Goal: Transaction & Acquisition: Purchase product/service

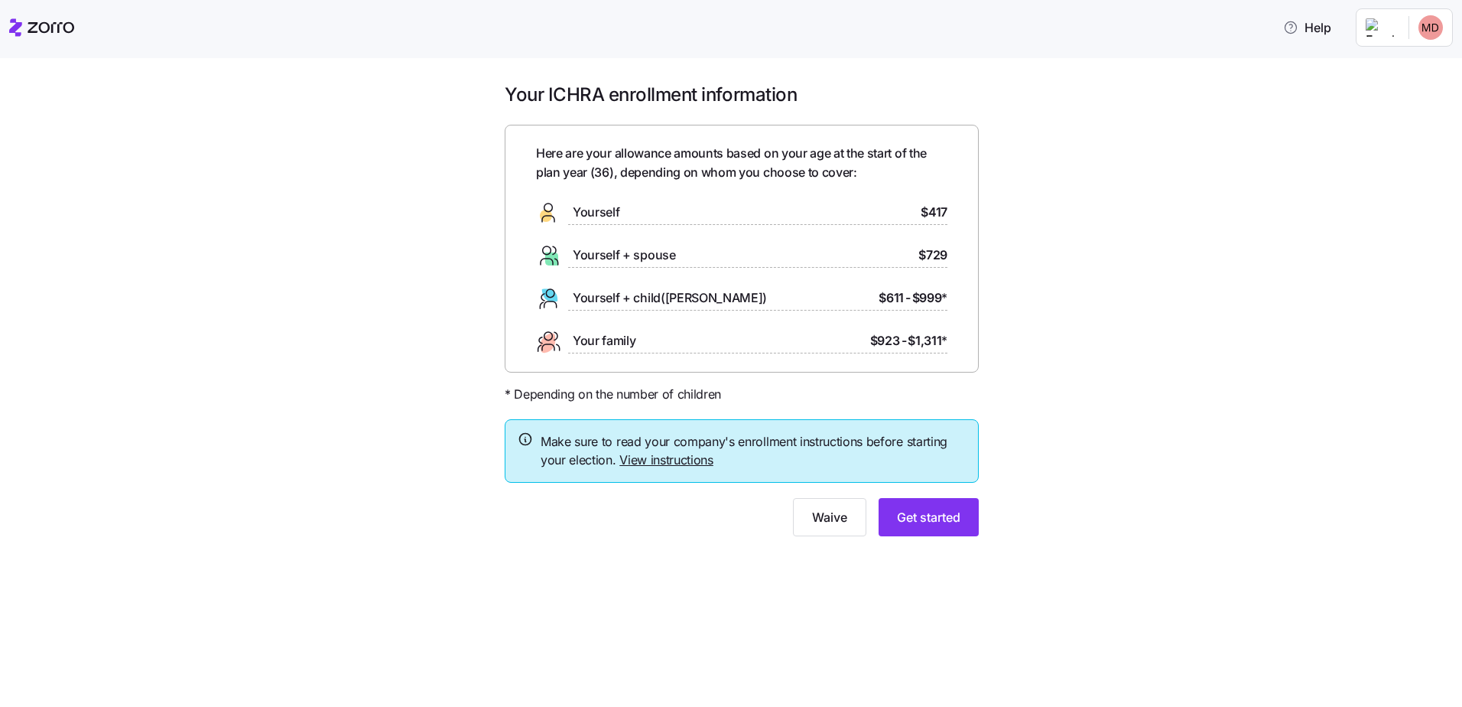
click at [898, 520] on span "Get started" at bounding box center [928, 517] width 63 height 18
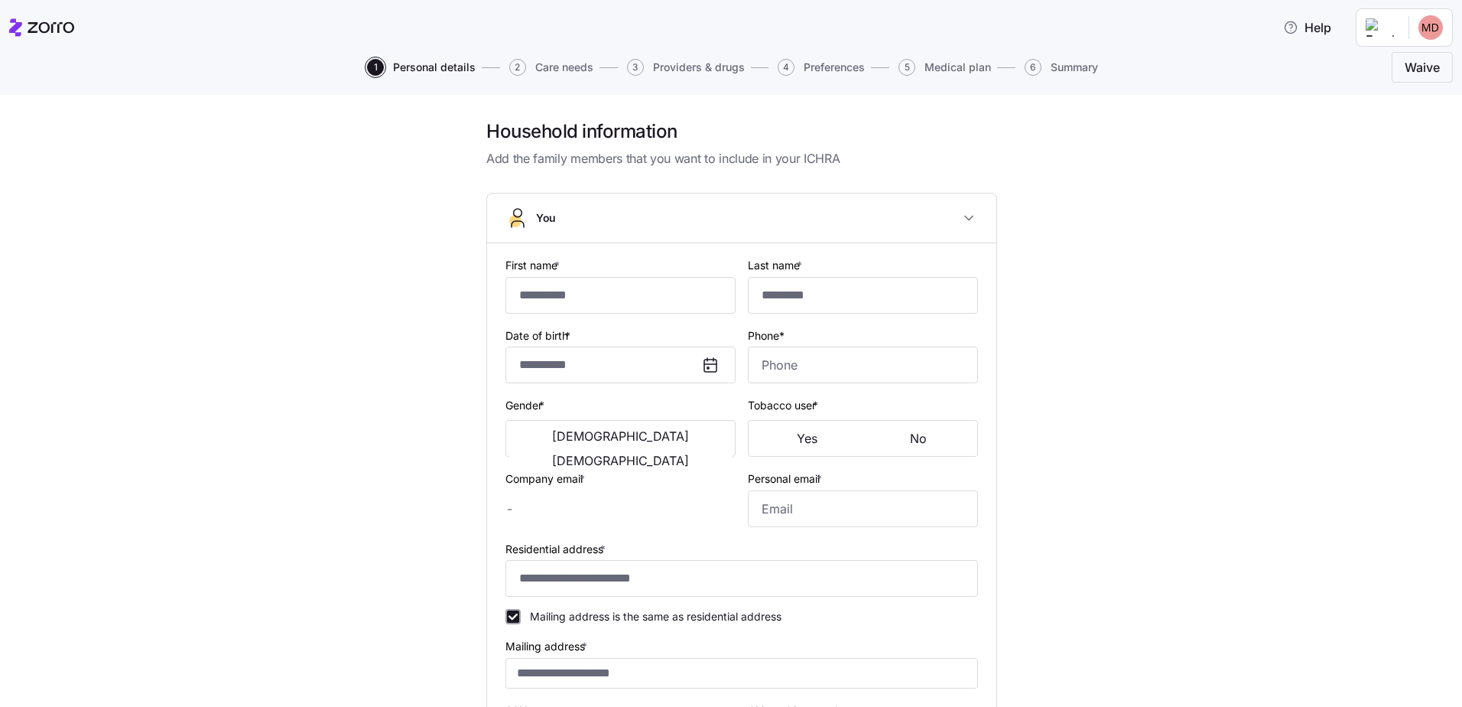
type input "*******"
type input "*****"
type input "[PERSON_NAME][EMAIL_ADDRESS][DOMAIN_NAME]"
type input "**********"
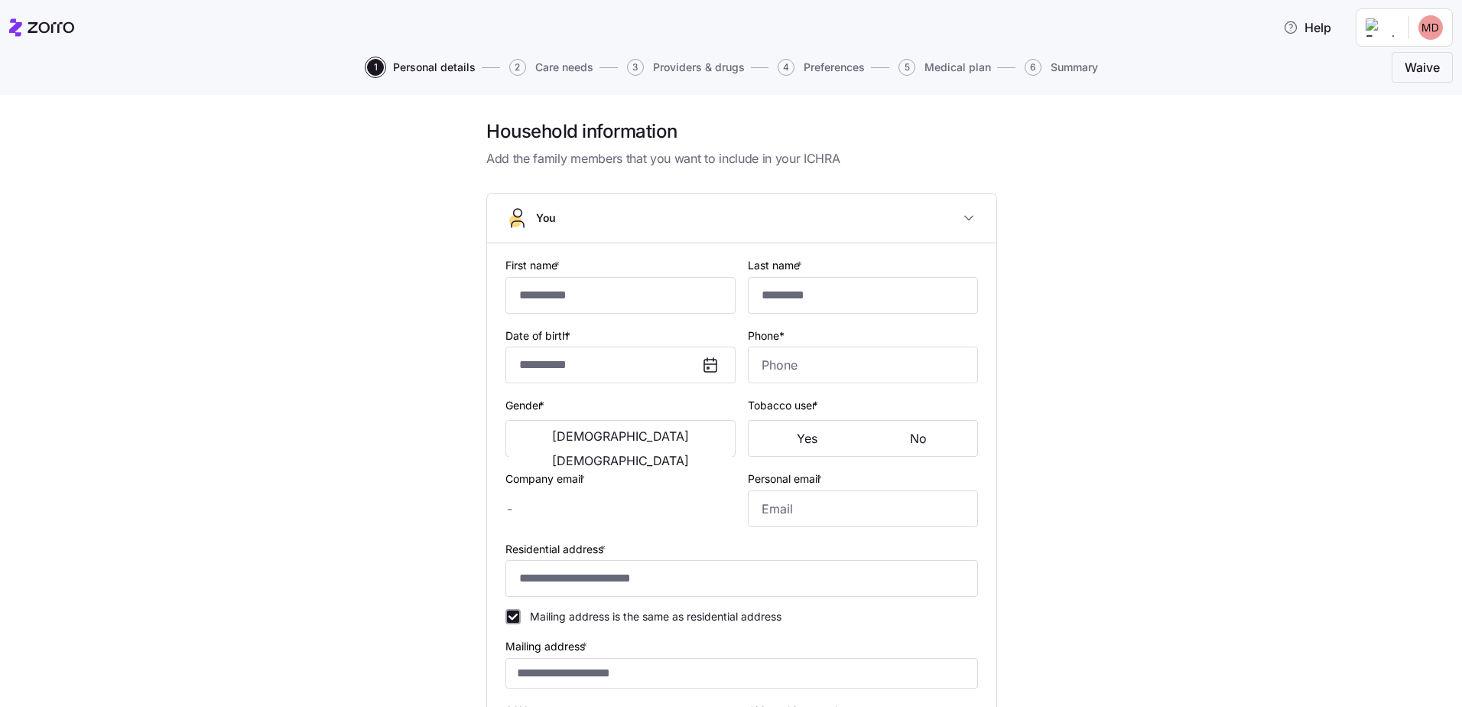
checkbox input "true"
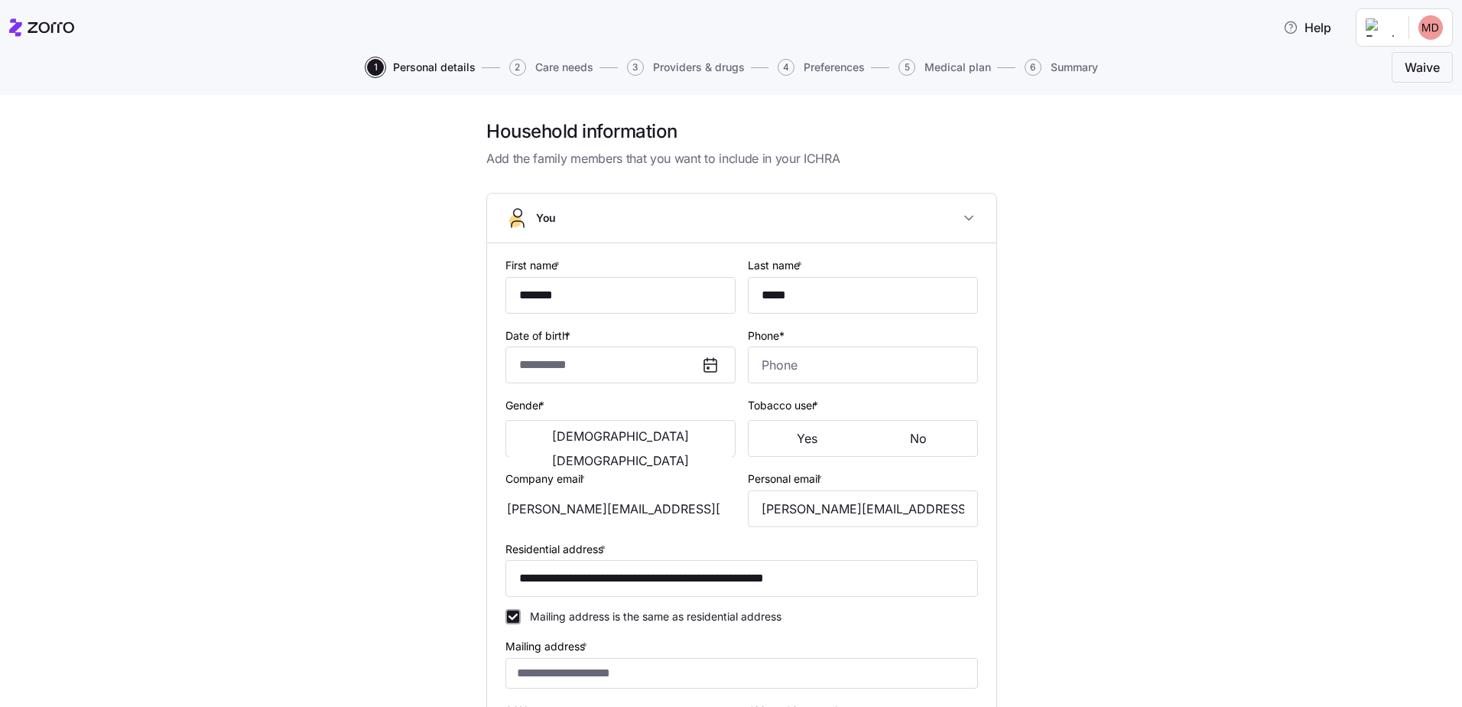
type input "**********"
type input "[PHONE_NUMBER]"
type input "[DEMOGRAPHIC_DATA] citizen"
type input "Married"
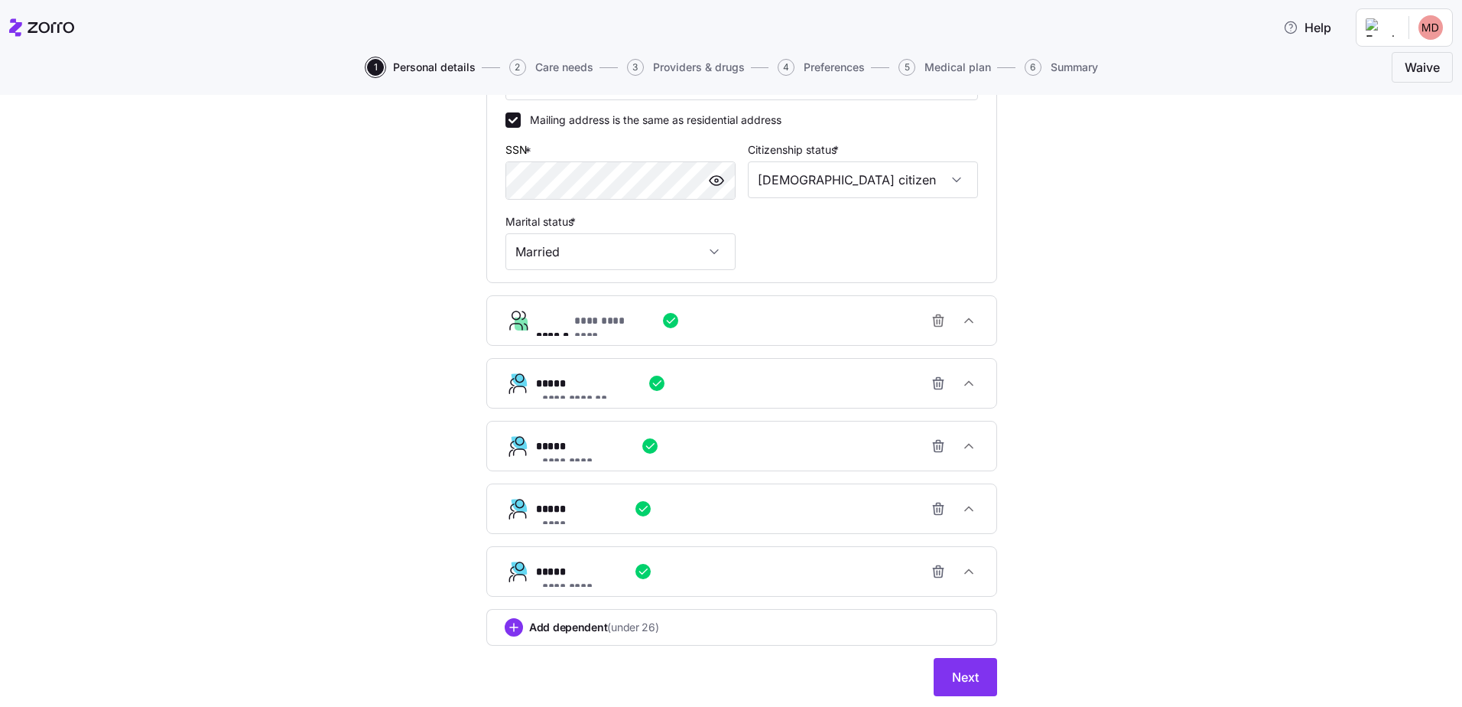
scroll to position [541, 0]
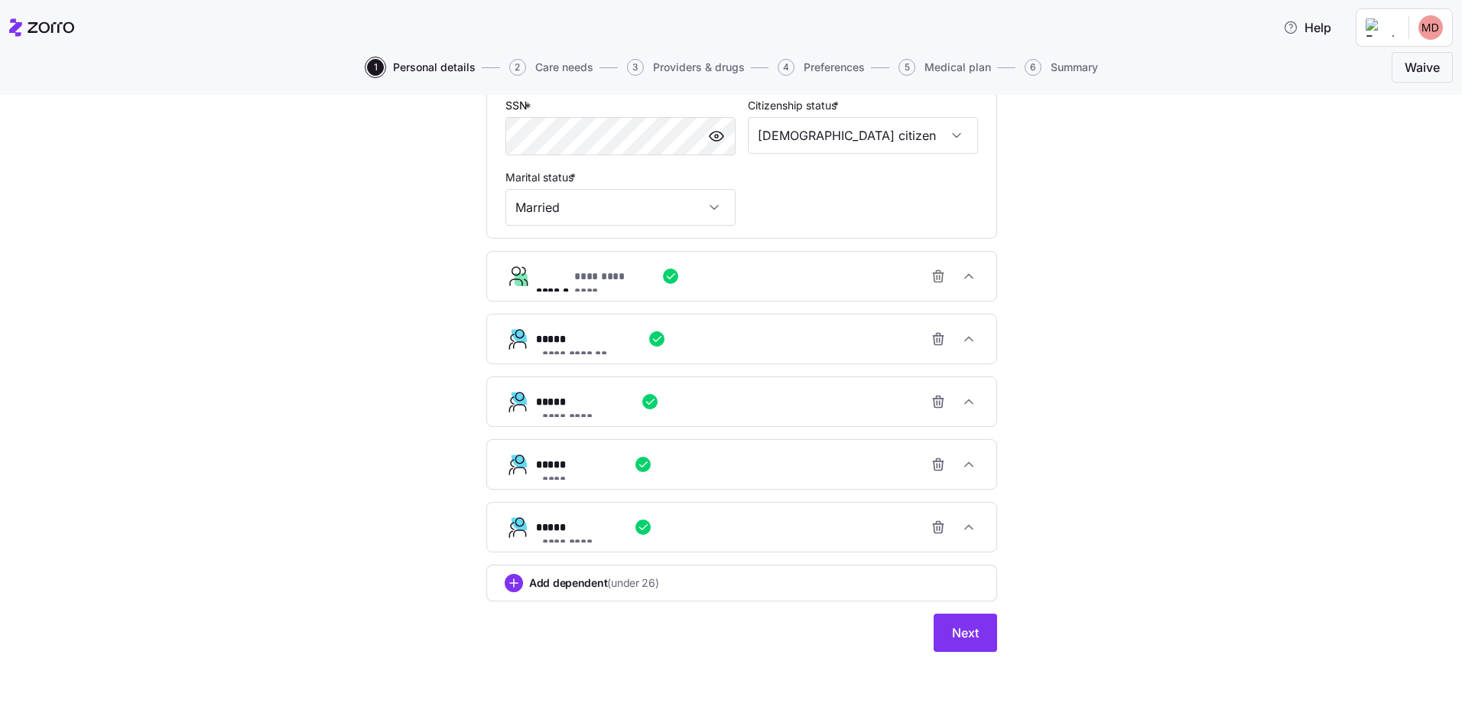
click at [958, 643] on button "Next" at bounding box center [965, 632] width 63 height 38
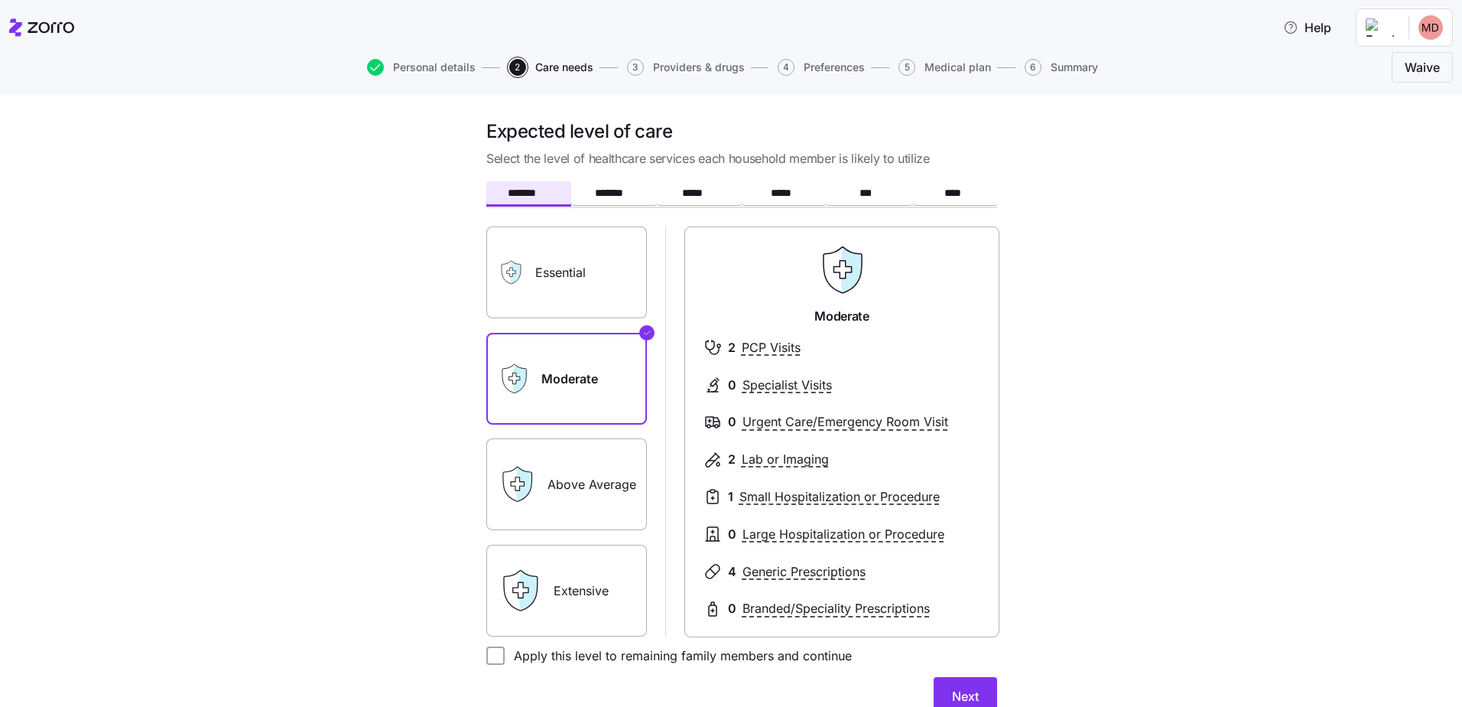
click at [952, 693] on span "Next" at bounding box center [965, 696] width 27 height 18
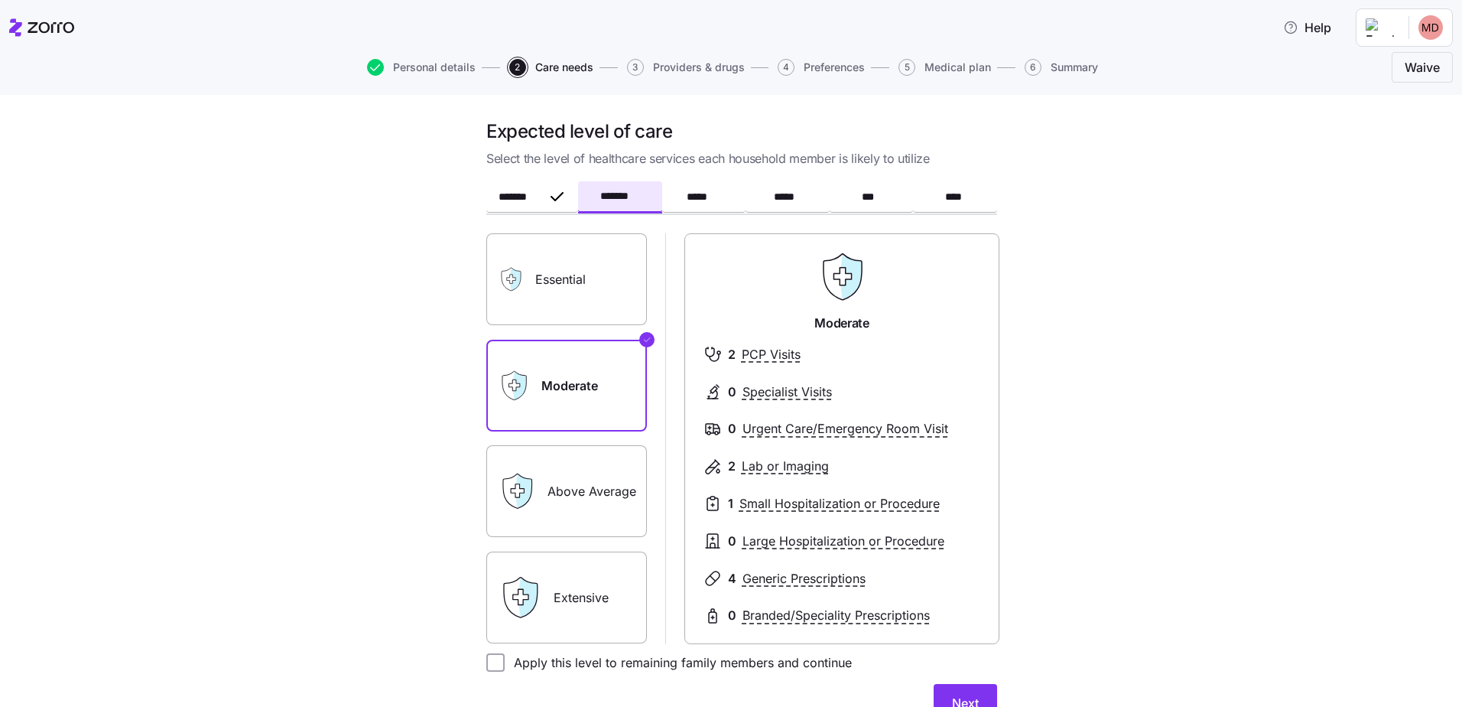
click at [956, 698] on span "Next" at bounding box center [965, 703] width 27 height 18
click at [956, 695] on span "Next" at bounding box center [965, 703] width 27 height 18
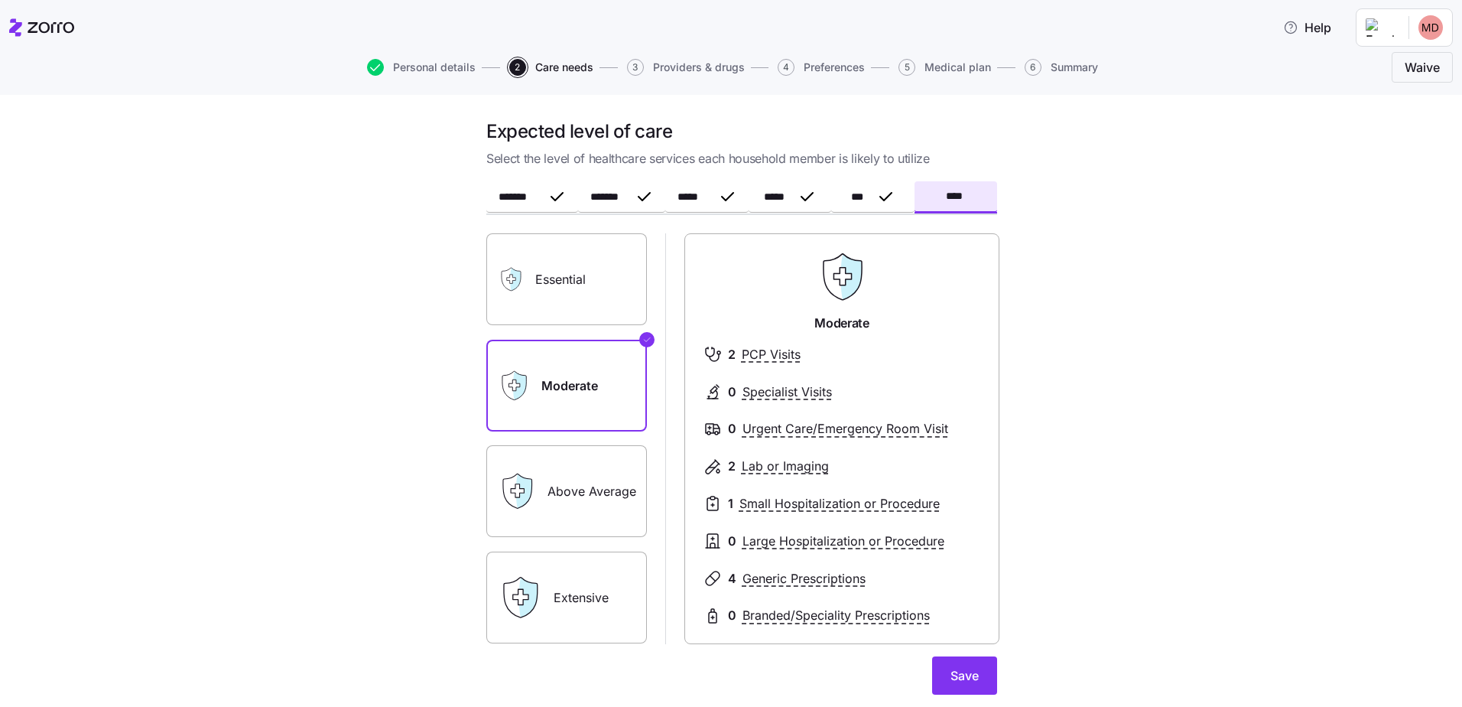
click at [956, 695] on form "******* ******* ***** ***** *** **** Essential Moderate Above Average Extensive…" at bounding box center [741, 481] width 511 height 594
drag, startPoint x: 956, startPoint y: 695, endPoint x: 937, endPoint y: 675, distance: 27.6
click at [937, 675] on button "Save" at bounding box center [964, 675] width 65 height 38
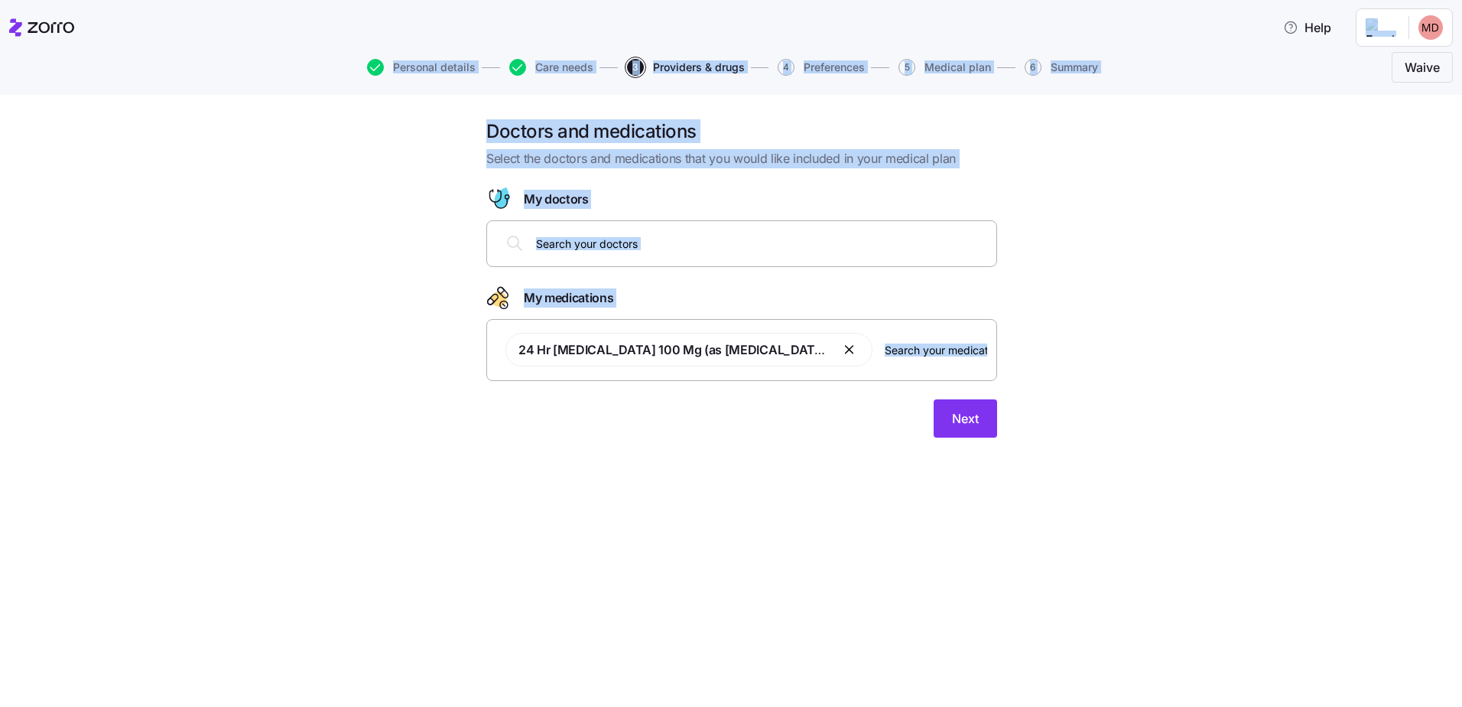
click at [965, 426] on span "Next" at bounding box center [965, 418] width 27 height 18
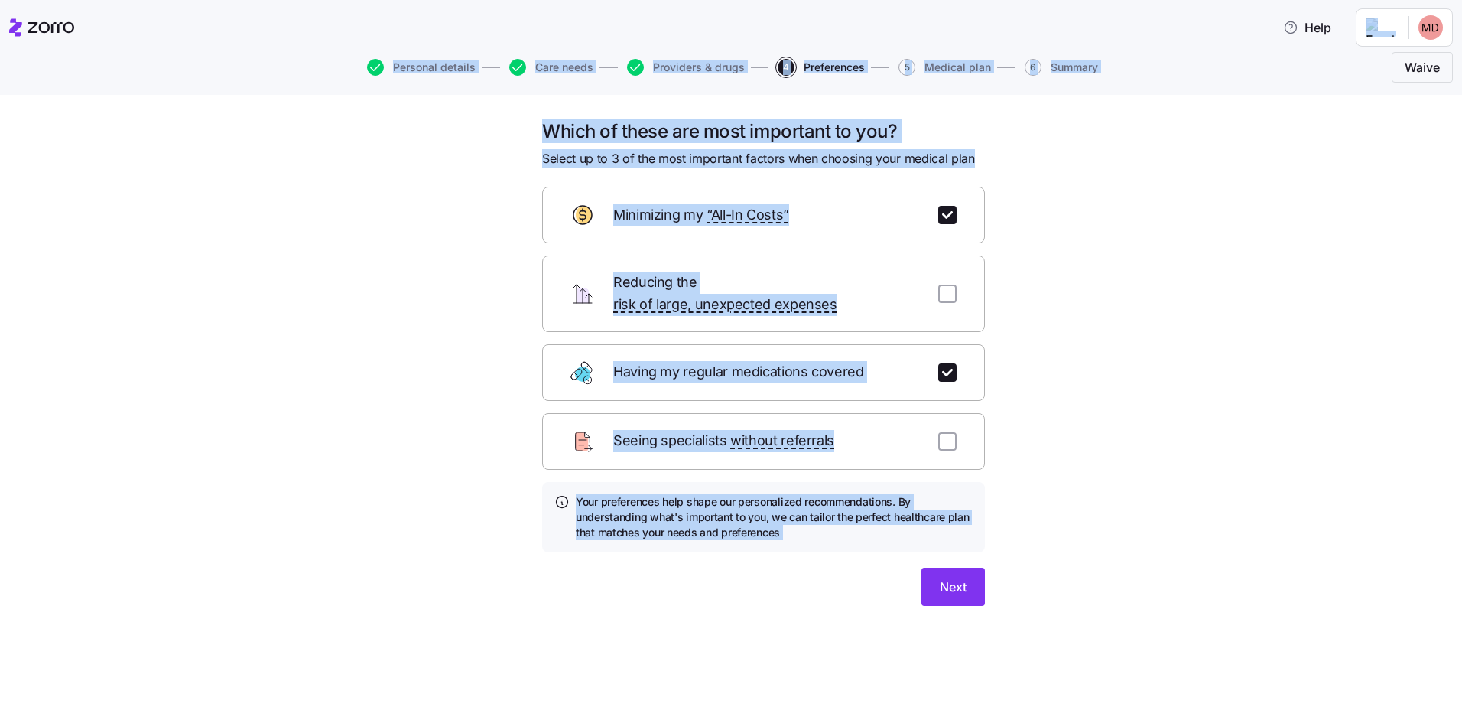
click at [818, 435] on div "Seeing specialists without referrals" at bounding box center [763, 441] width 443 height 57
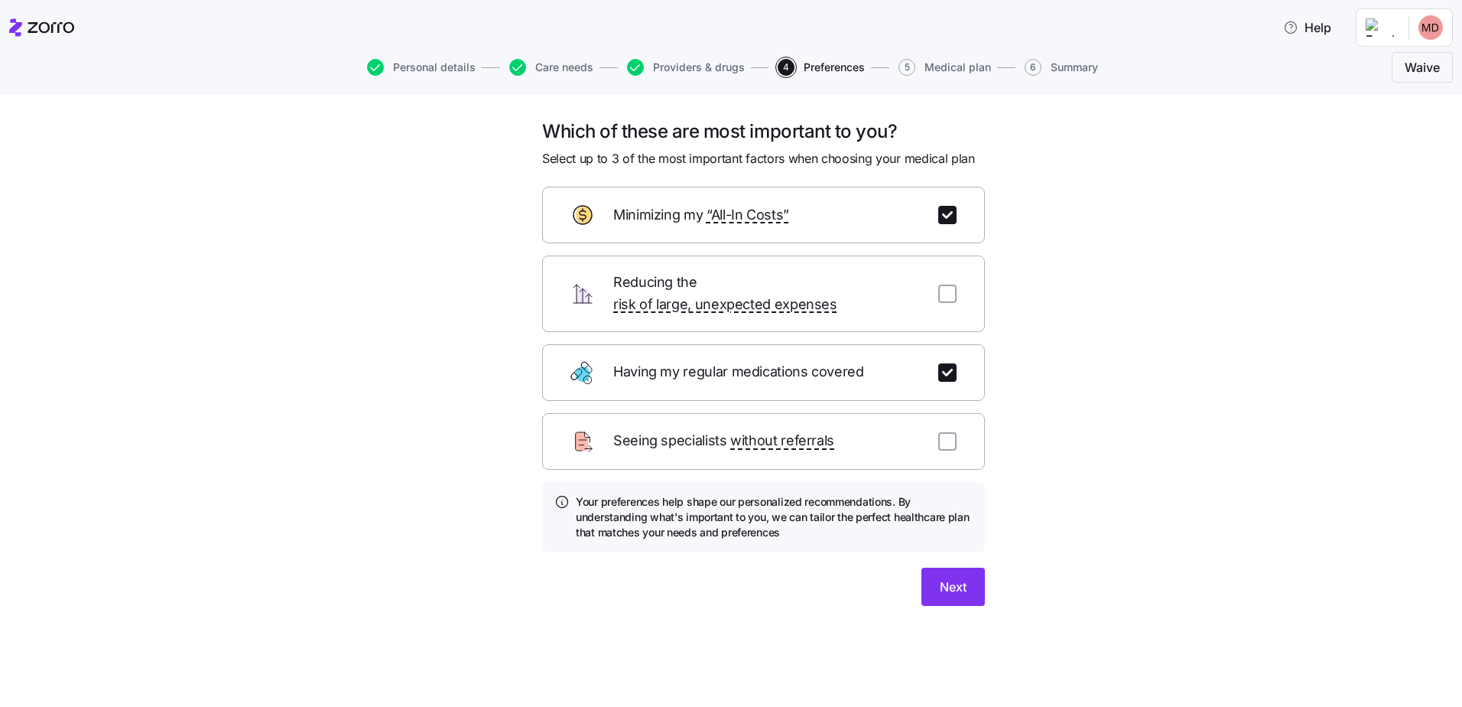
click at [872, 568] on div "Next" at bounding box center [763, 587] width 443 height 38
click at [938, 571] on button "Next" at bounding box center [953, 587] width 63 height 38
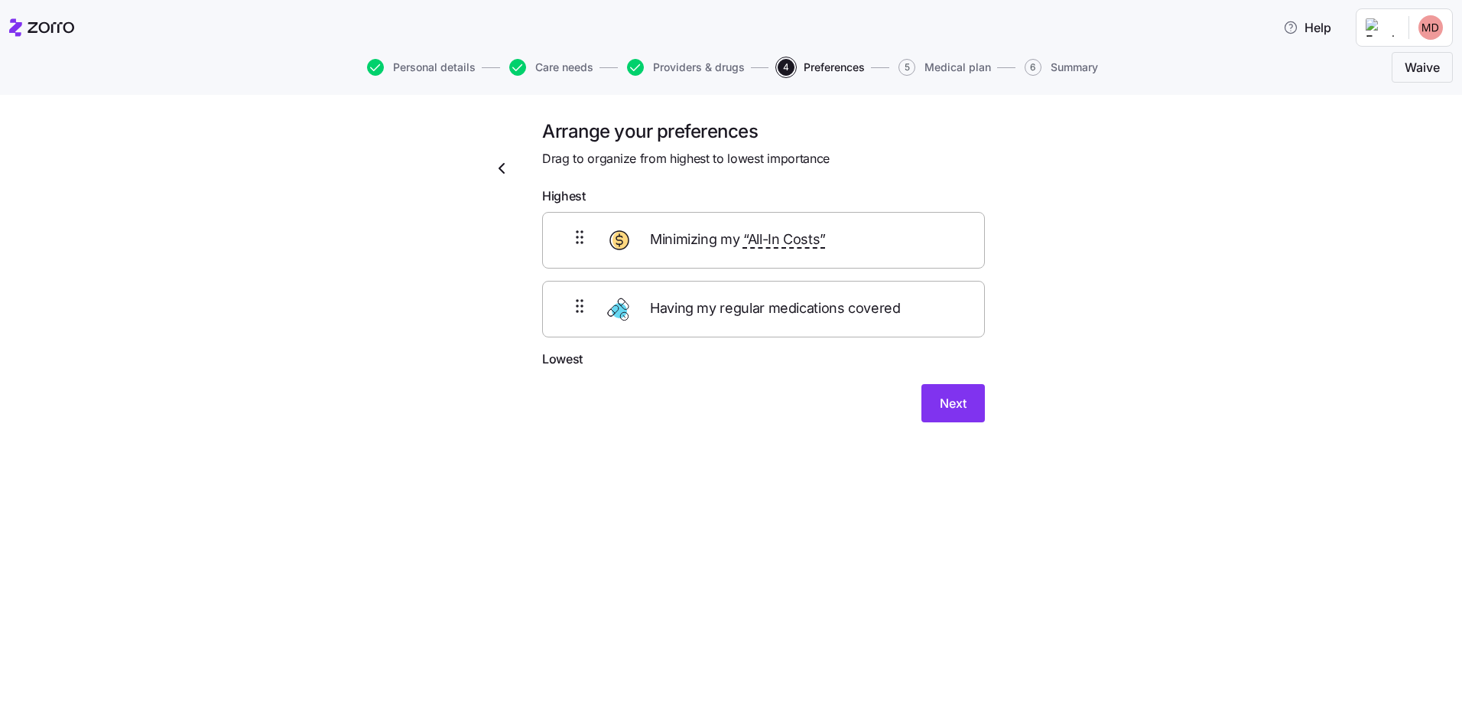
click at [952, 399] on span "Next" at bounding box center [953, 403] width 27 height 18
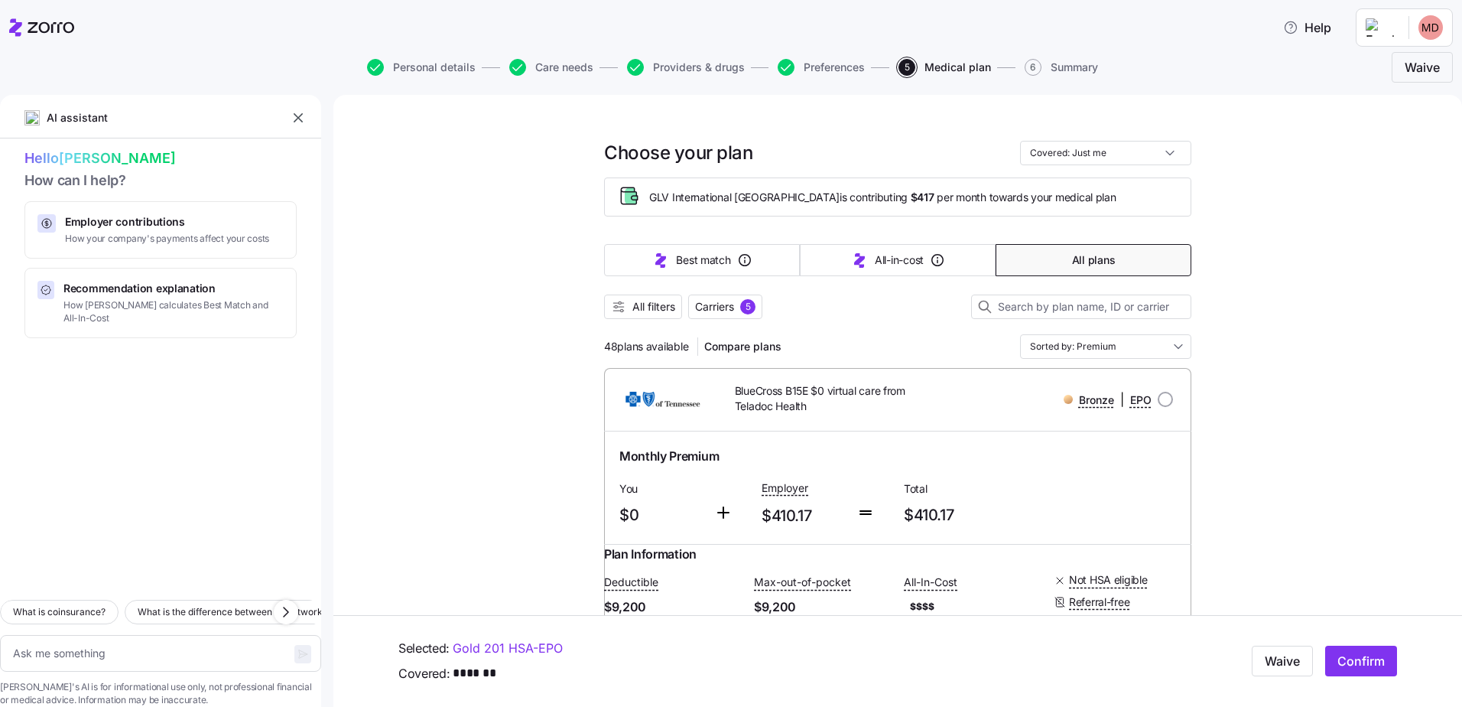
click at [1127, 158] on input "Covered: Just me" at bounding box center [1105, 153] width 171 height 24
click at [1094, 239] on div "Me + children" at bounding box center [1100, 242] width 159 height 26
type textarea "x"
type input "Covered: Me + children"
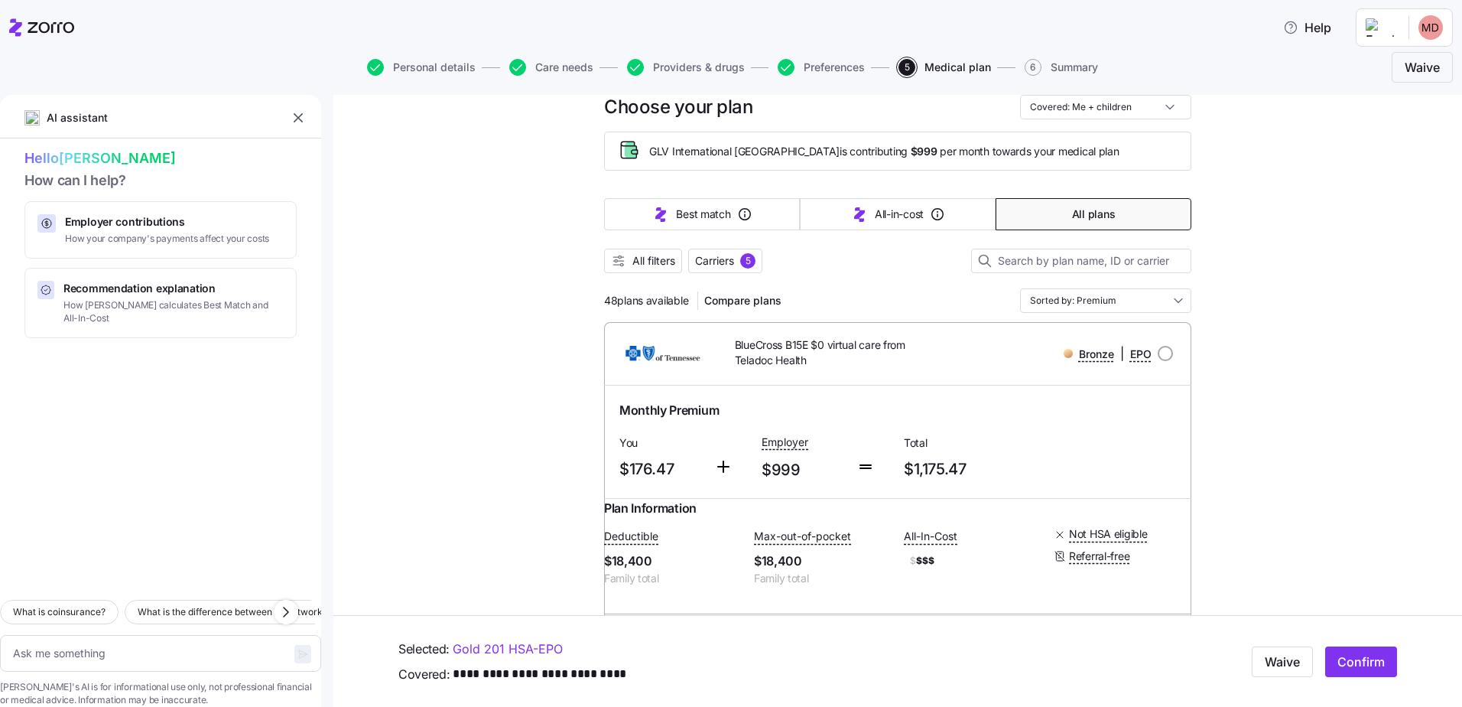
scroll to position [84, 0]
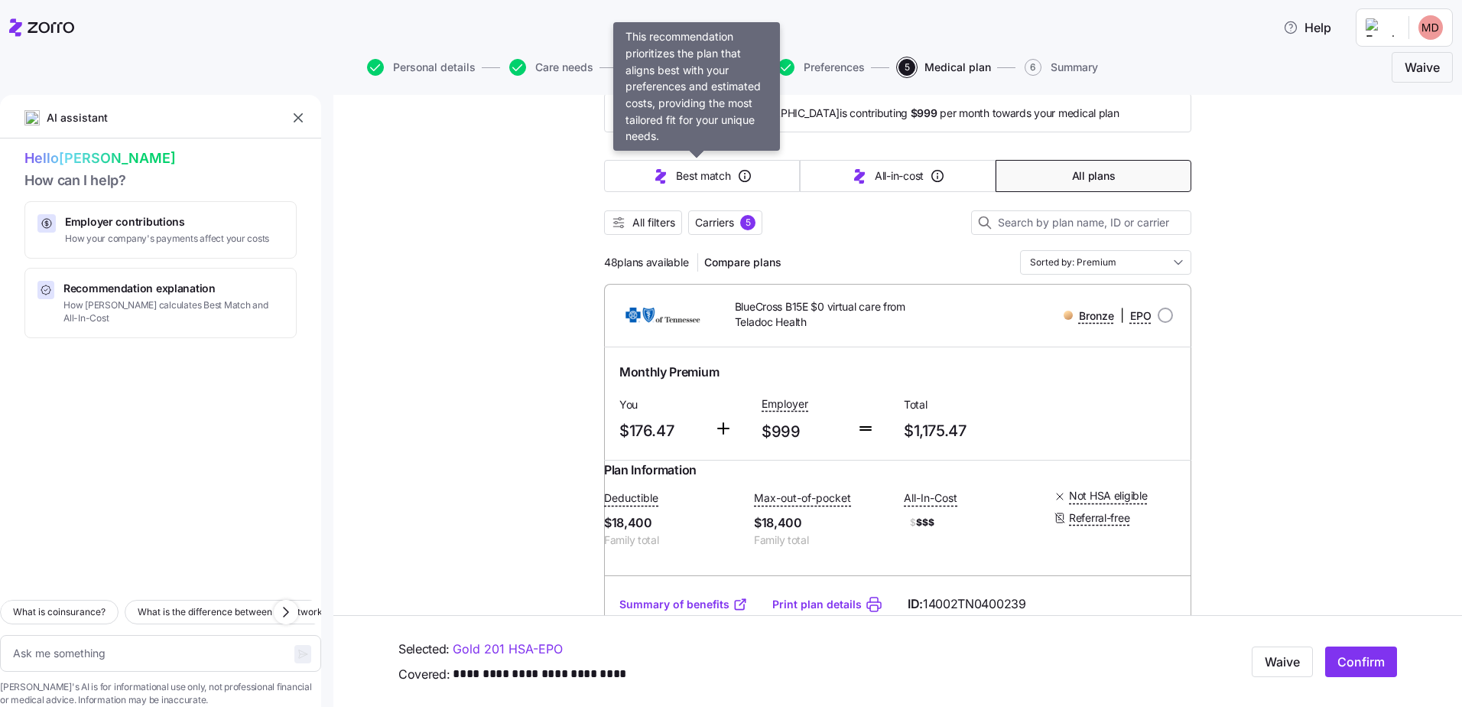
click at [724, 180] on span "Best match" at bounding box center [703, 175] width 54 height 15
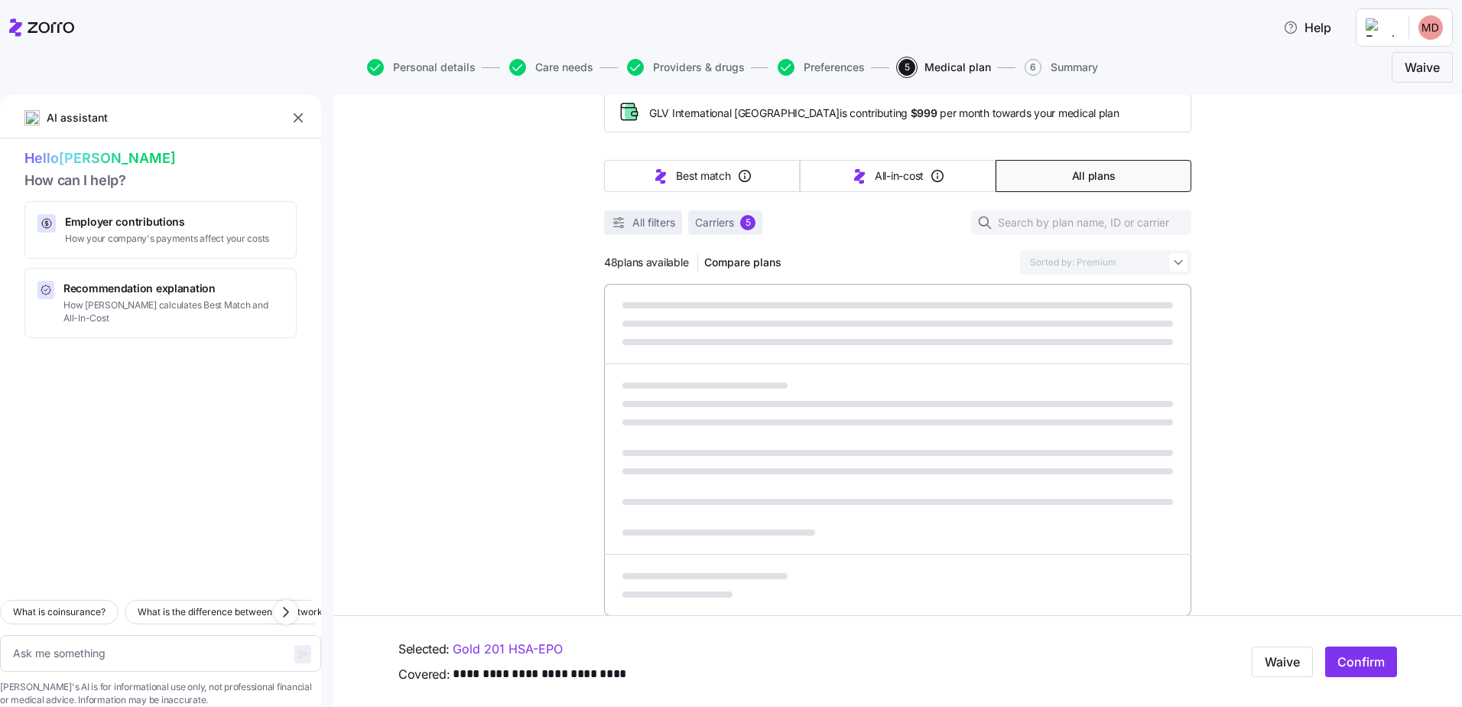
type textarea "x"
type input "Sorted by: Best match"
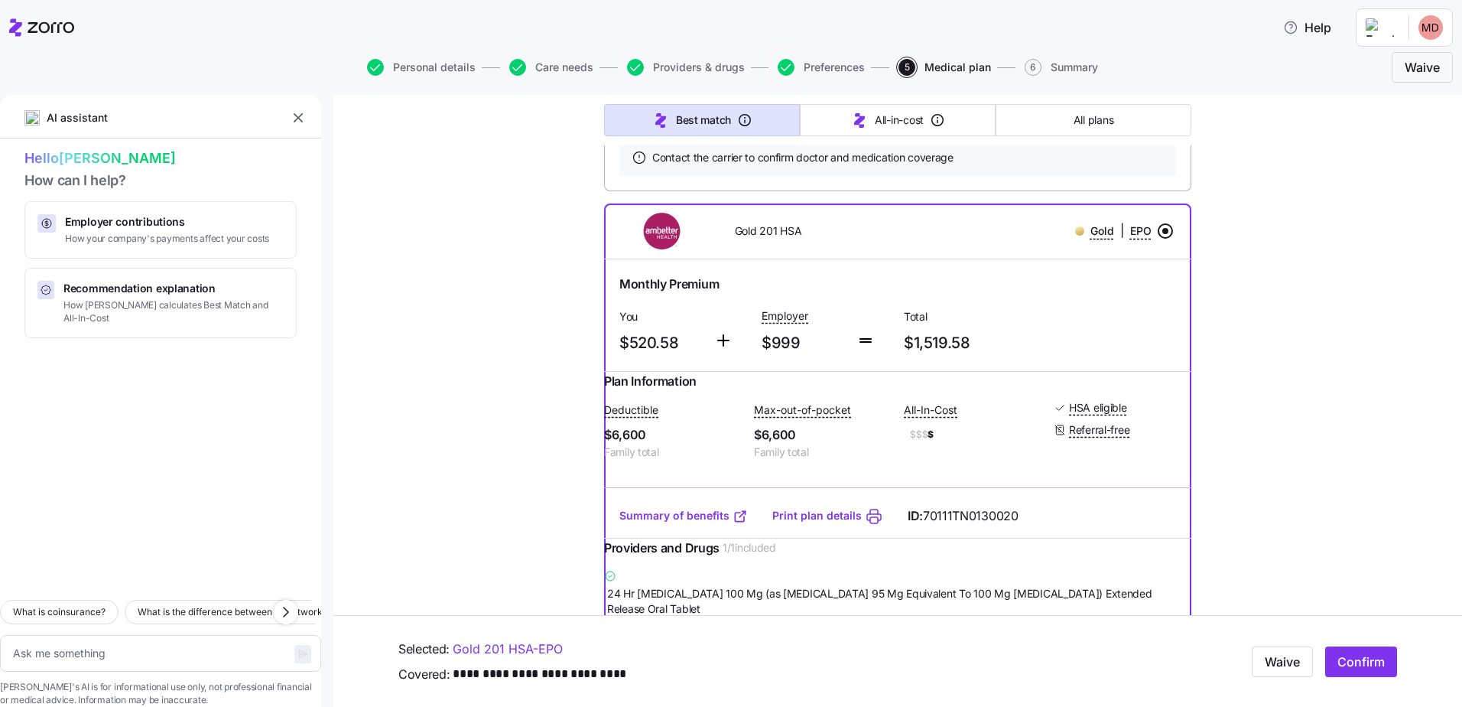
scroll to position [1290, 0]
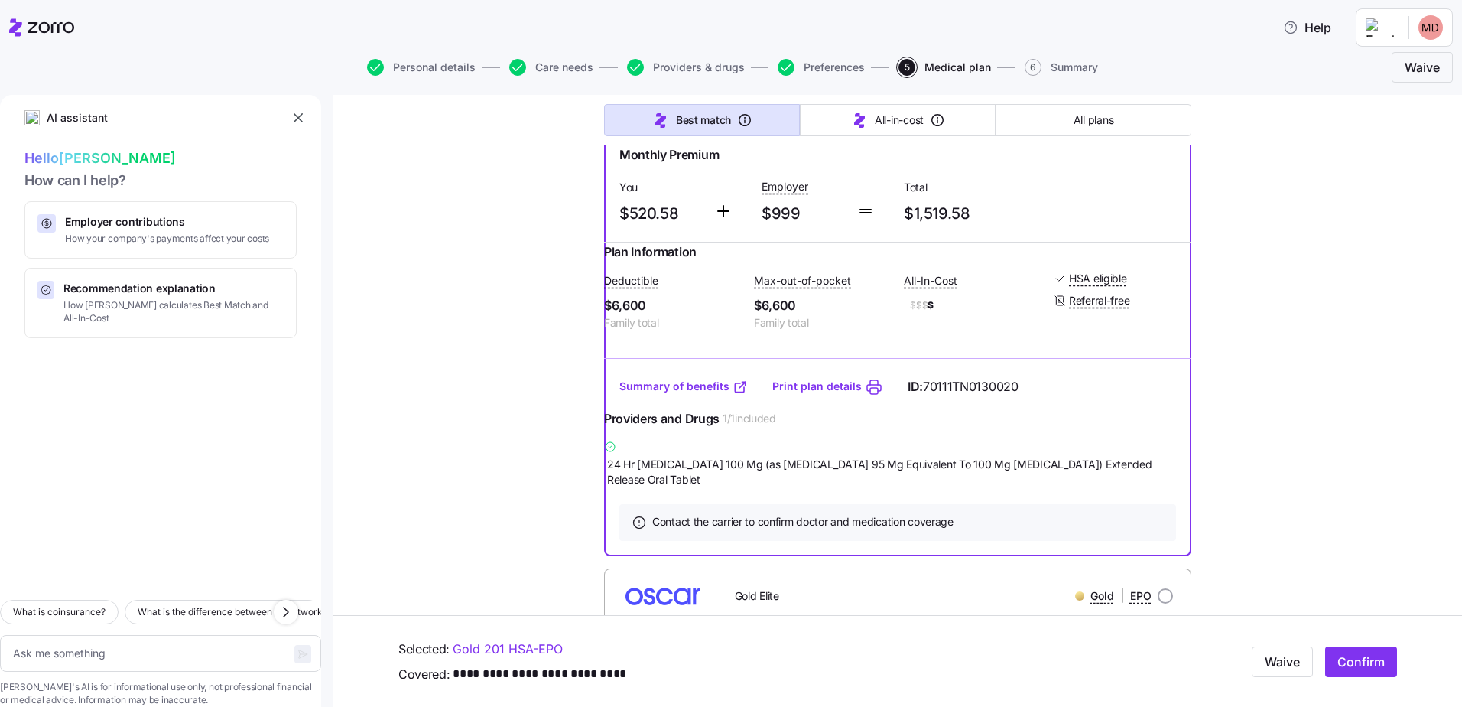
click at [702, 394] on link "Summary of benefits" at bounding box center [684, 386] width 129 height 15
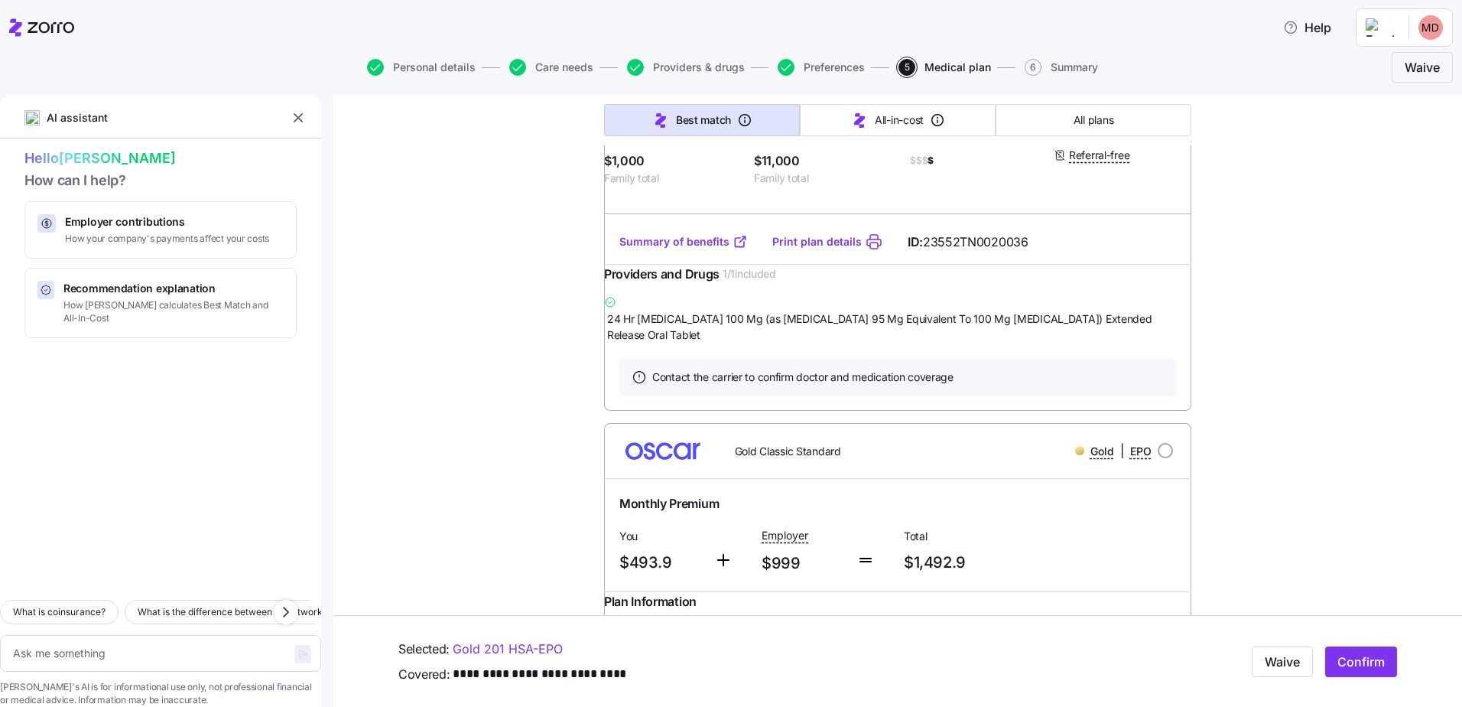
scroll to position [1950, 0]
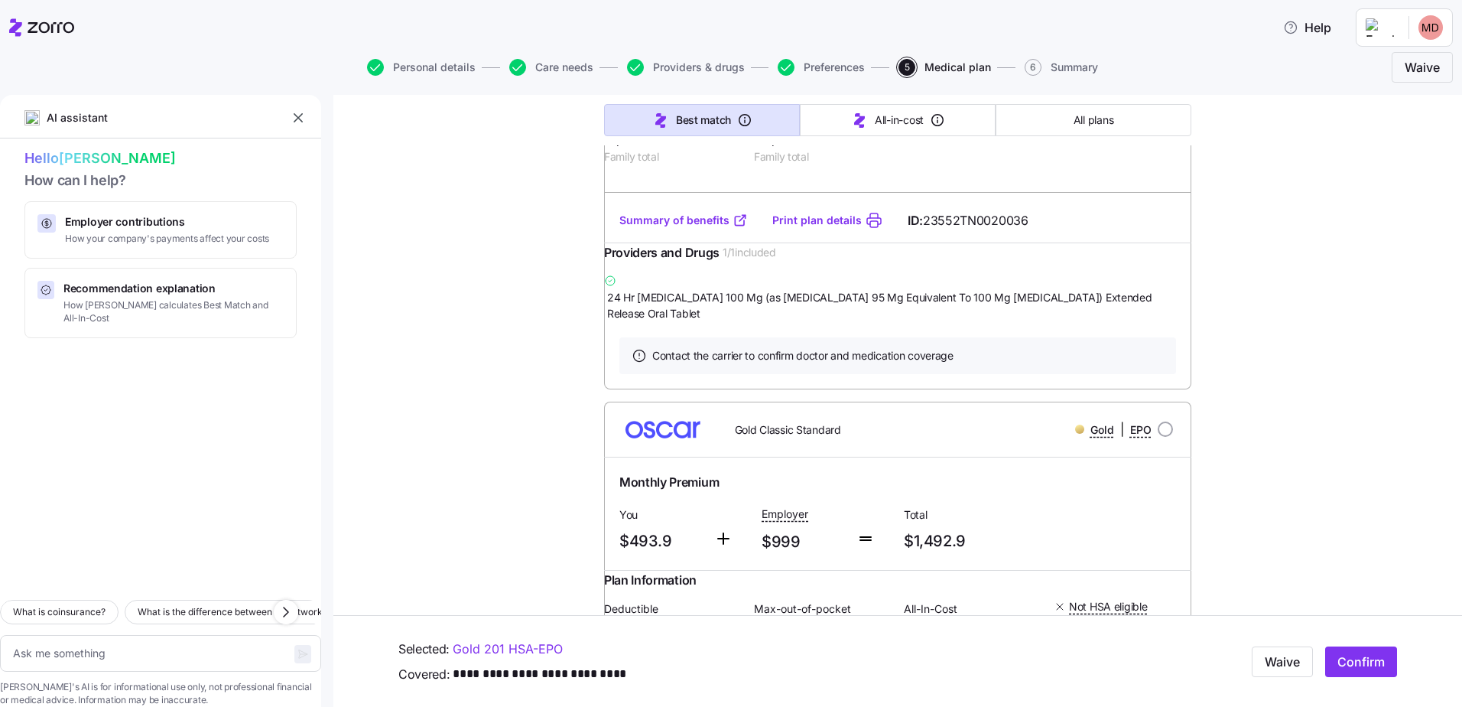
click at [693, 228] on link "Summary of benefits" at bounding box center [684, 220] width 129 height 15
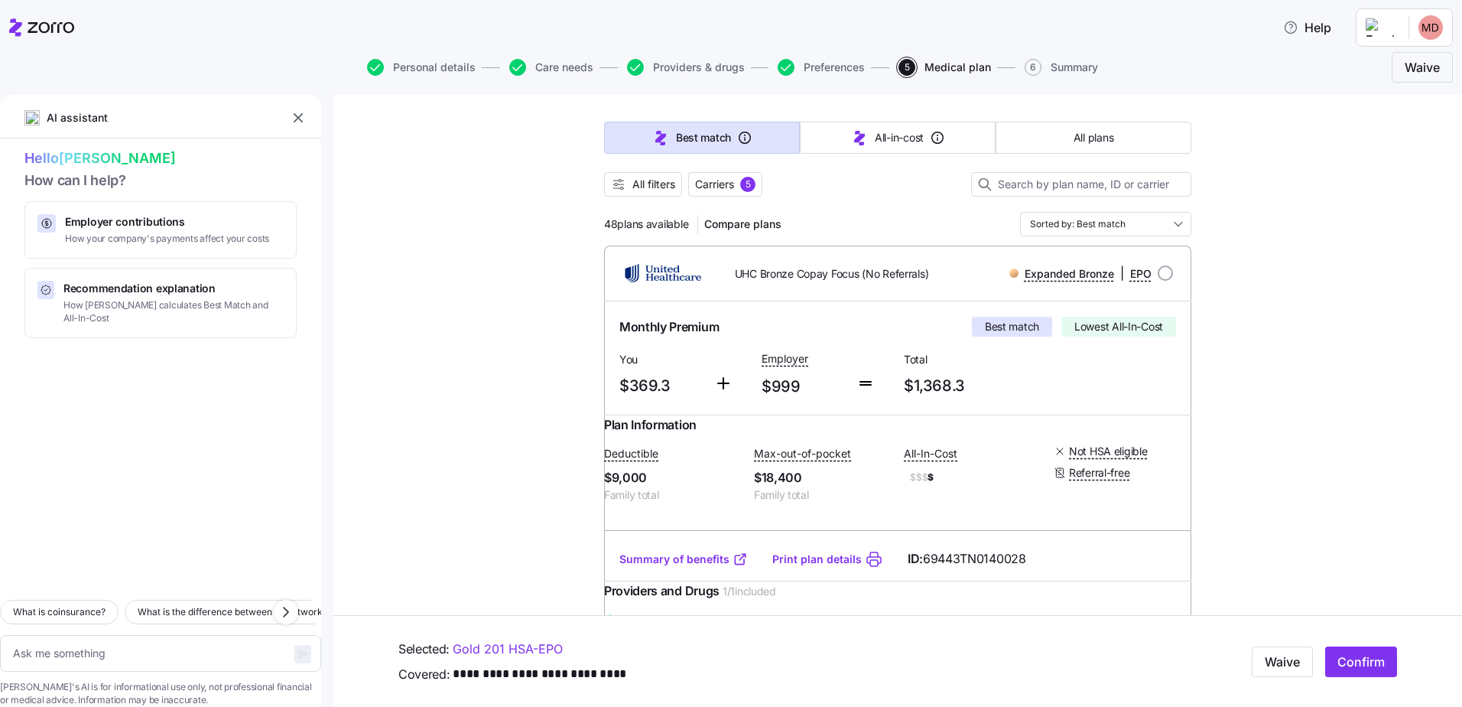
scroll to position [107, 0]
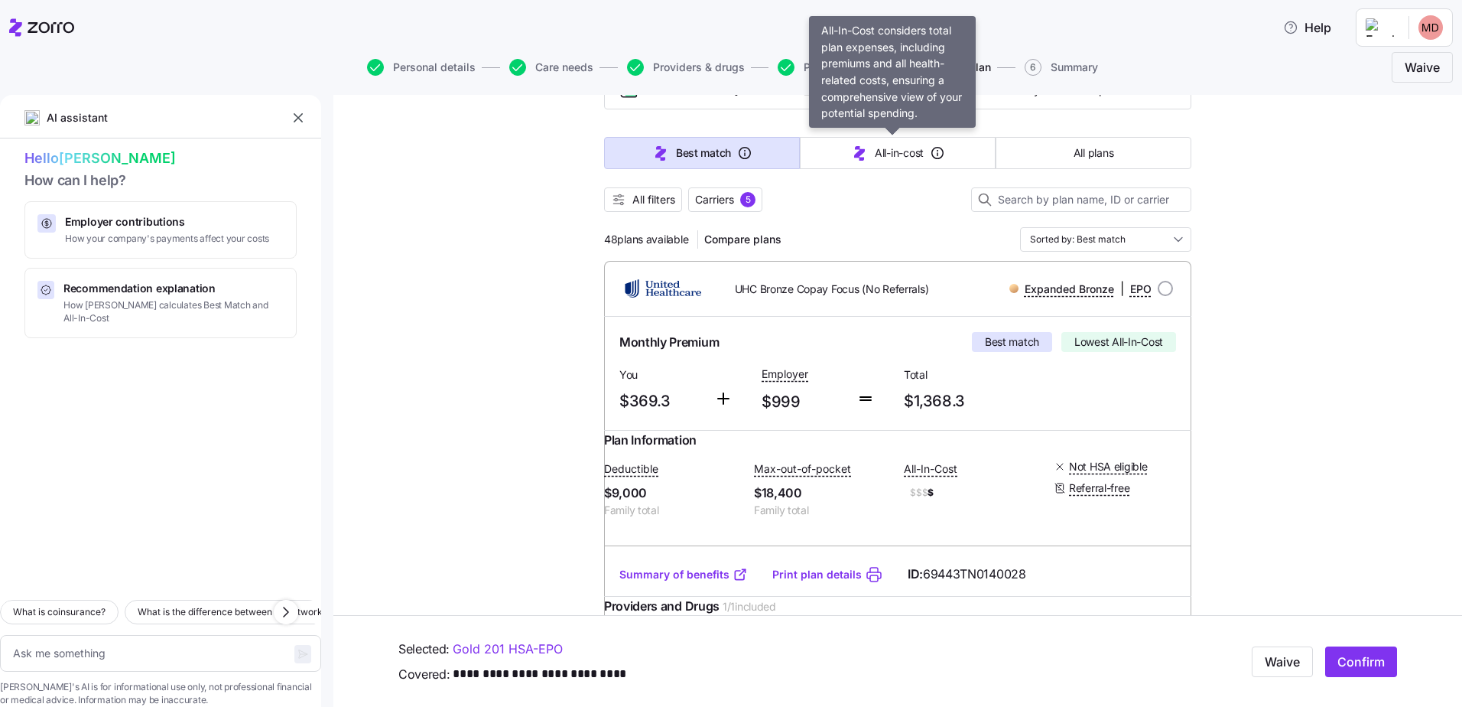
click at [903, 155] on span "All-in-cost" at bounding box center [899, 152] width 49 height 15
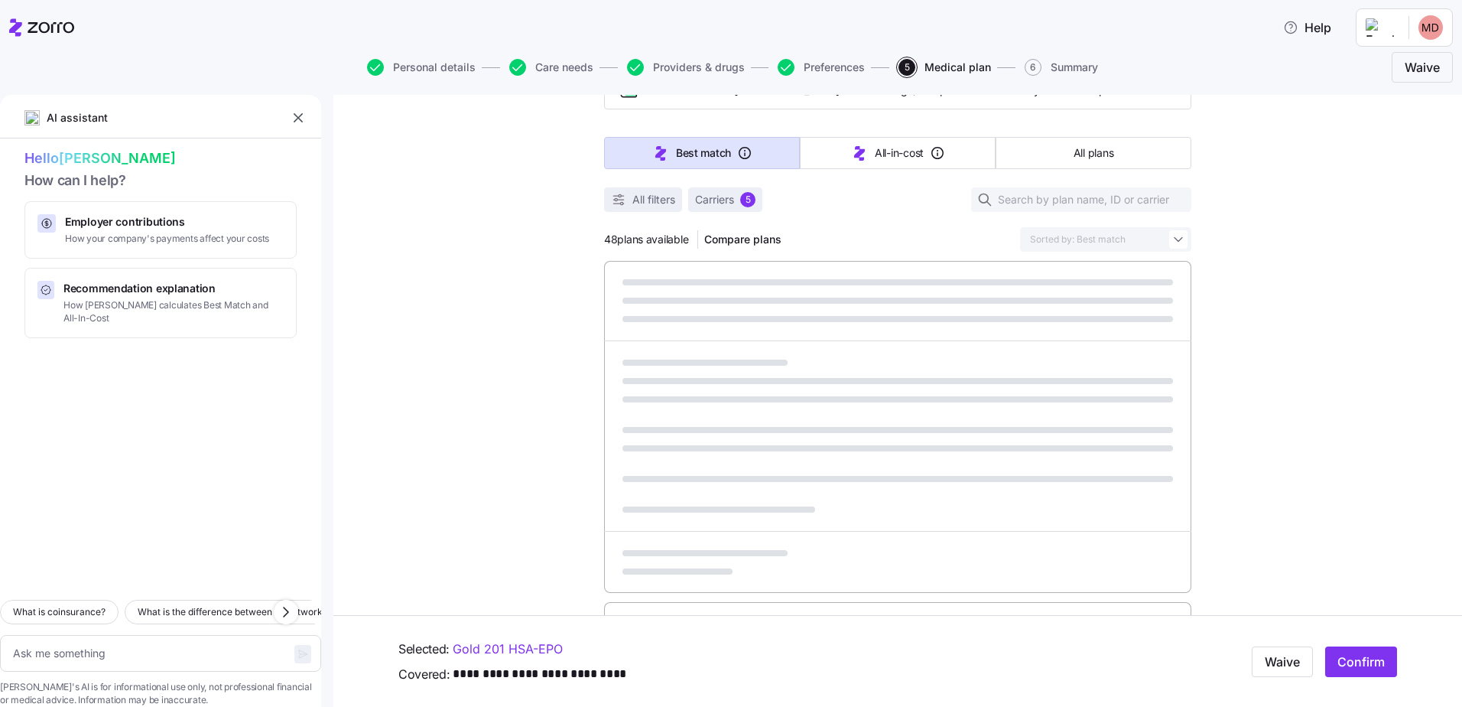
type textarea "x"
type input "Sorted by: All-in-cost"
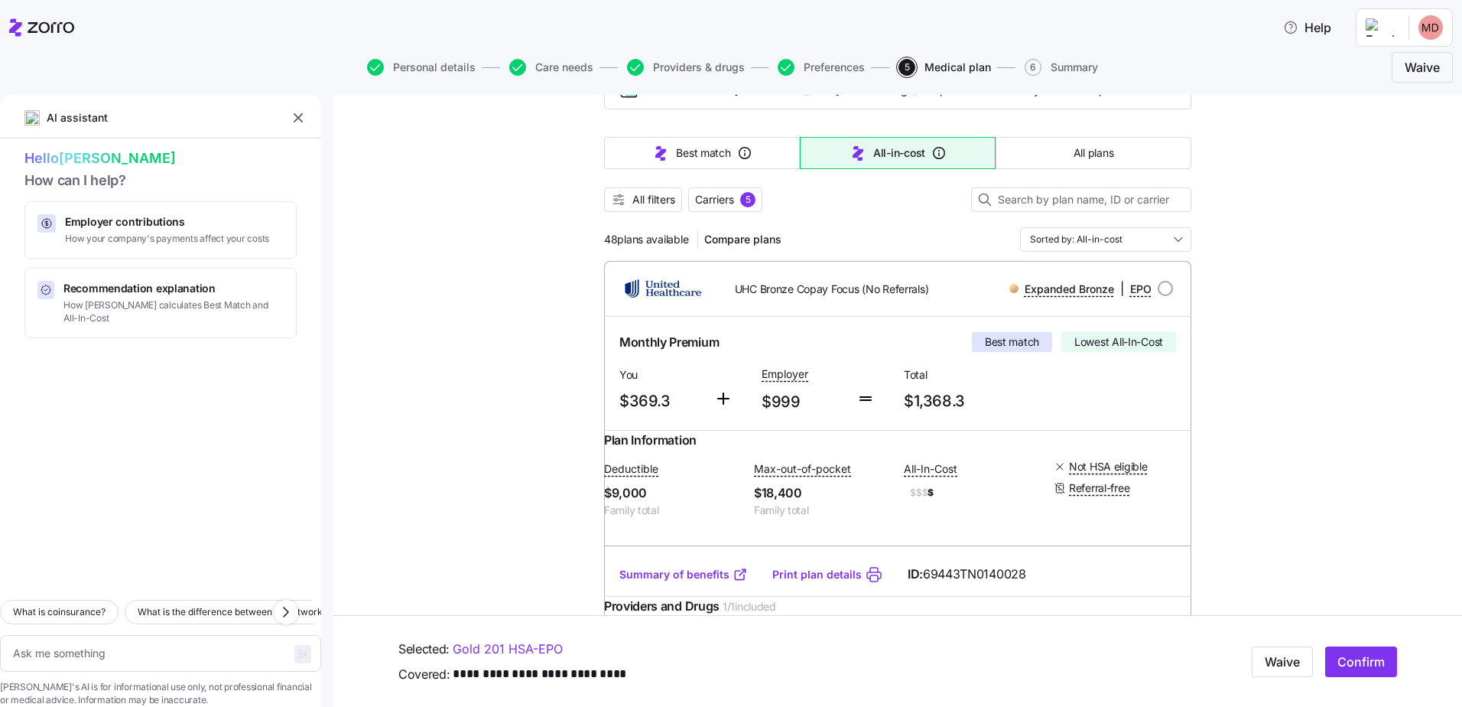
click at [1150, 238] on input "Sorted by: All-in-cost" at bounding box center [1105, 239] width 171 height 24
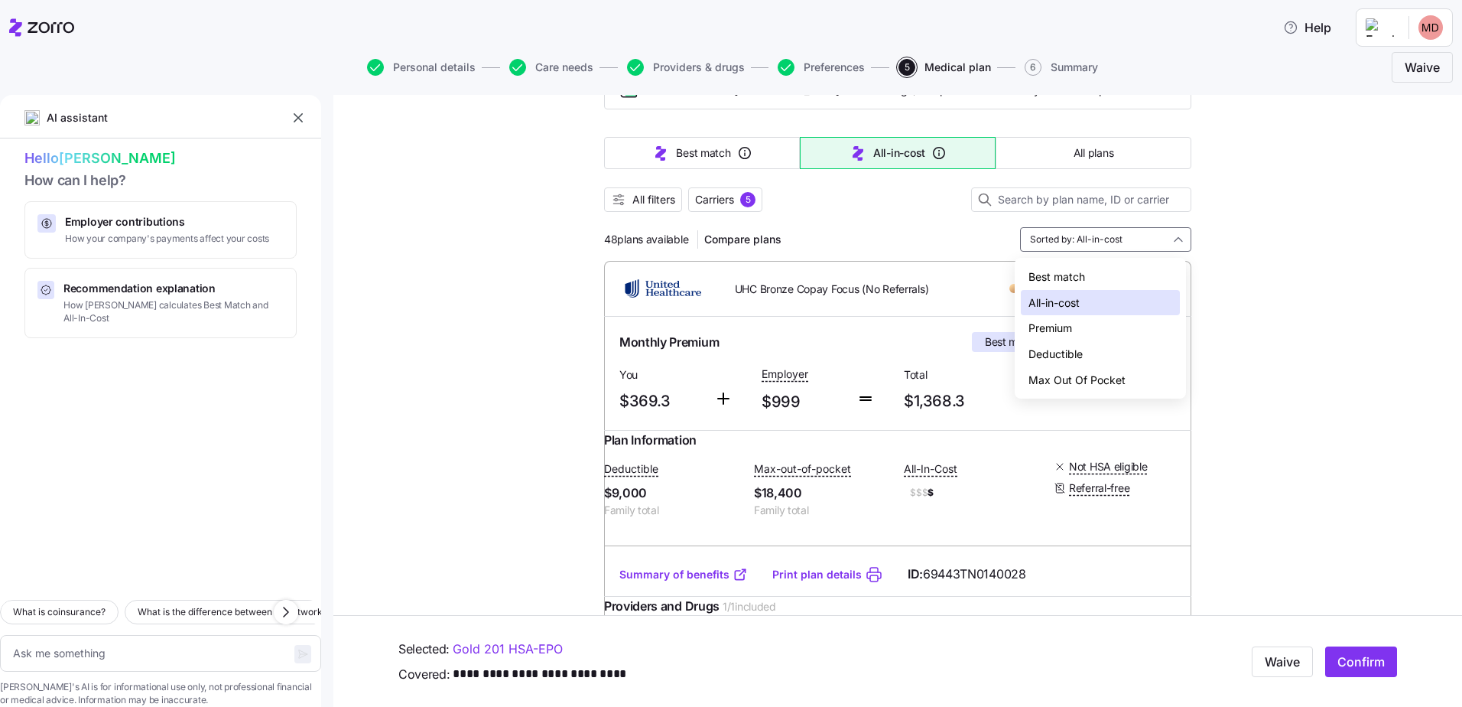
click at [1088, 331] on div "Premium" at bounding box center [1100, 328] width 159 height 26
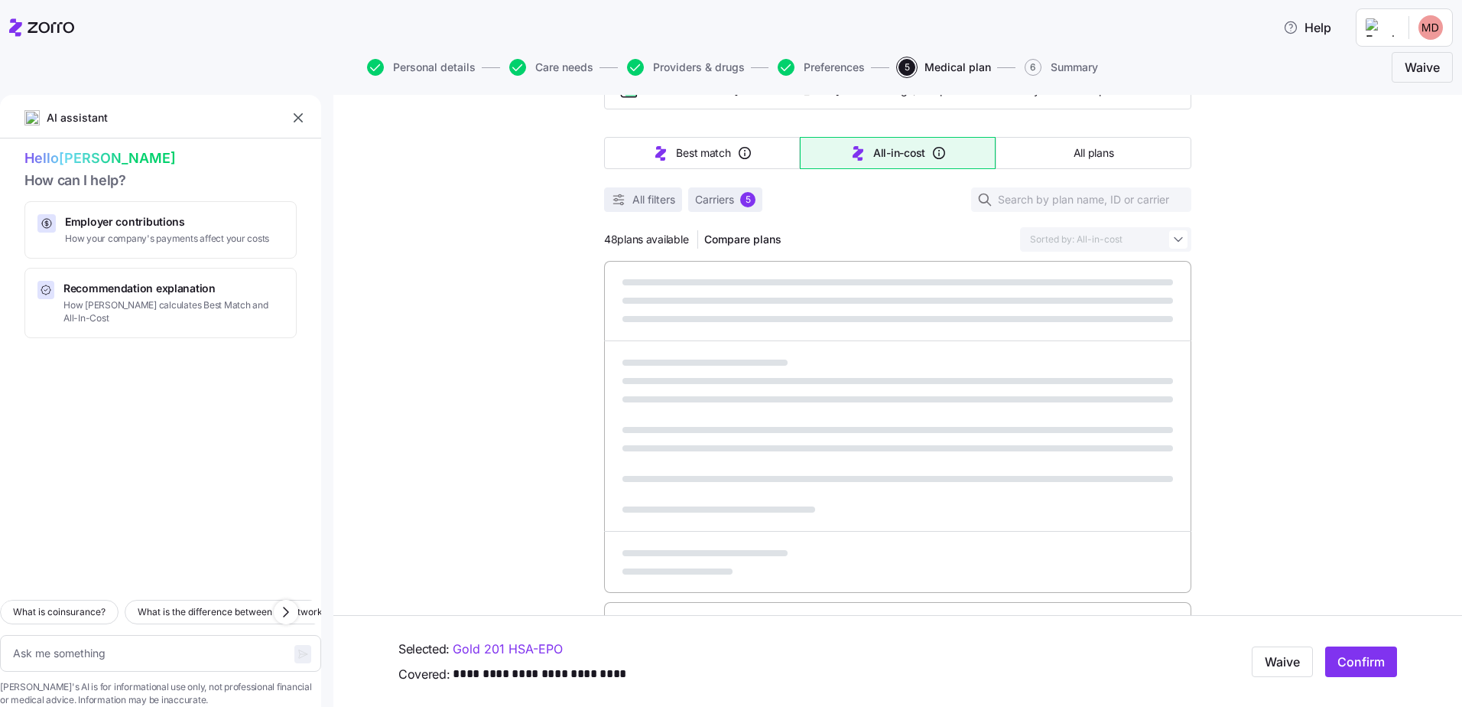
type textarea "x"
type input "Sorted by: Premium"
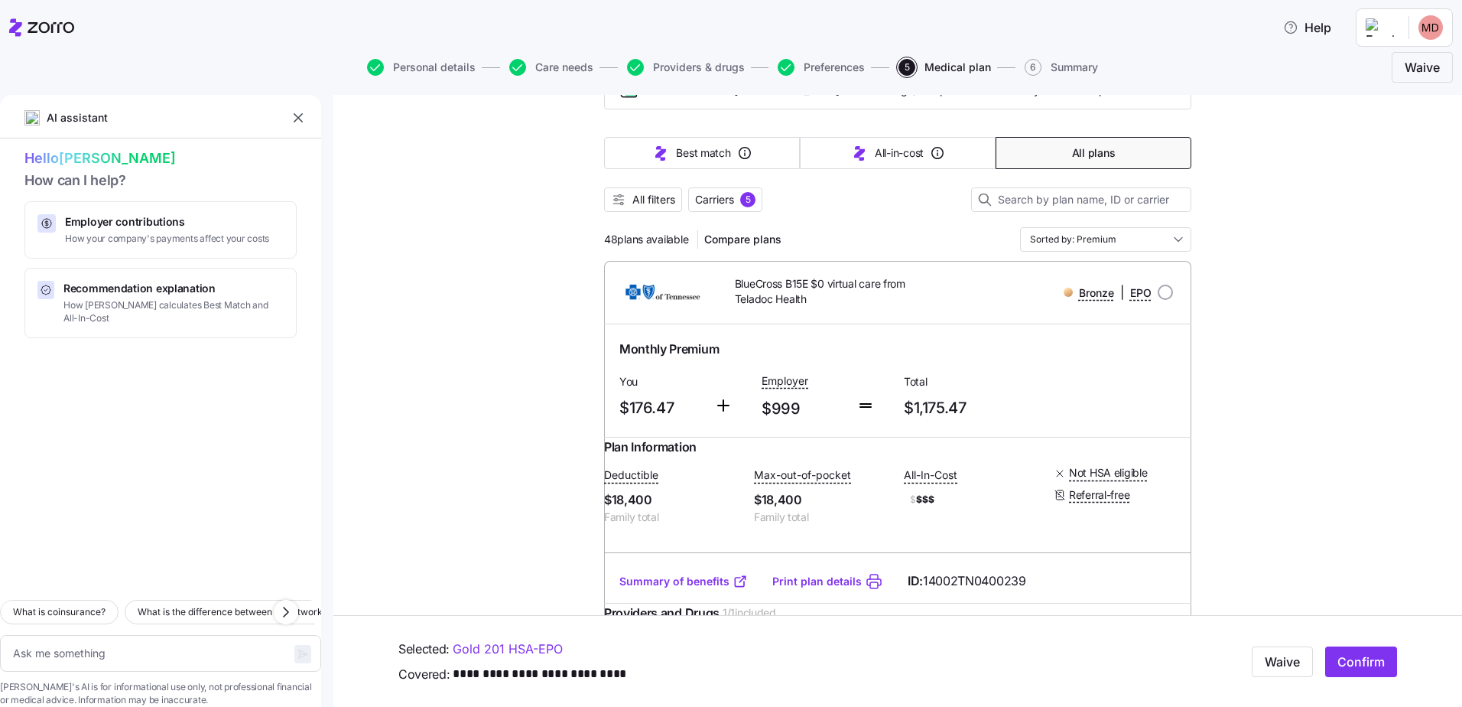
click at [1088, 236] on input "Sorted by: Premium" at bounding box center [1105, 239] width 171 height 24
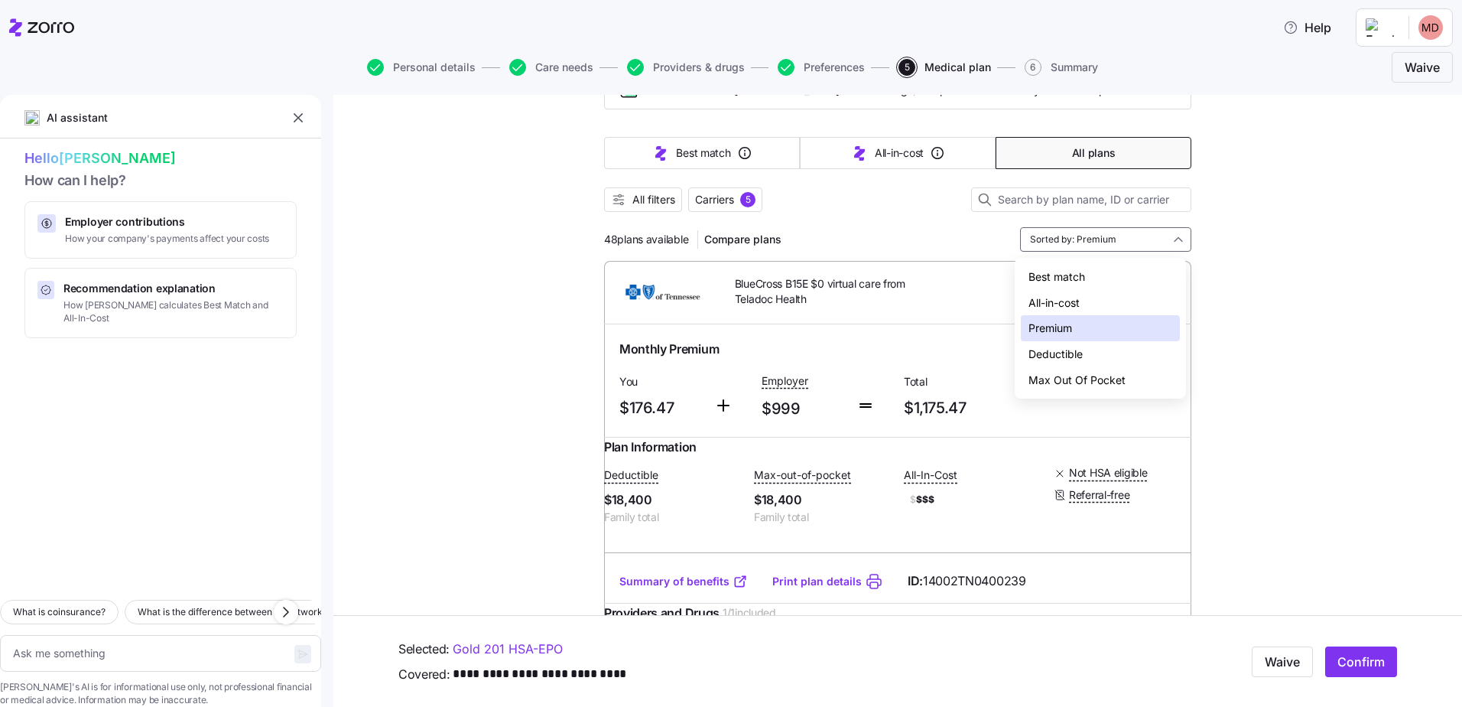
click at [1078, 305] on div "All-in-cost" at bounding box center [1100, 303] width 159 height 26
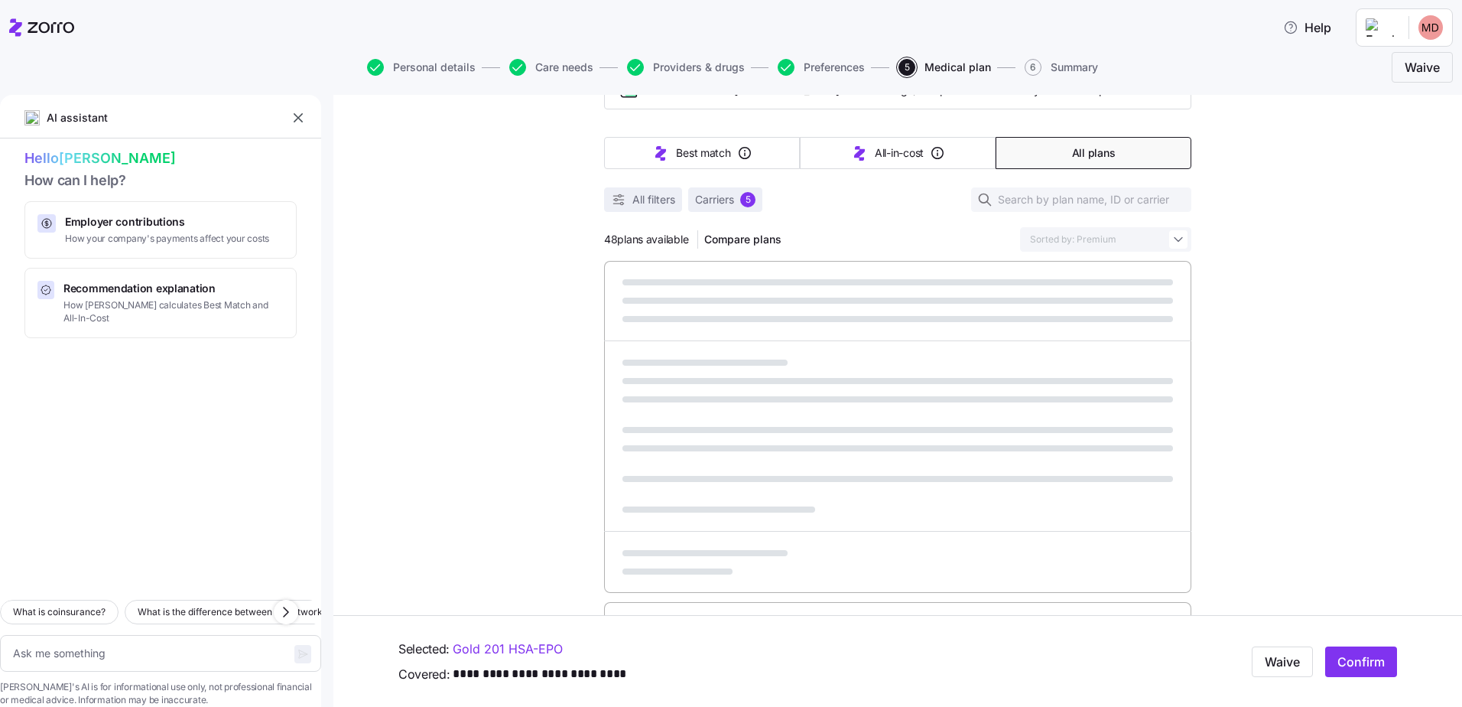
type textarea "x"
type input "Sorted by: All-in-cost"
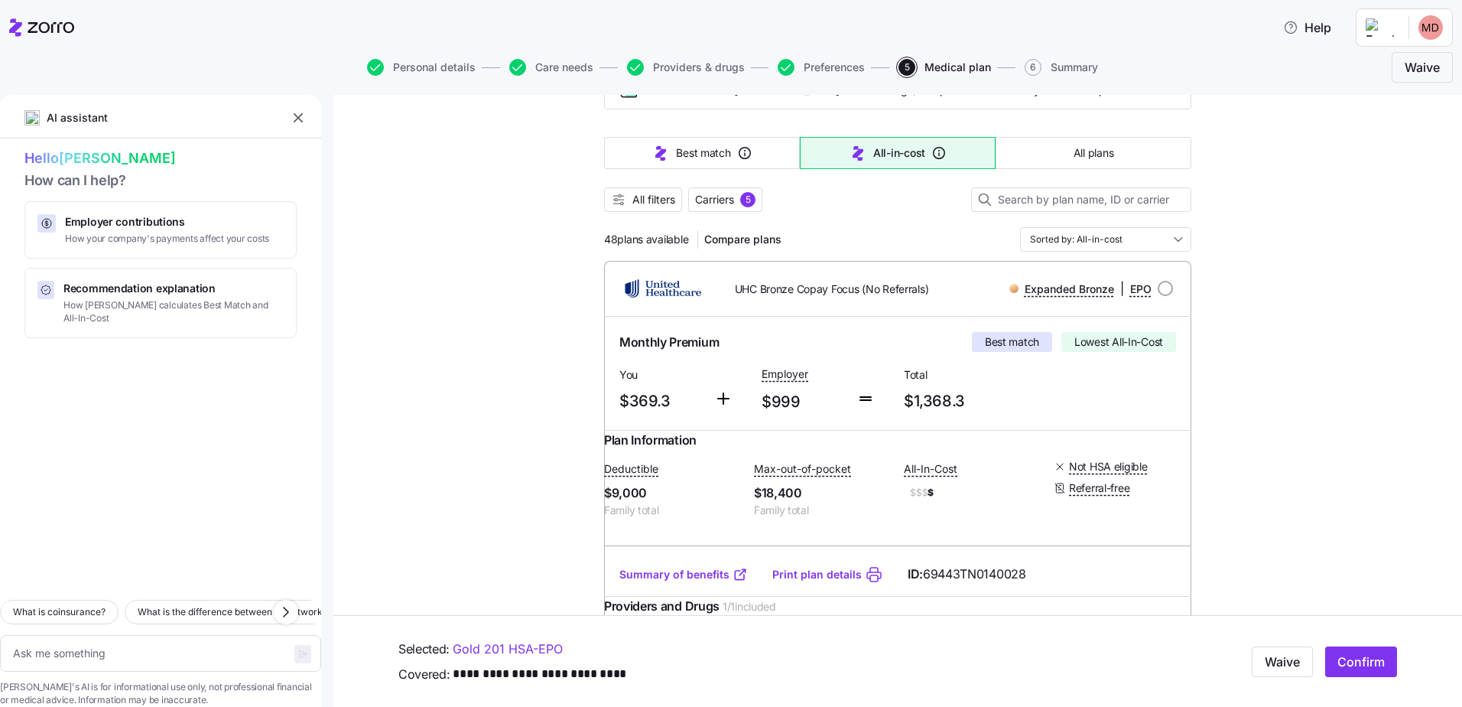
click at [1088, 242] on input "Sorted by: All-in-cost" at bounding box center [1105, 239] width 171 height 24
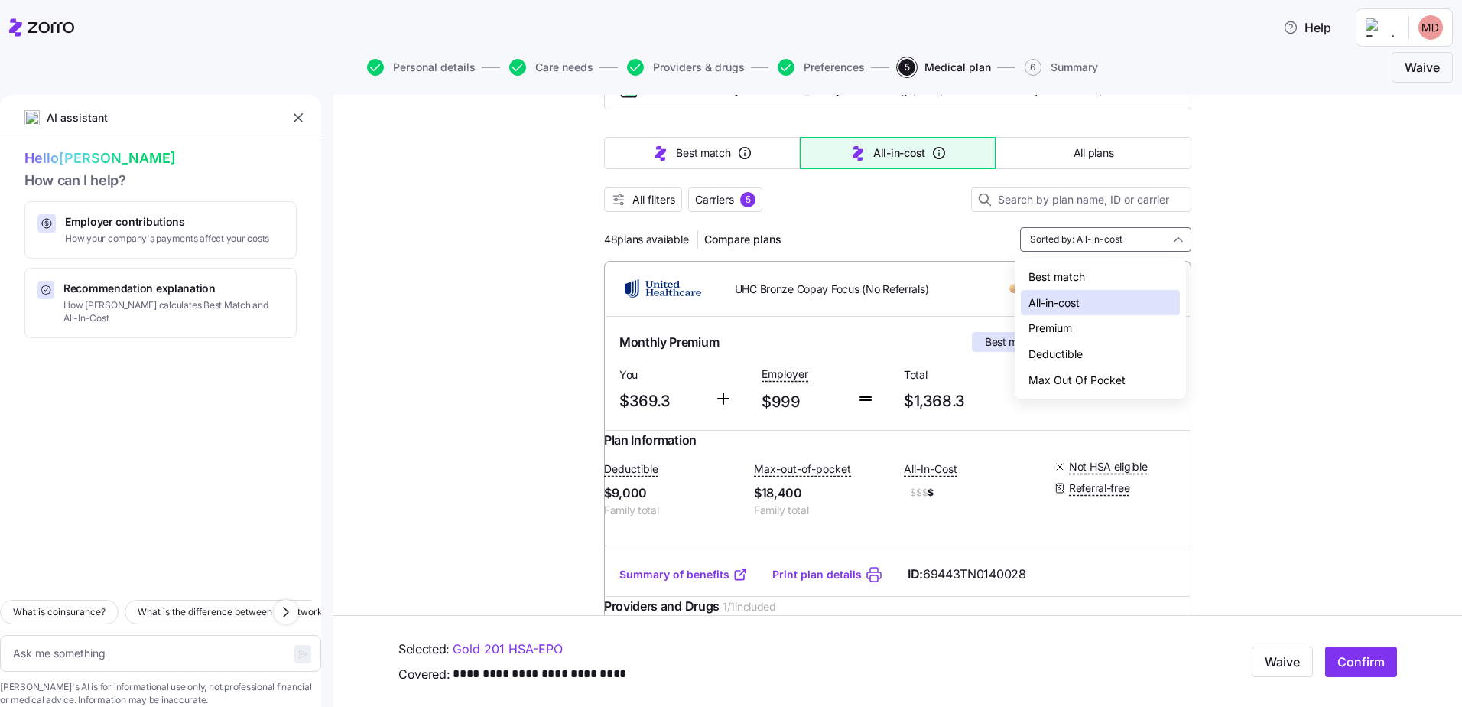
click at [1078, 358] on div "Deductible" at bounding box center [1100, 354] width 159 height 26
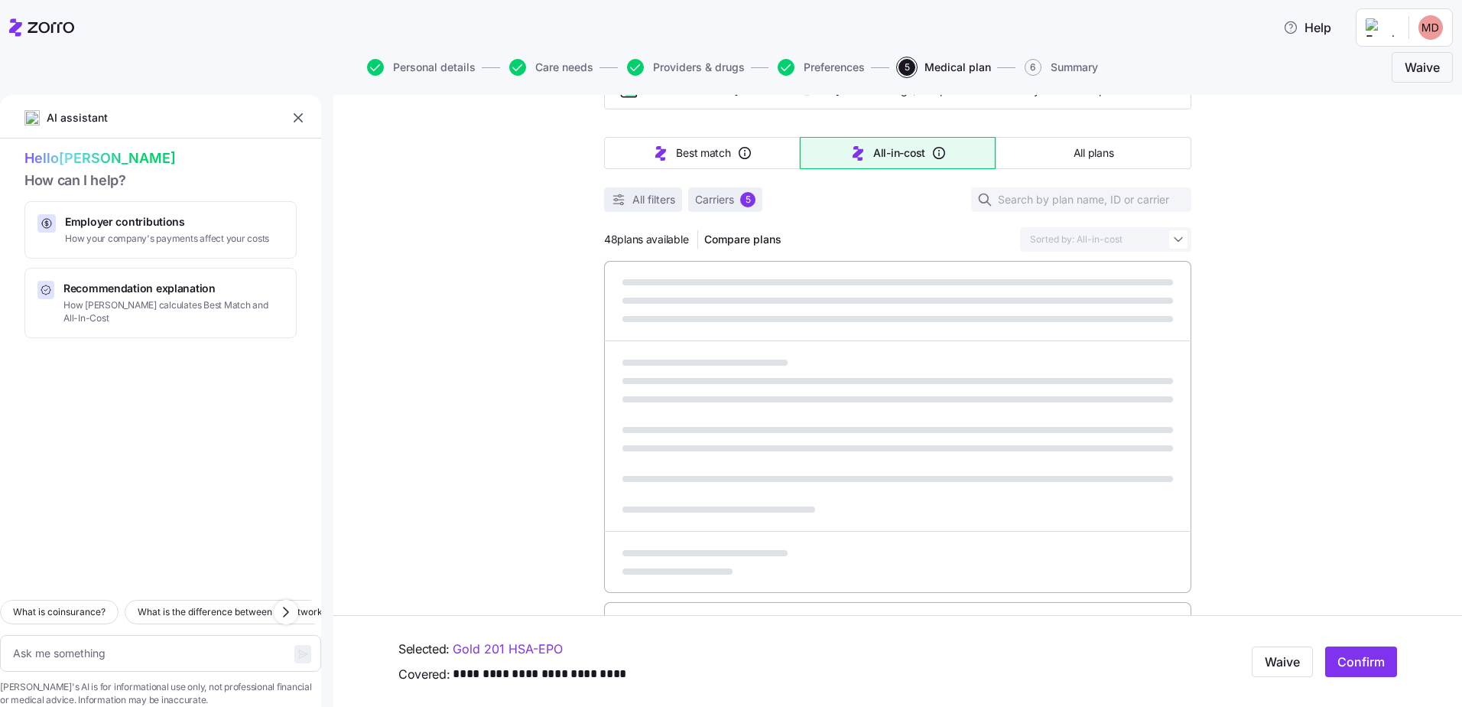
type textarea "x"
type input "Sorted by: Deductible"
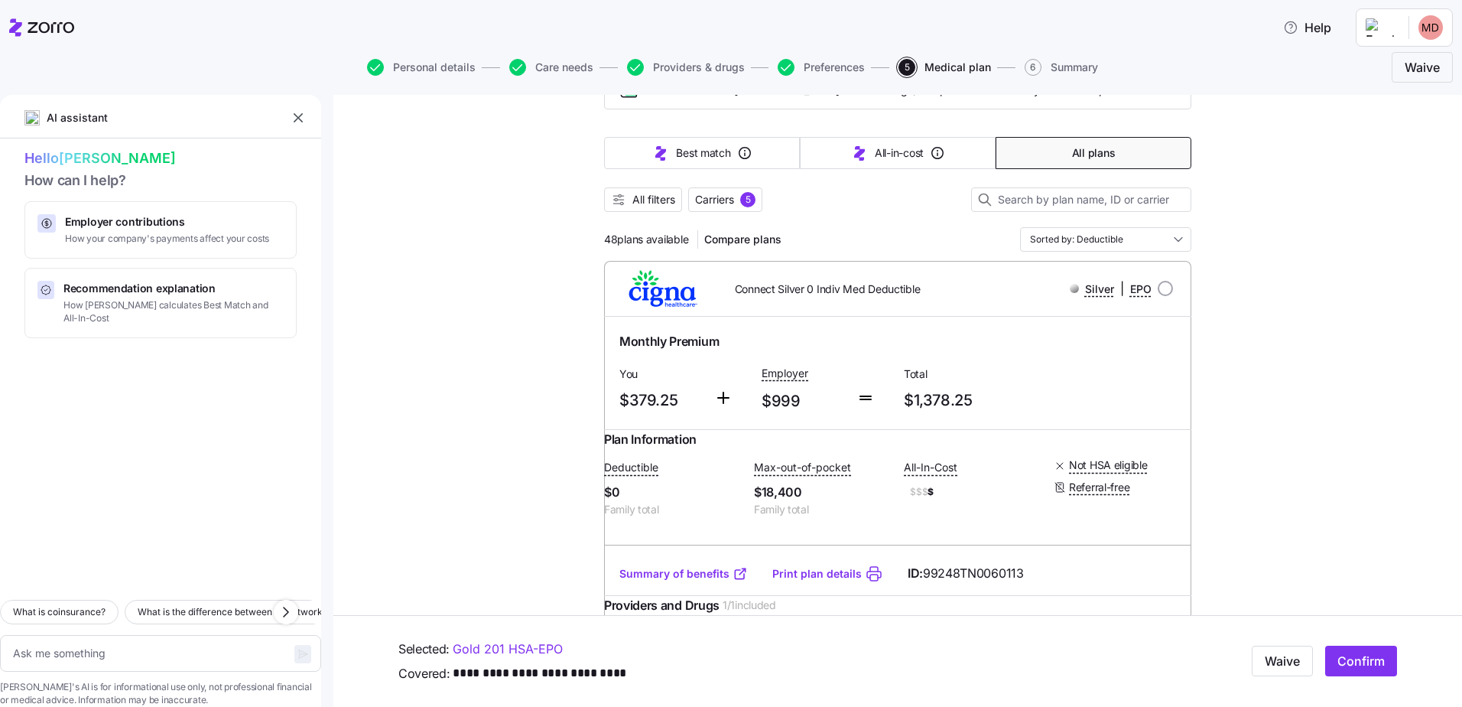
click at [674, 581] on link "Summary of benefits" at bounding box center [684, 573] width 129 height 15
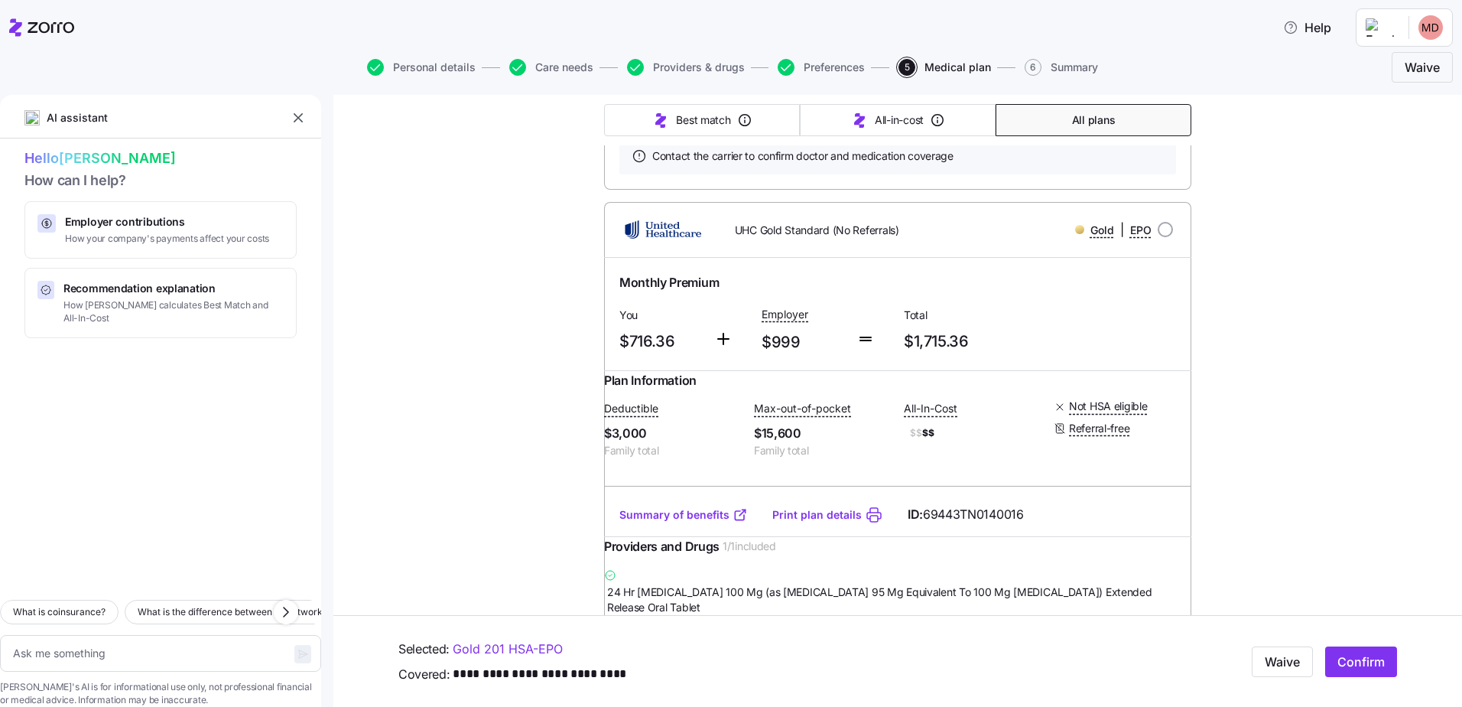
scroll to position [4615, 0]
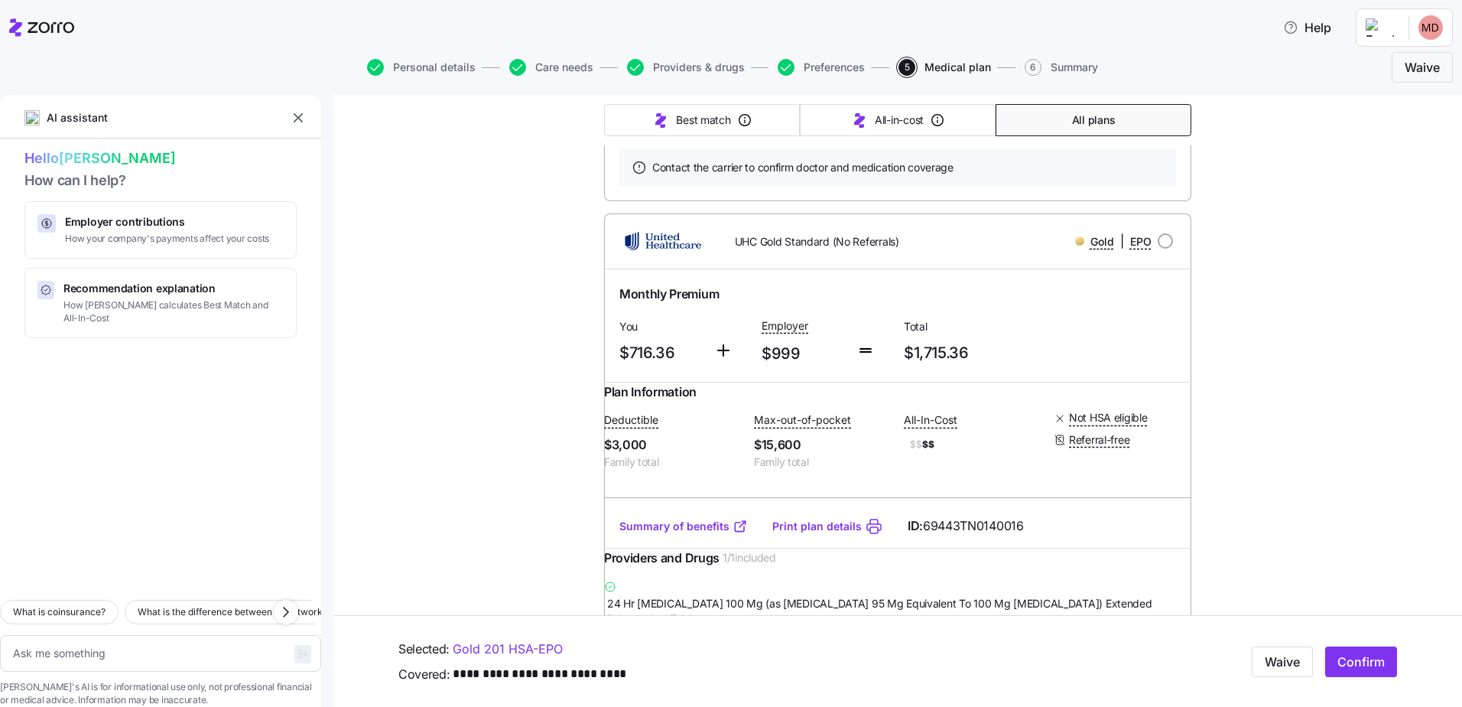
click at [670, 40] on link "Summary of benefits" at bounding box center [684, 31] width 129 height 15
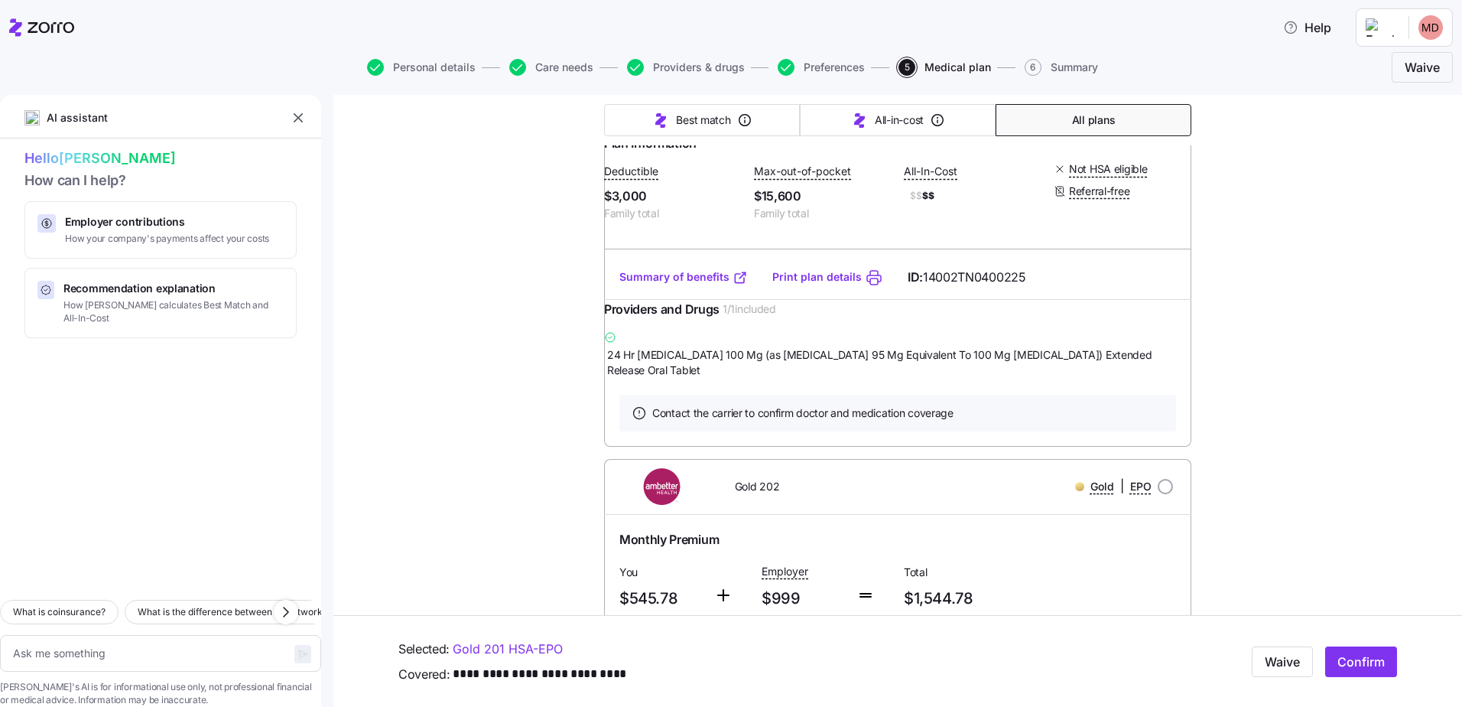
scroll to position [5547, 0]
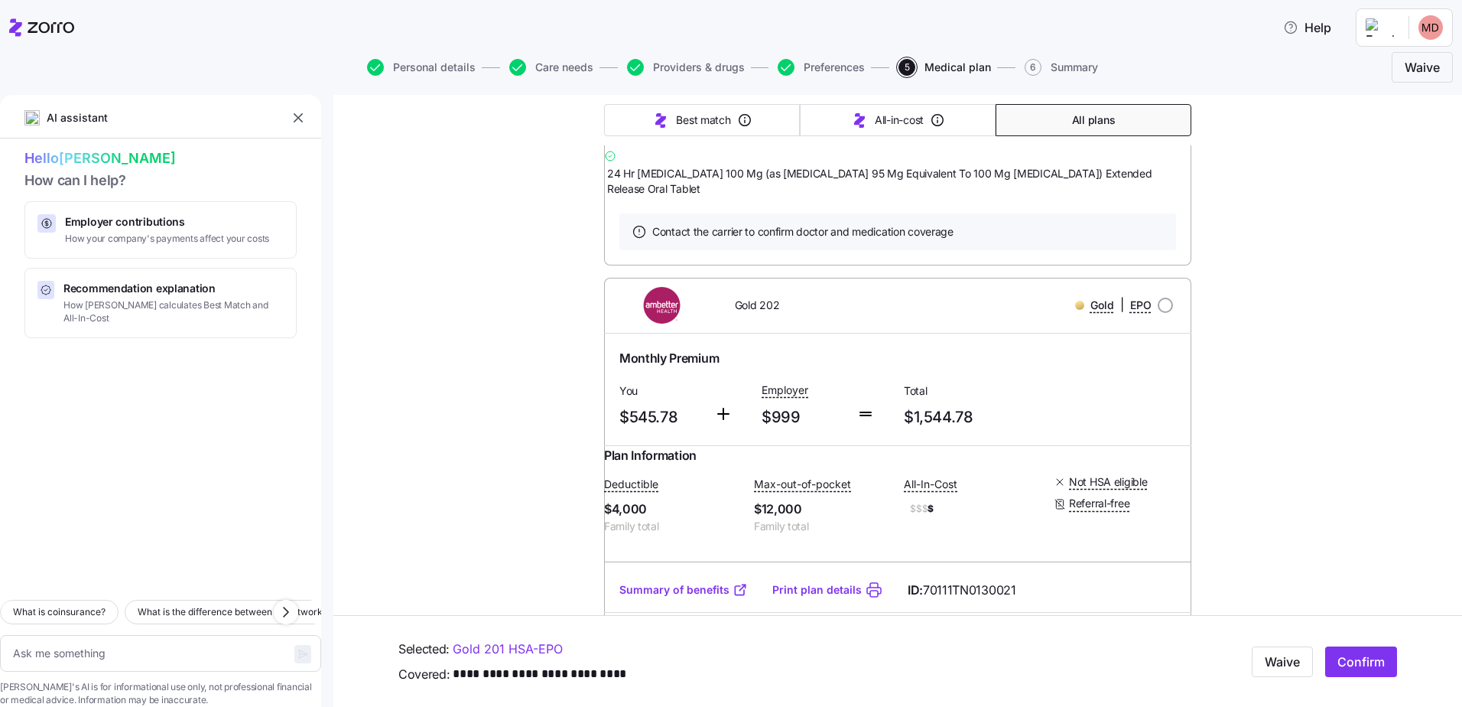
click at [673, 103] on link "Summary of benefits" at bounding box center [684, 95] width 129 height 15
click at [229, 242] on span "How your company's payments affect your costs" at bounding box center [167, 239] width 204 height 13
type textarea "x"
type textarea "Can you explain how my employer contributions work and how they affect my month…"
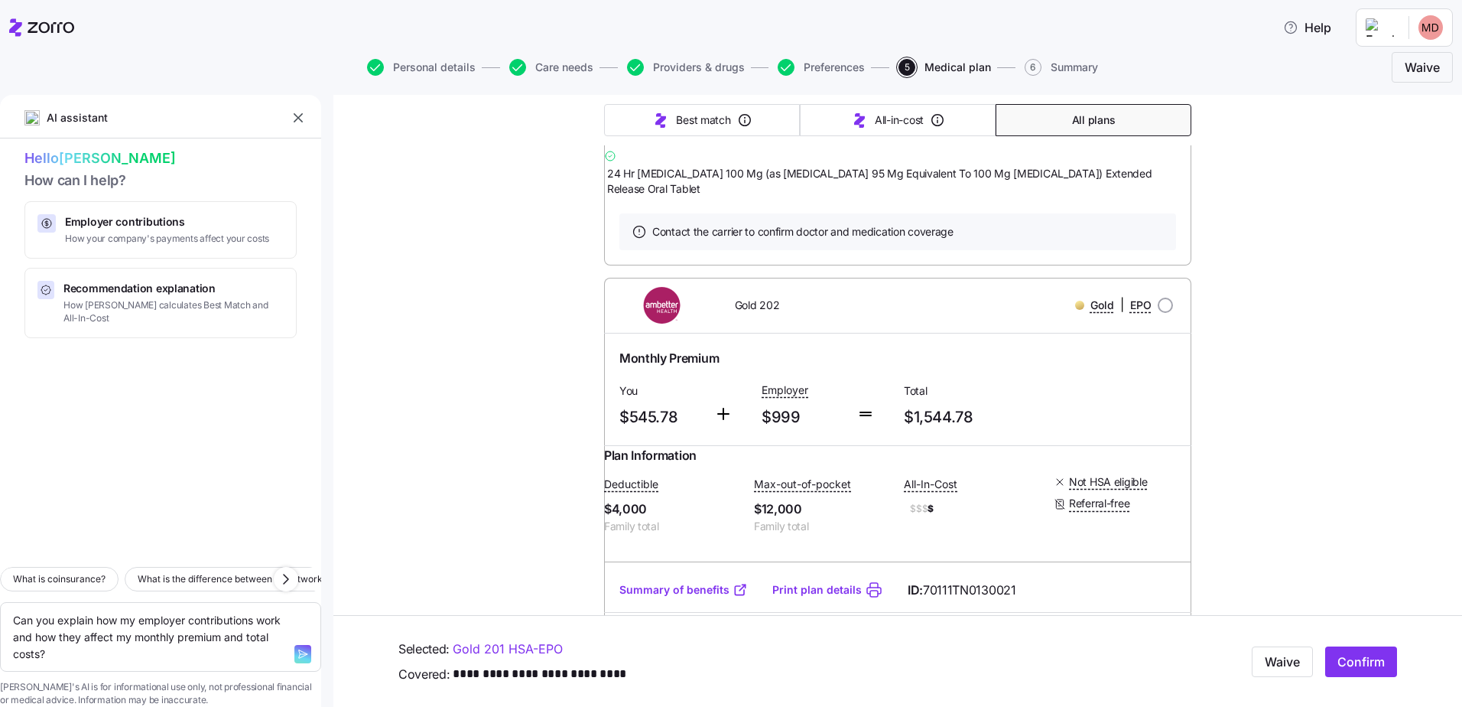
click at [297, 648] on icon "button" at bounding box center [303, 654] width 12 height 12
type textarea "x"
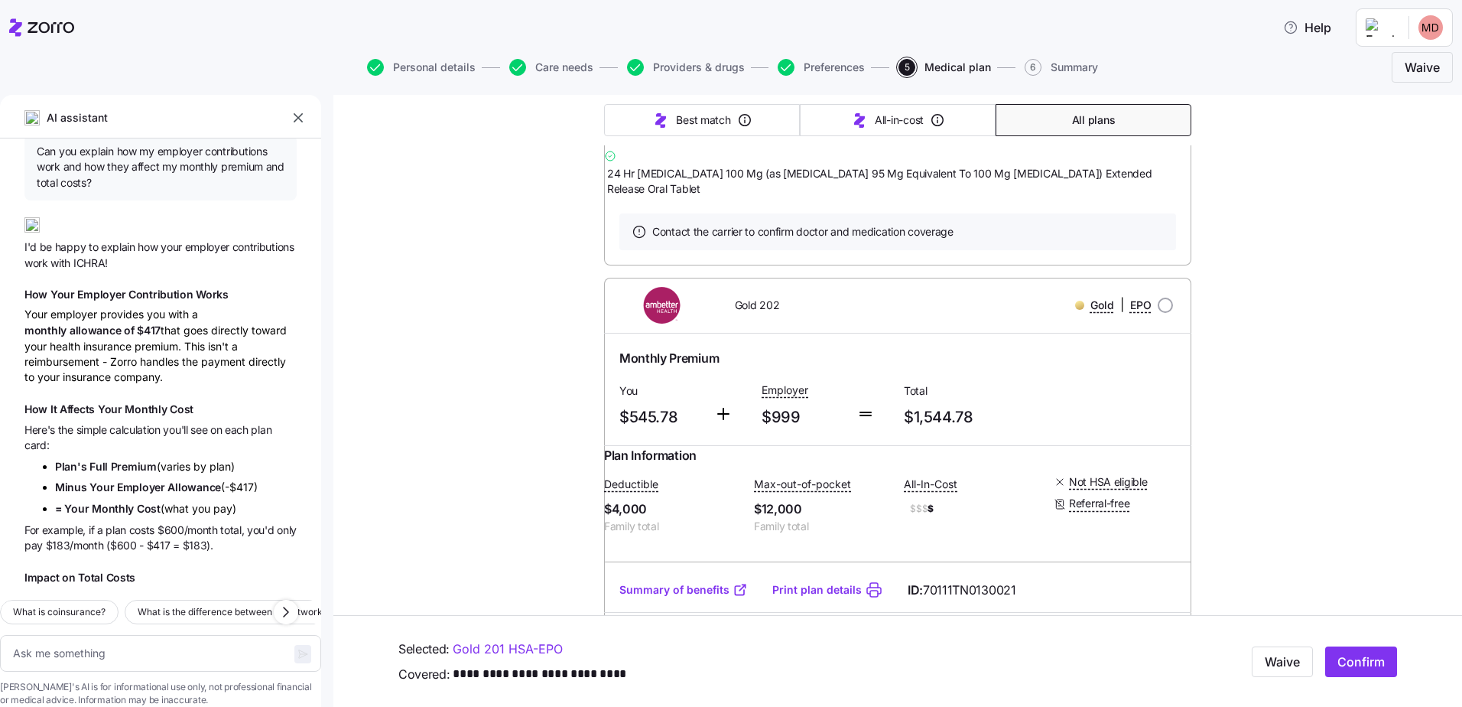
scroll to position [0, 0]
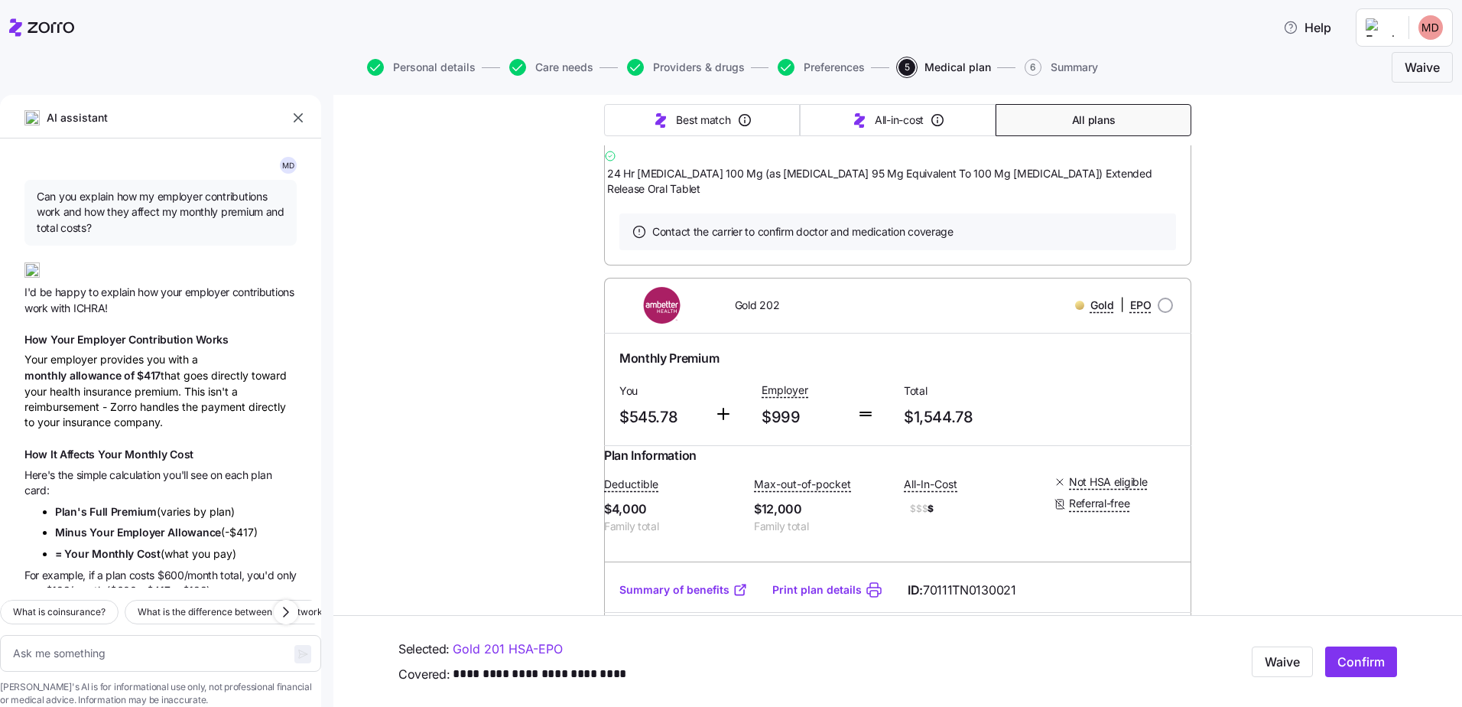
click at [106, 604] on span "What is coinsurance?" at bounding box center [59, 611] width 93 height 15
type textarea "x"
type textarea "What is coinsurance?"
click at [297, 648] on icon "button" at bounding box center [303, 654] width 12 height 12
type textarea "x"
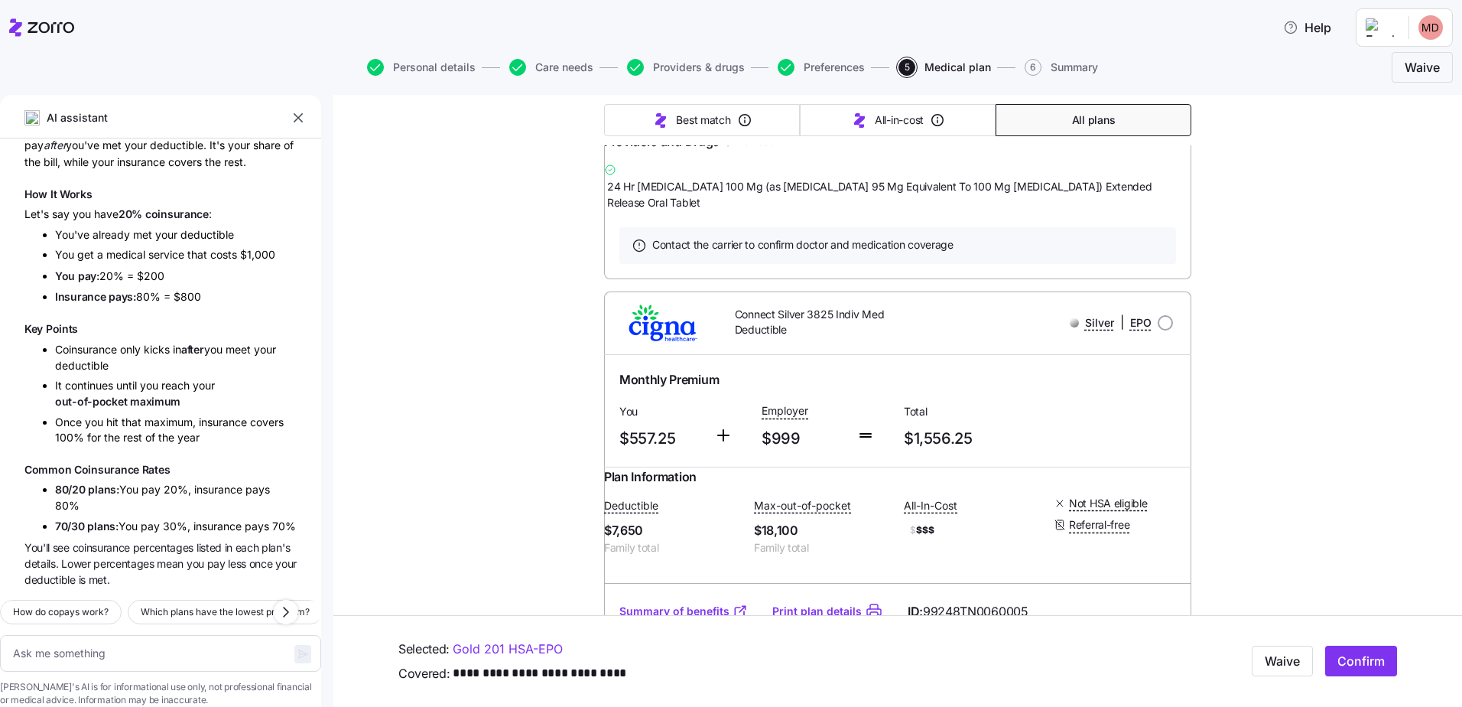
scroll to position [10097, 0]
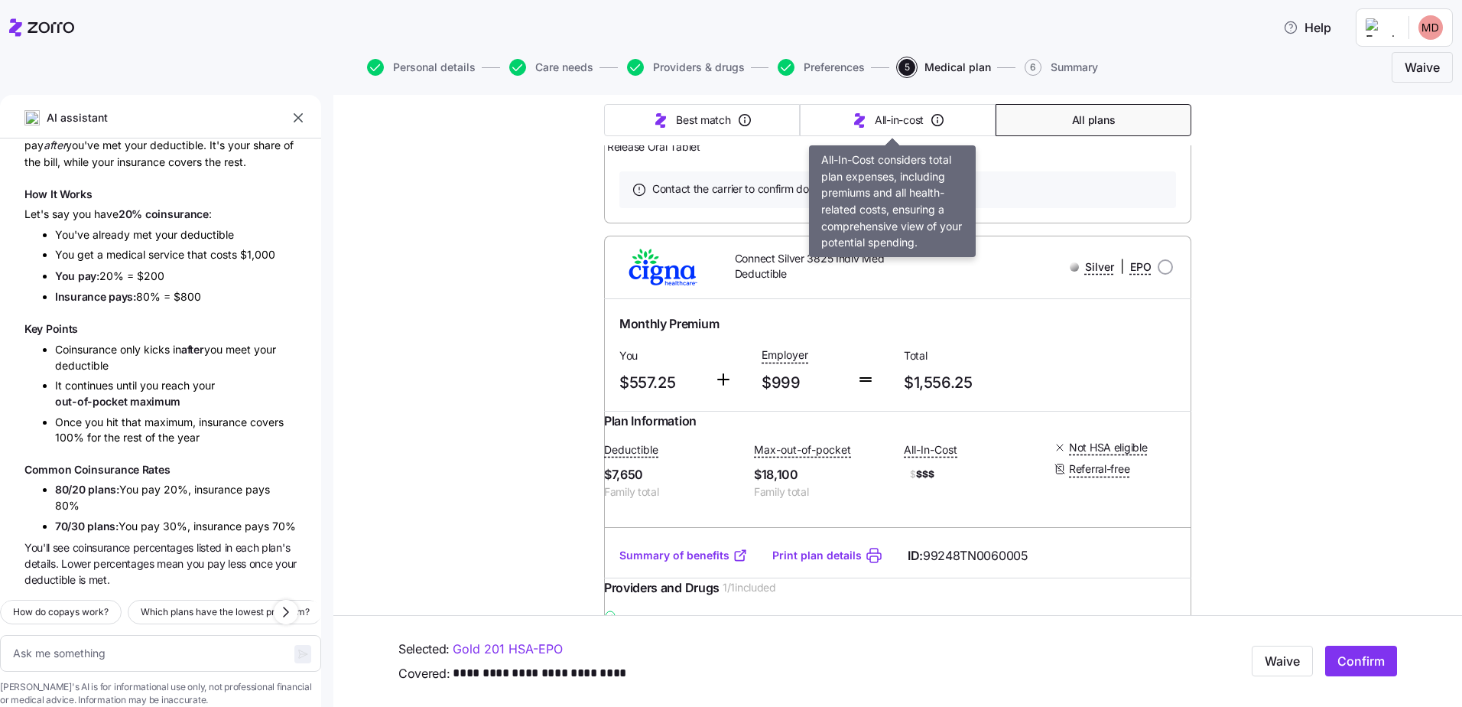
click at [861, 120] on icon "button" at bounding box center [860, 120] width 18 height 18
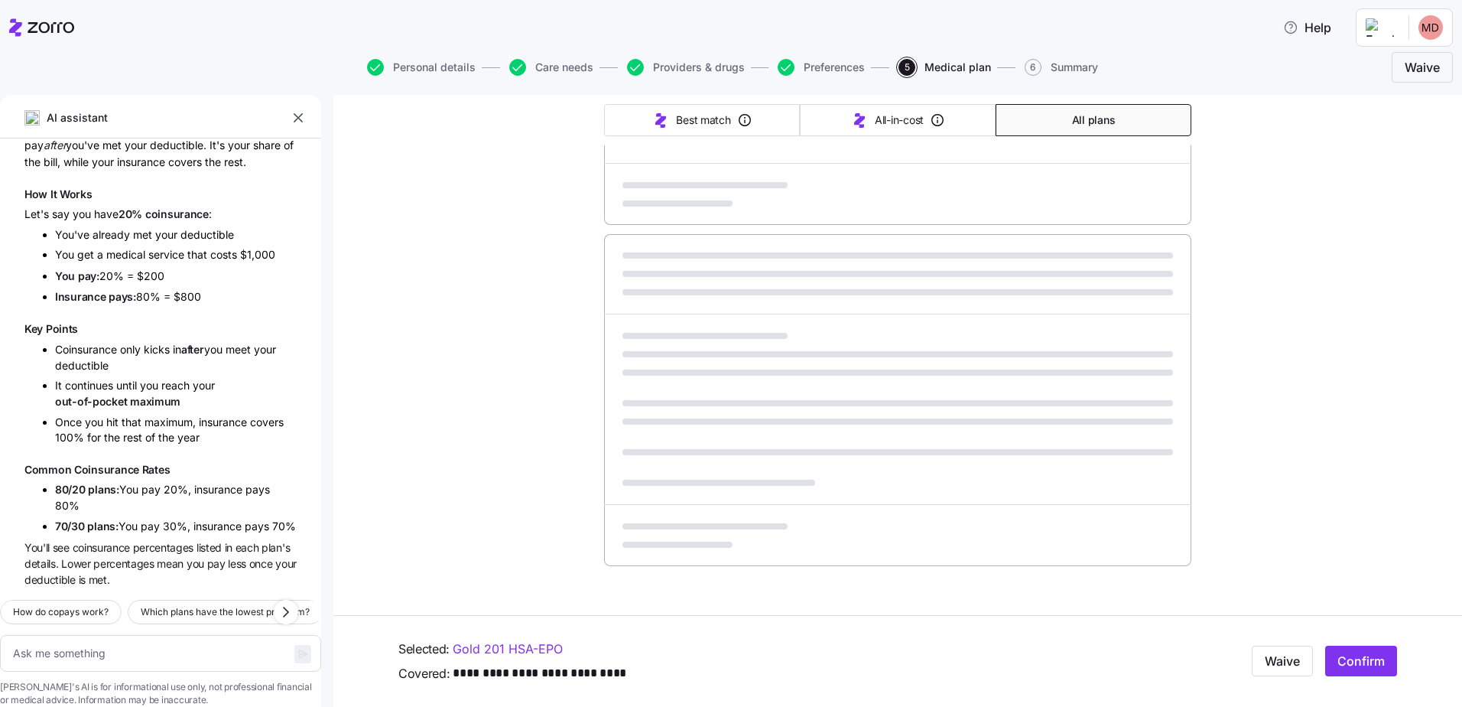
scroll to position [816, 0]
type textarea "x"
type input "Sorted by: All-in-cost"
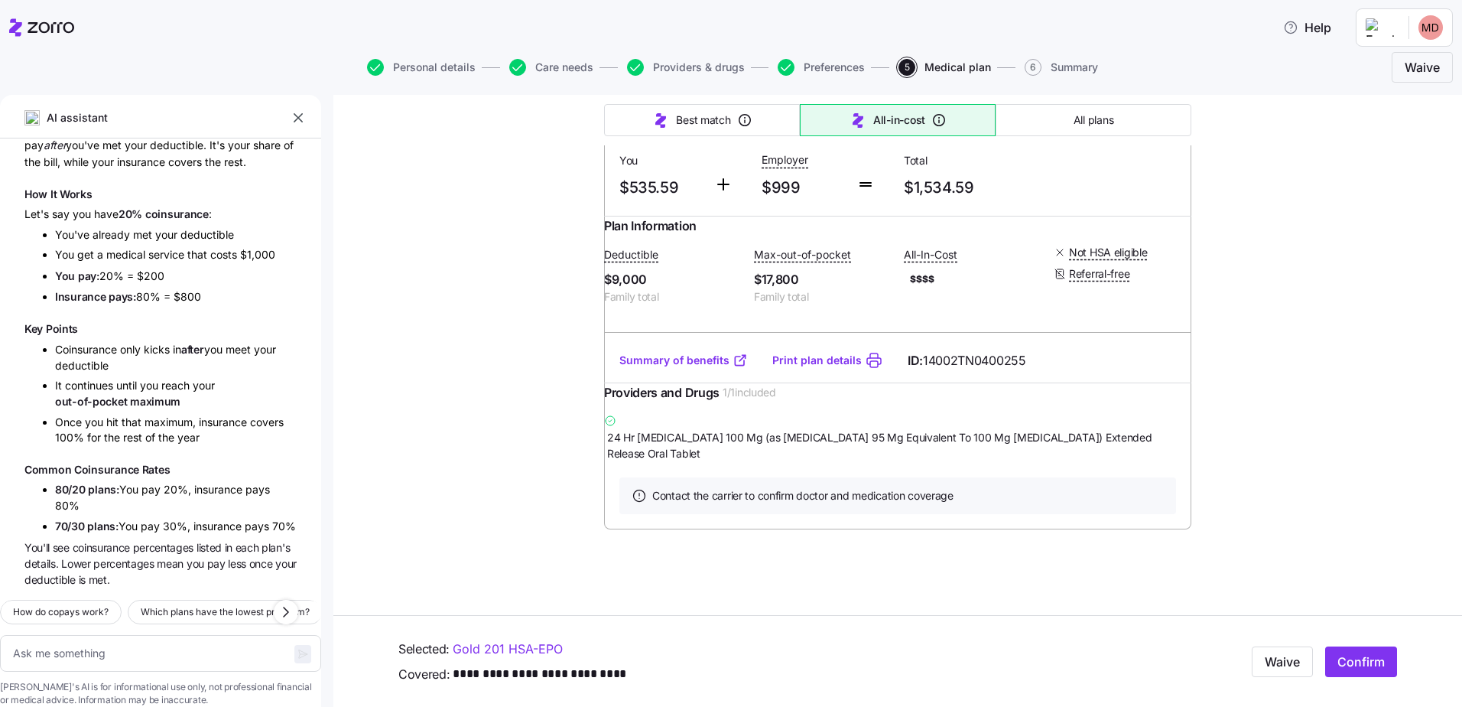
scroll to position [25501, 0]
type textarea "x"
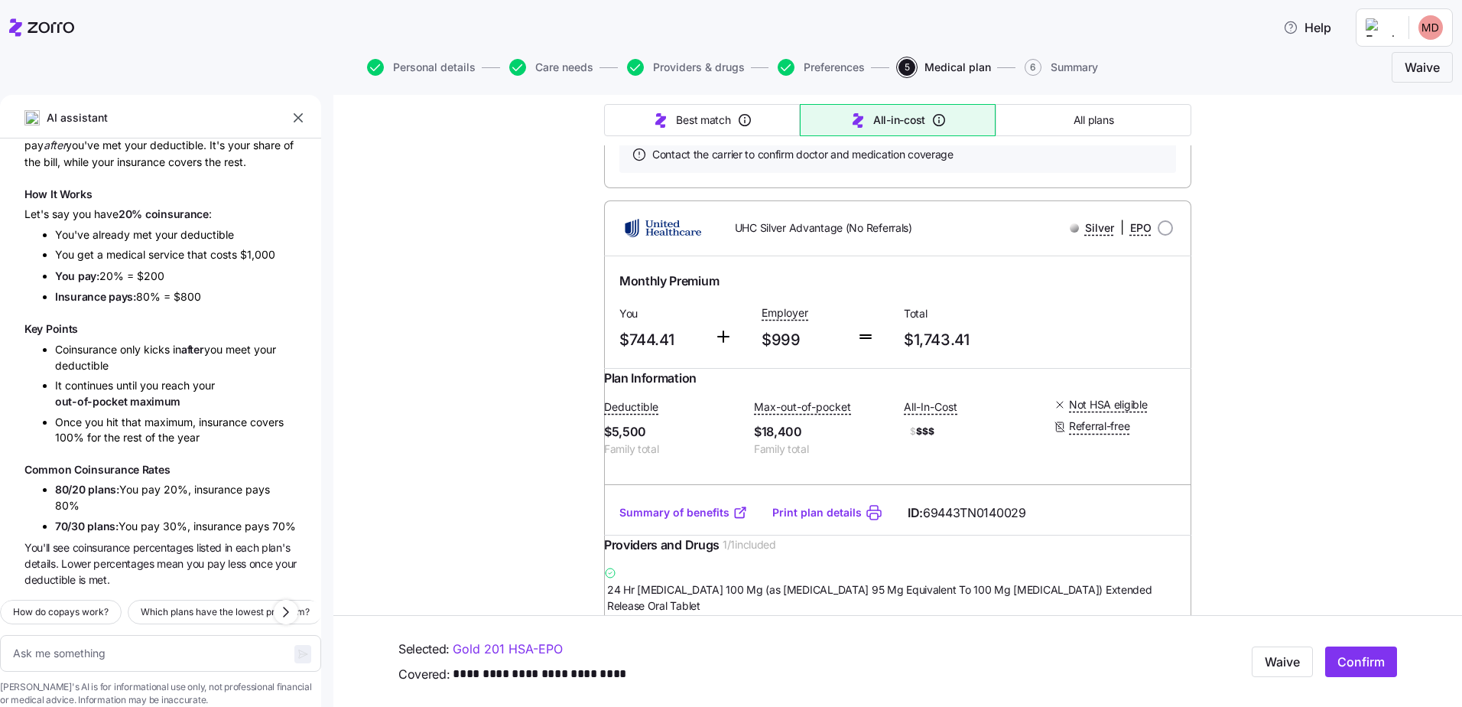
scroll to position [15146, 0]
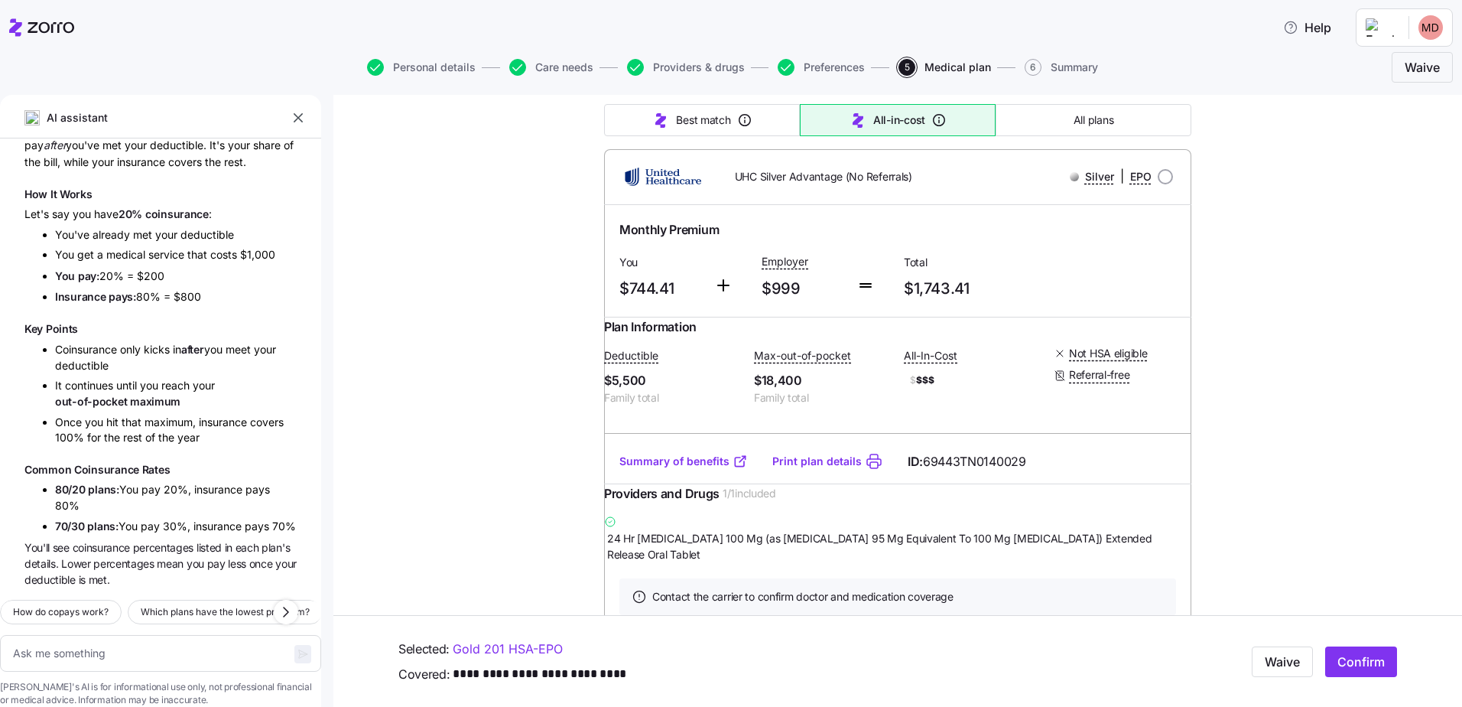
radio input "true"
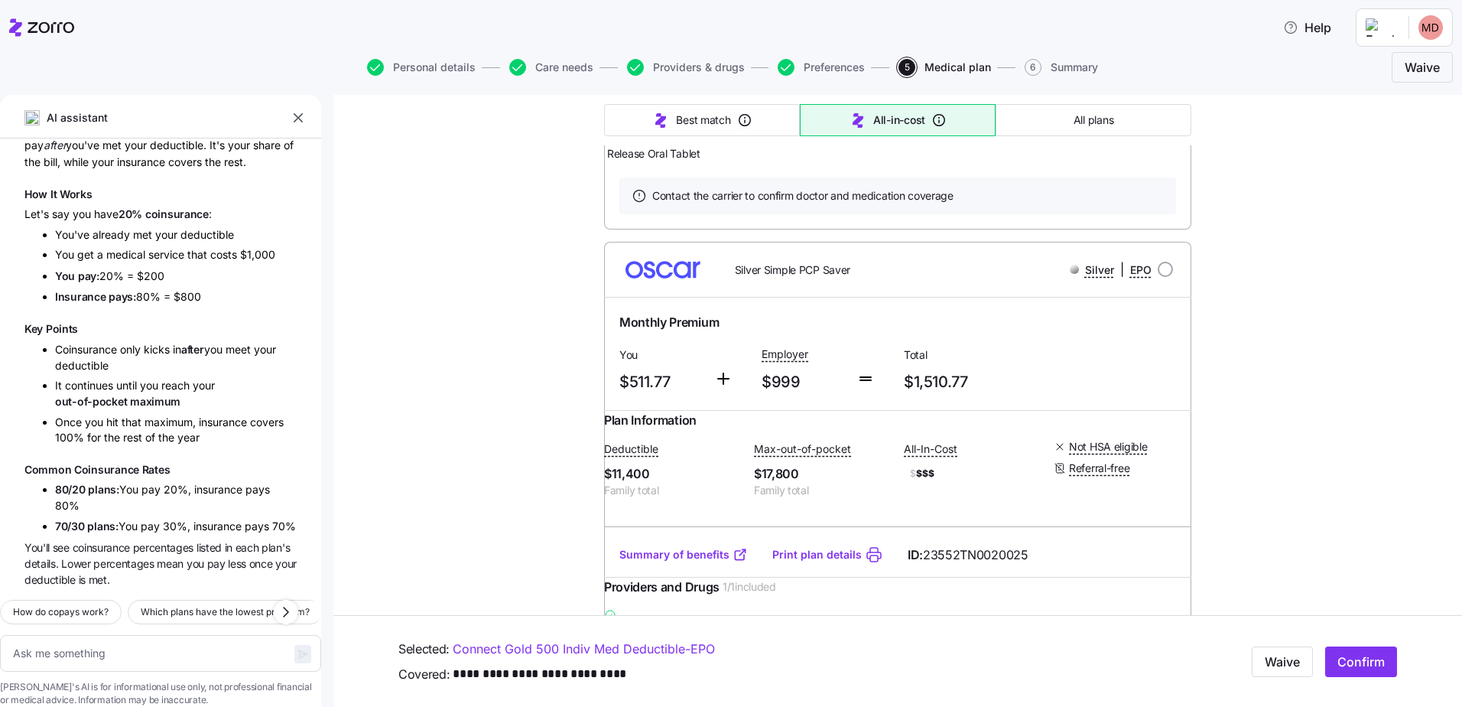
scroll to position [18582, 0]
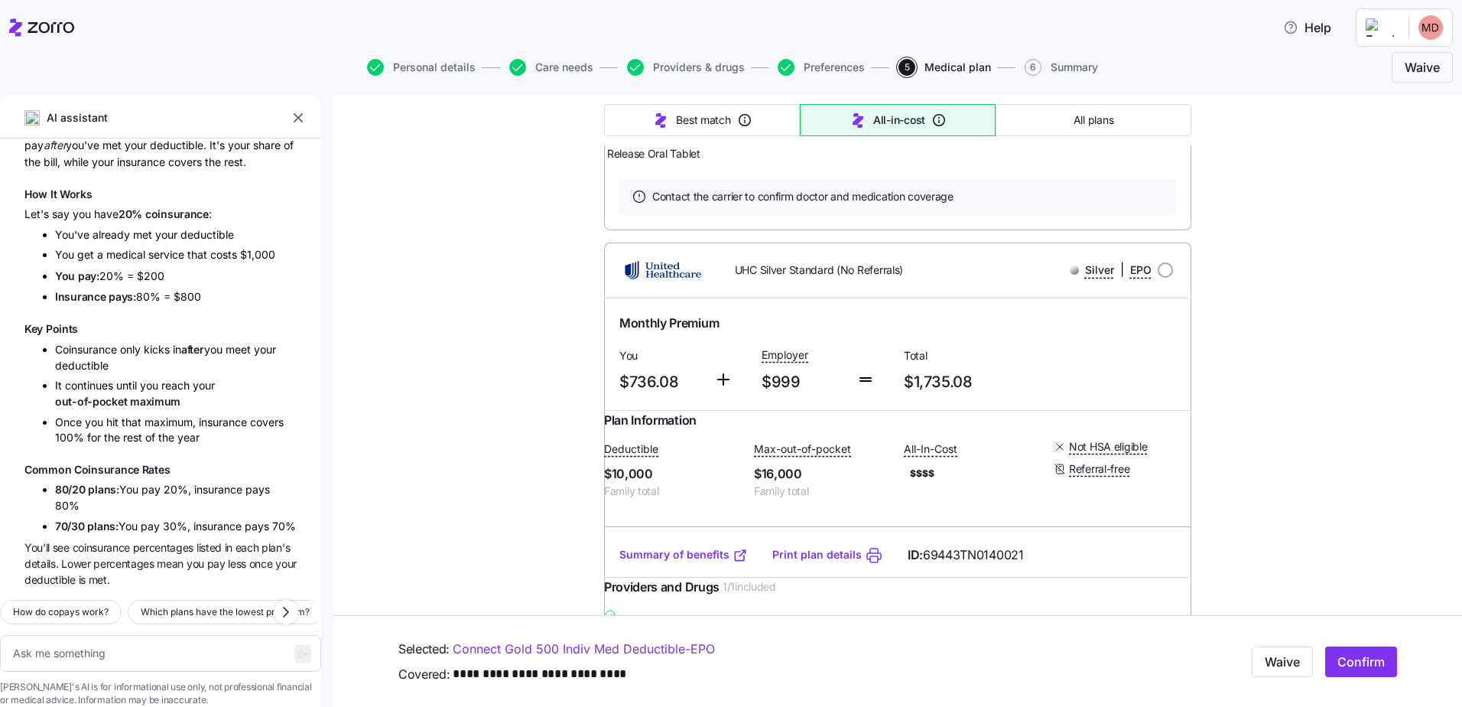
scroll to position [22902, 0]
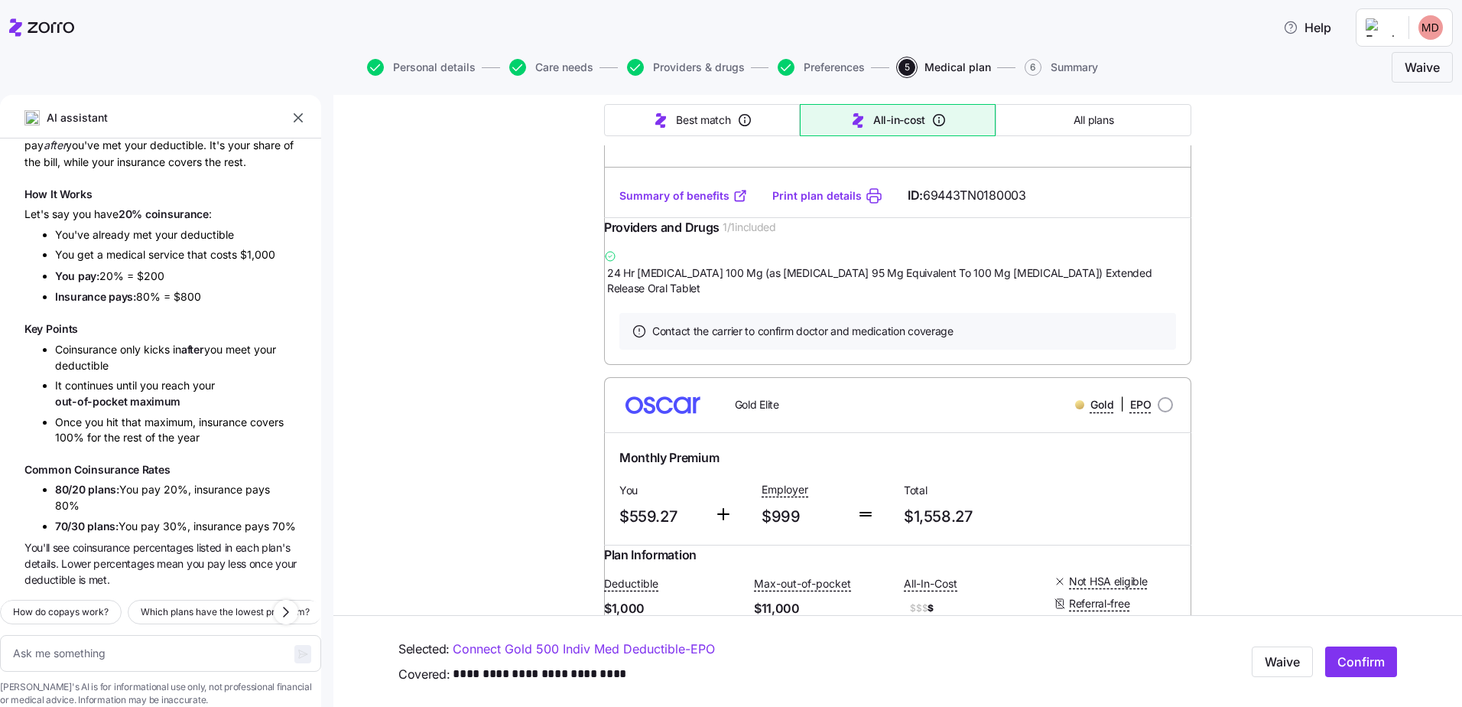
scroll to position [0, 0]
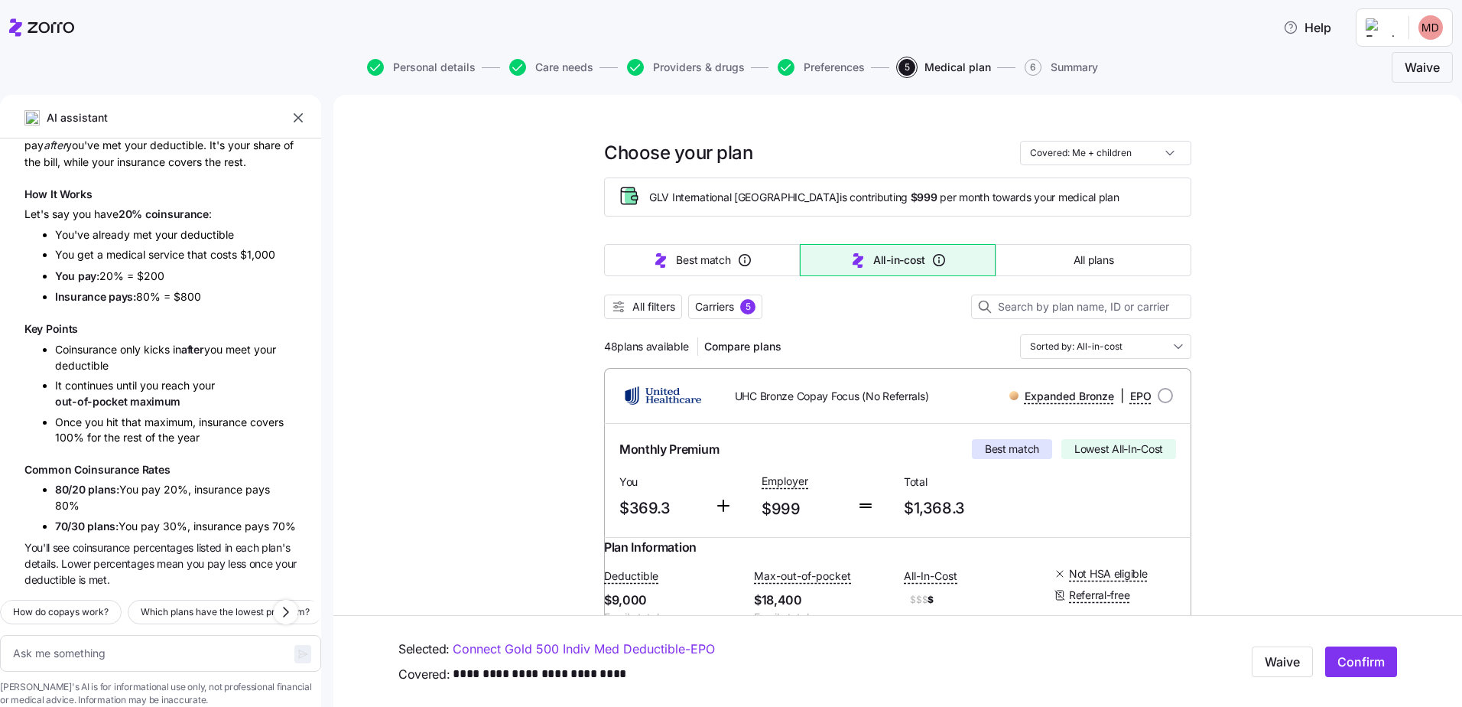
drag, startPoint x: 1457, startPoint y: 674, endPoint x: 1167, endPoint y: 120, distance: 625.1
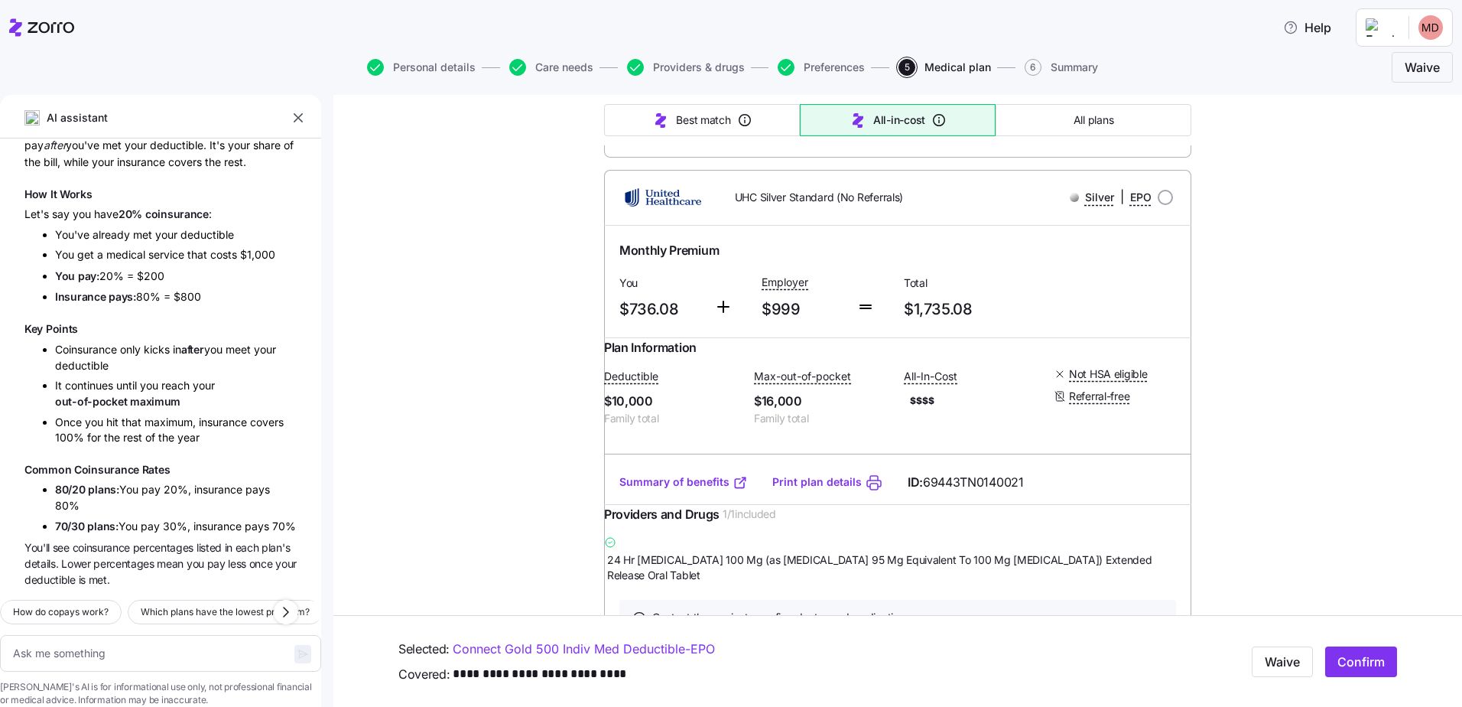
scroll to position [22027, 0]
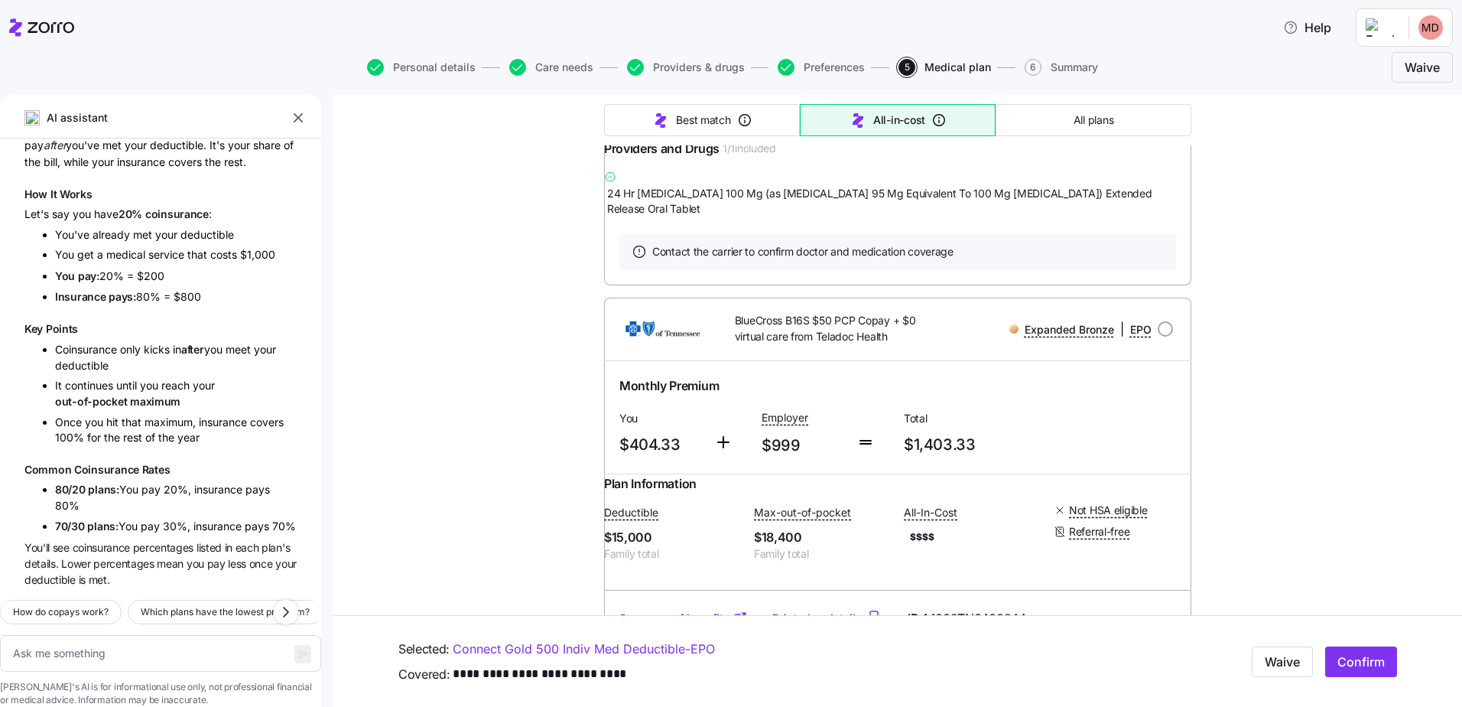
type textarea "x"
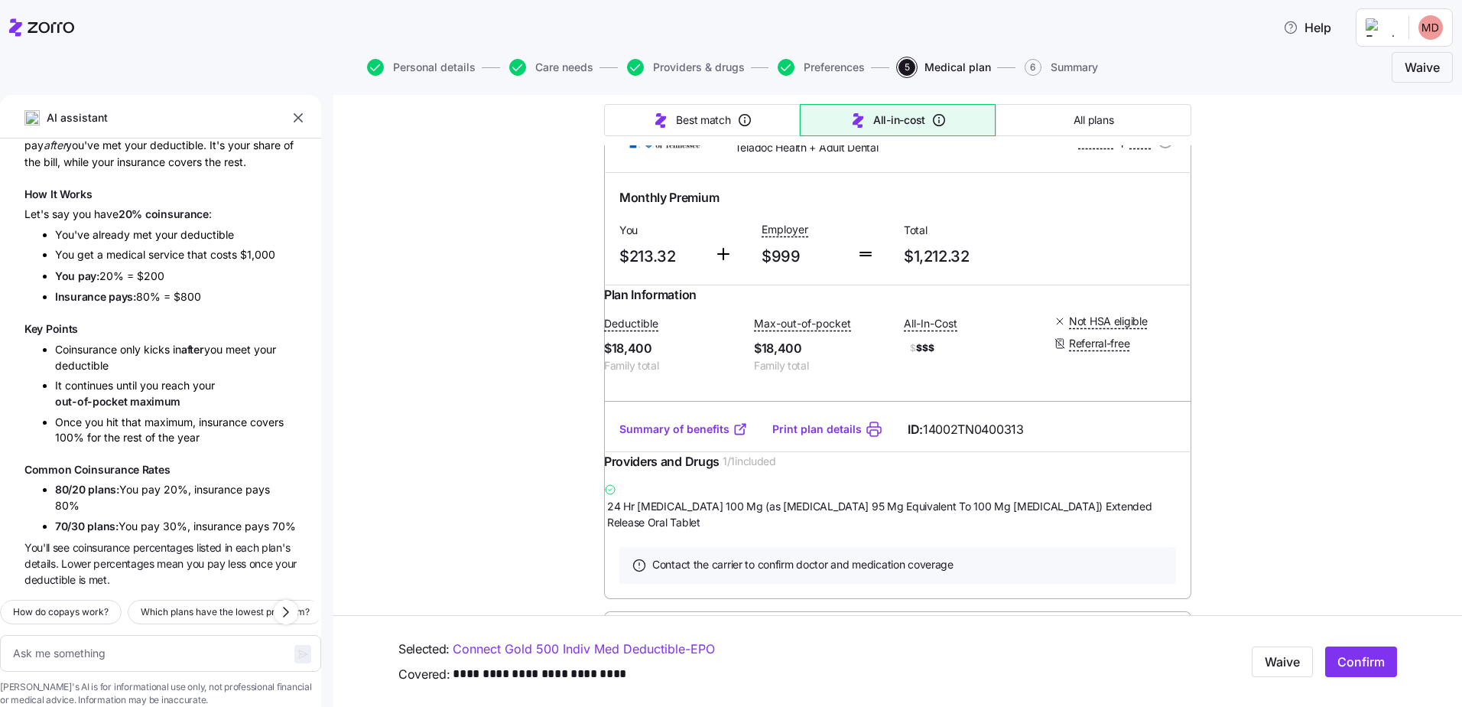
scroll to position [17636, 0]
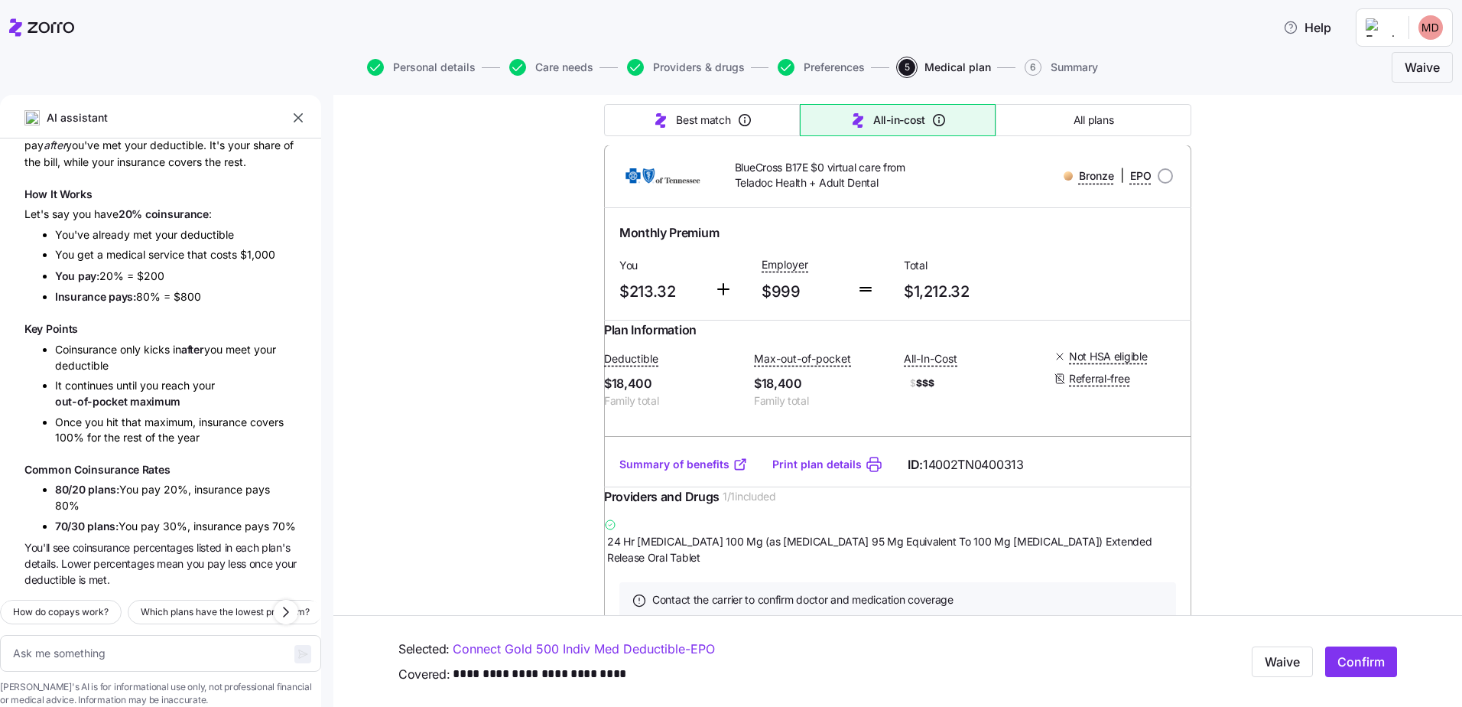
drag, startPoint x: 1357, startPoint y: 404, endPoint x: 1371, endPoint y: 423, distance: 23.6
drag, startPoint x: 1371, startPoint y: 423, endPoint x: 1313, endPoint y: 452, distance: 64.3
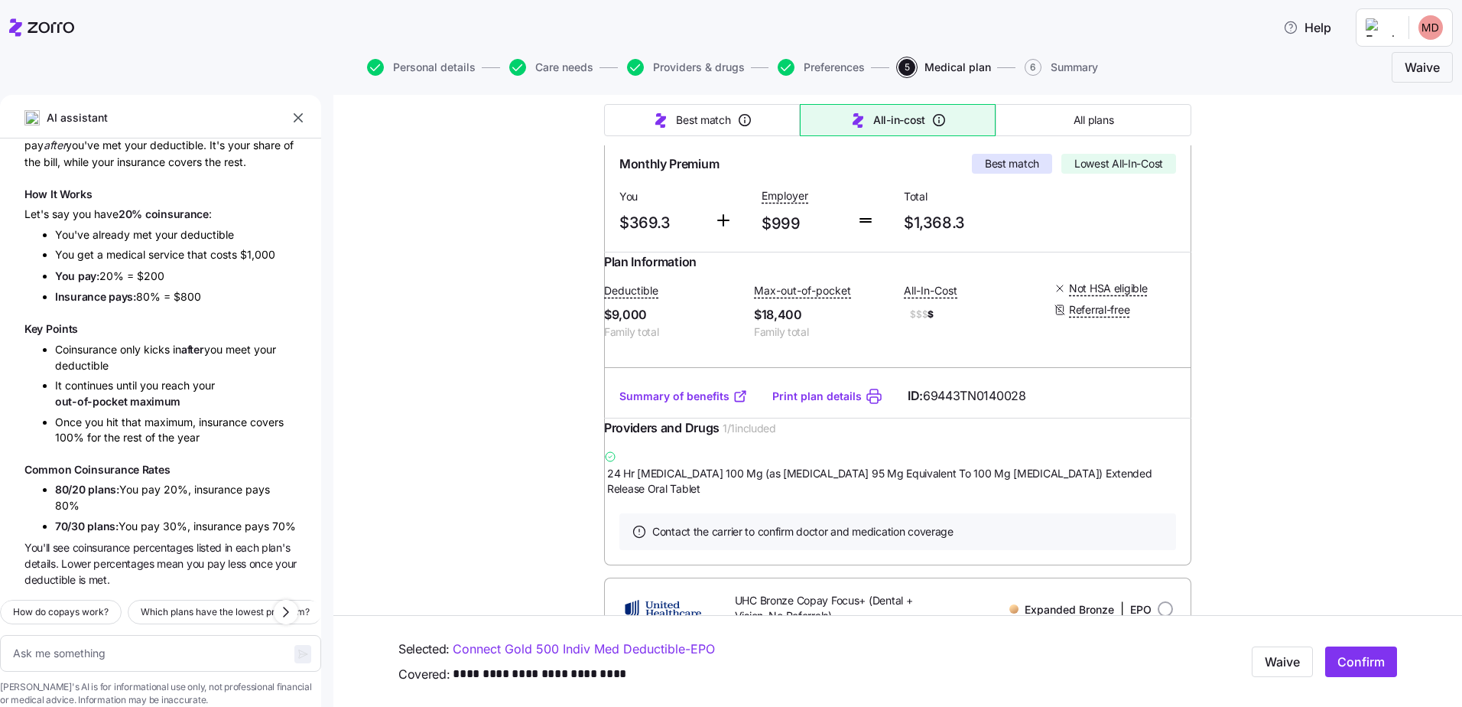
scroll to position [0, 0]
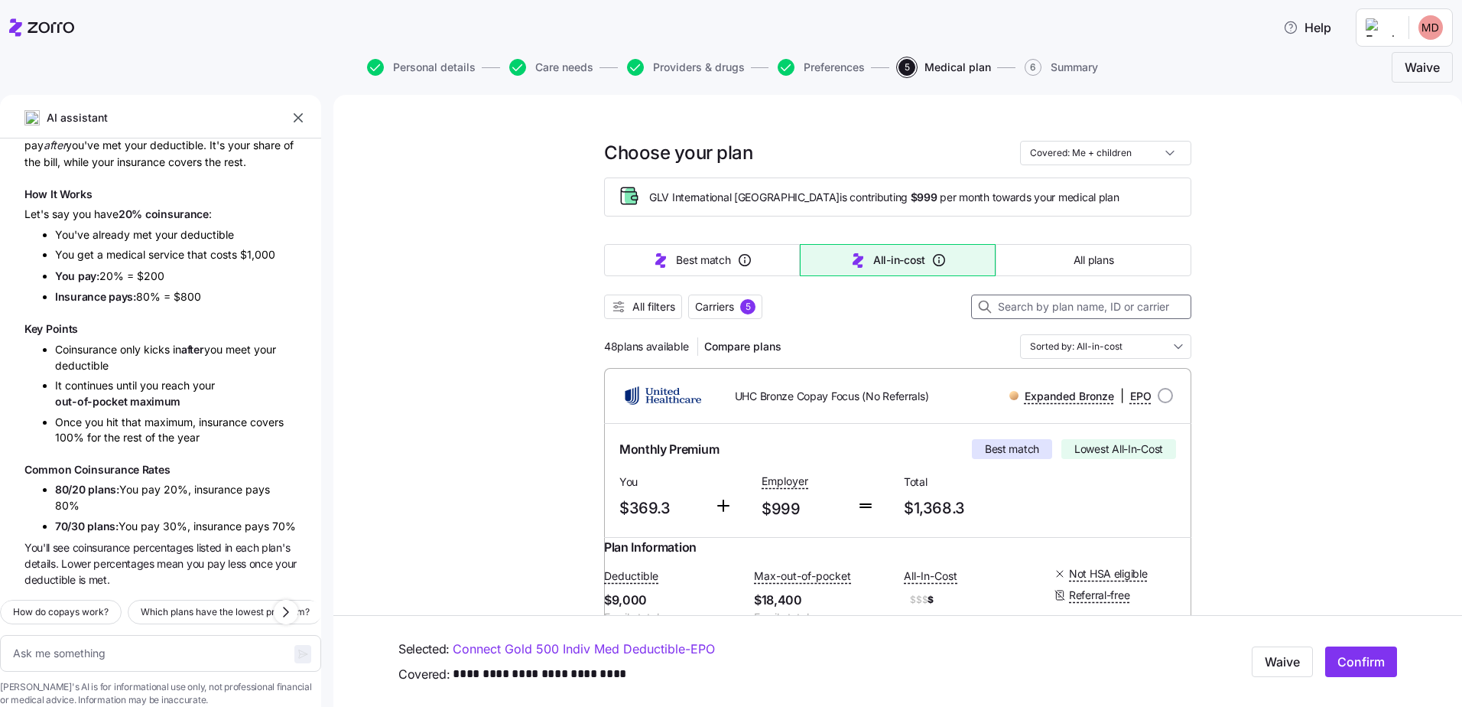
click at [1159, 308] on input at bounding box center [1081, 306] width 220 height 24
type input "b"
type textarea "x"
type input "bl"
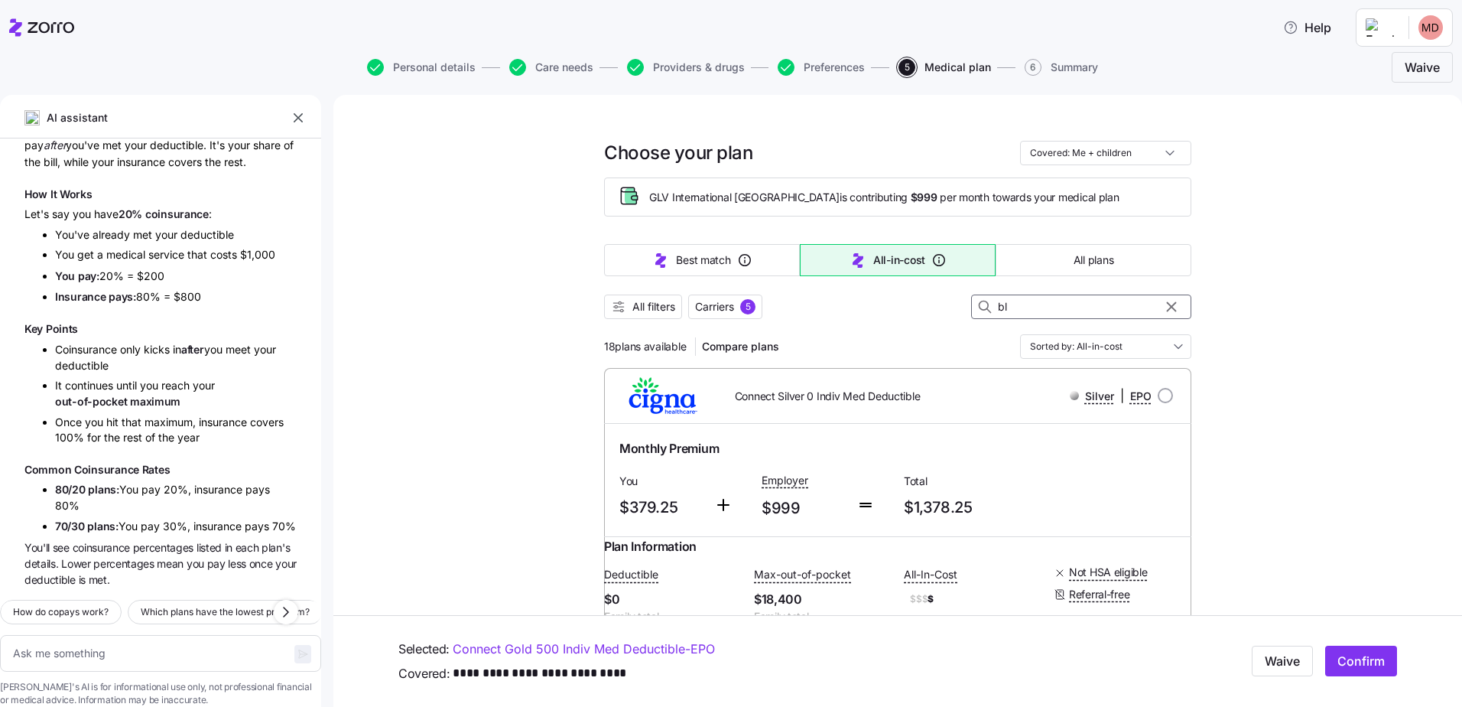
type textarea "x"
type input "blu"
type textarea "x"
type input "blue"
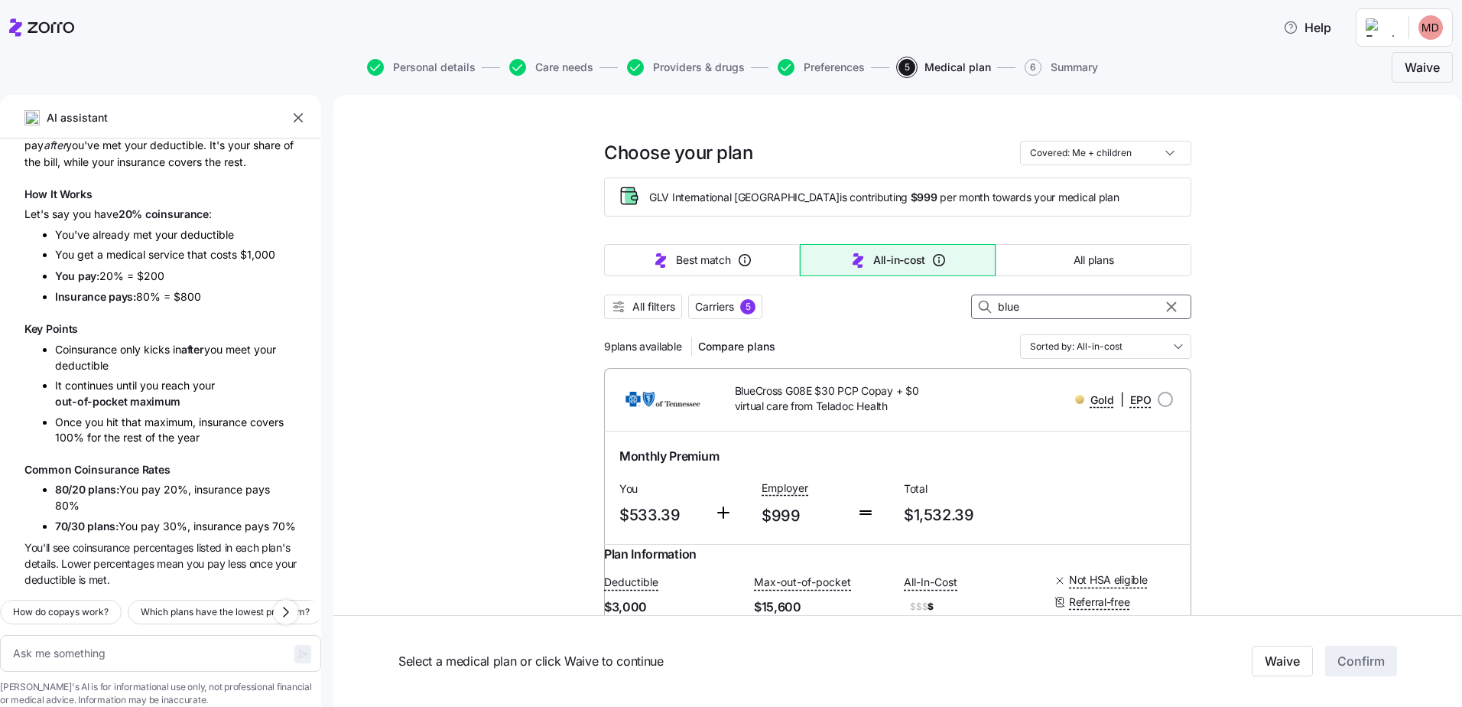
type textarea "x"
type input "blue"
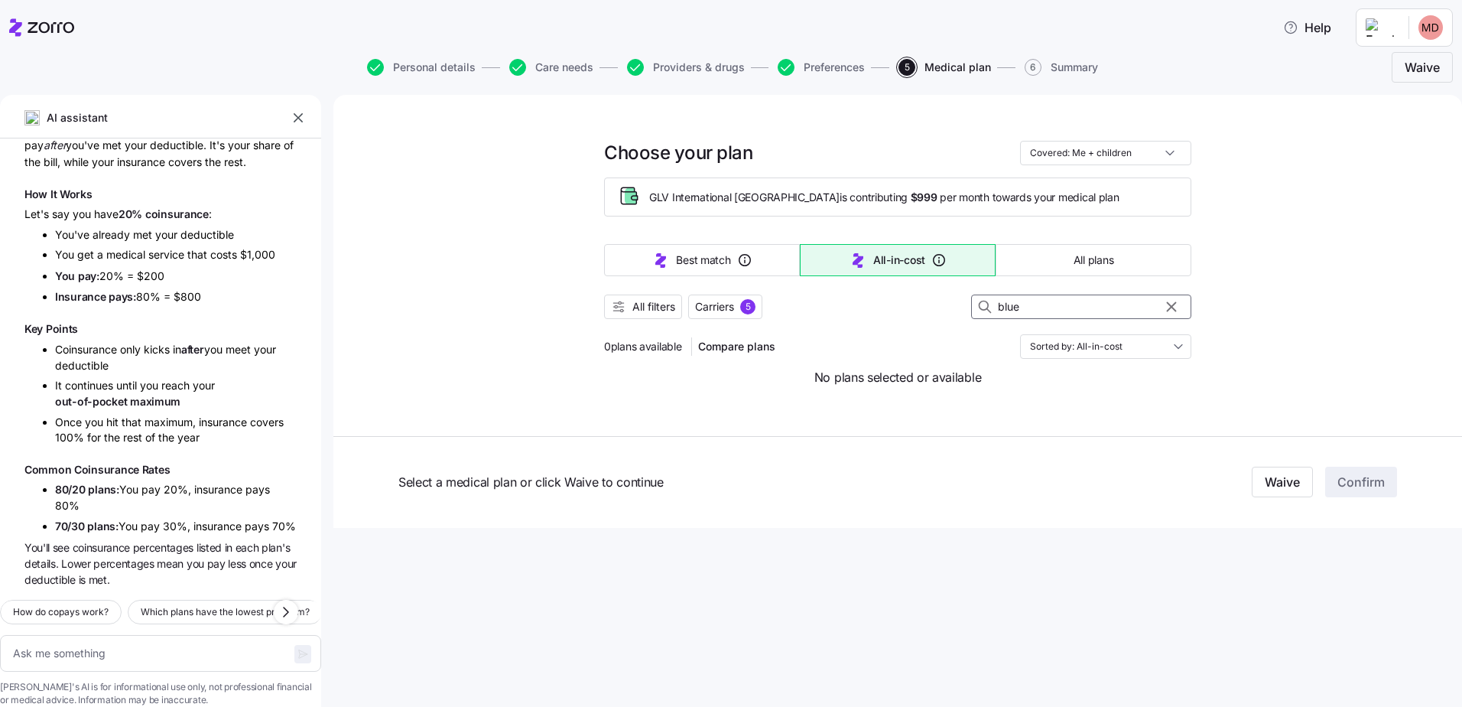
type textarea "x"
type input "blue"
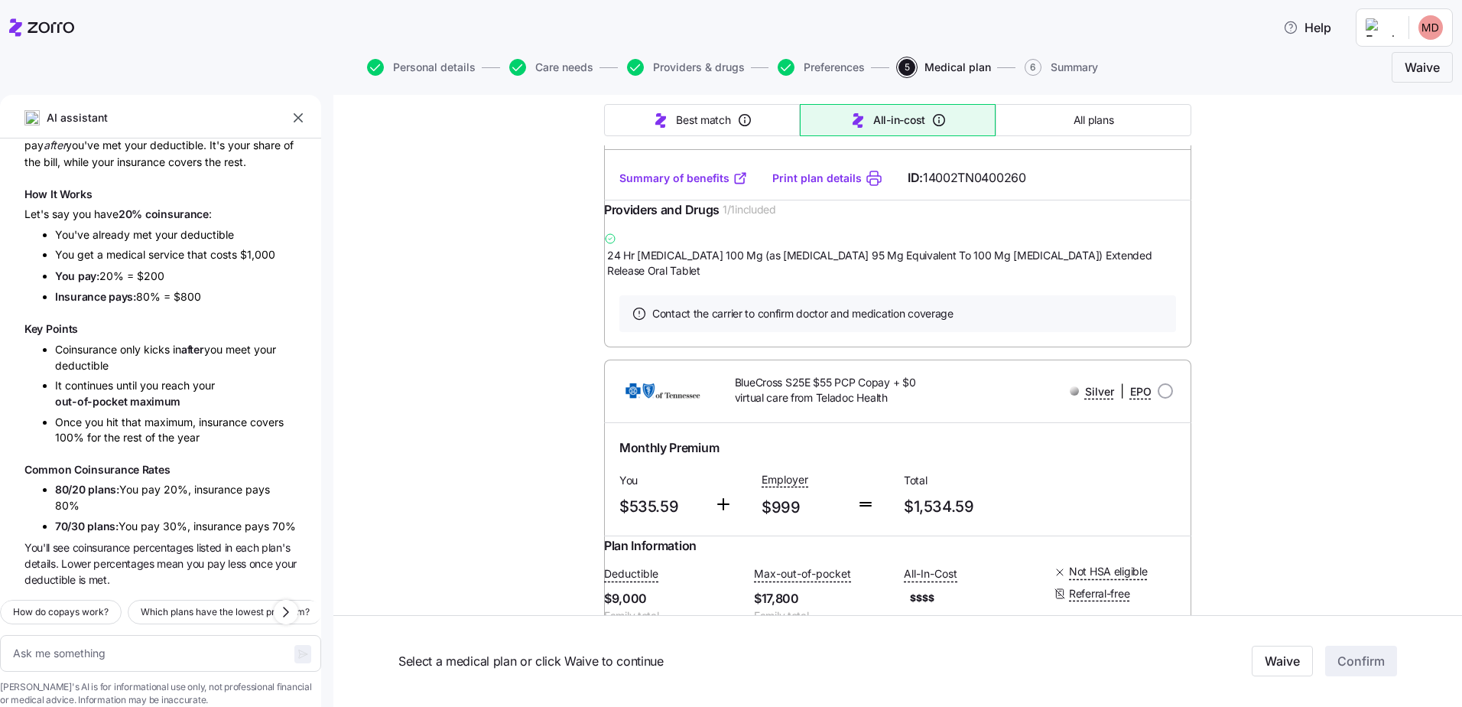
scroll to position [3993, 0]
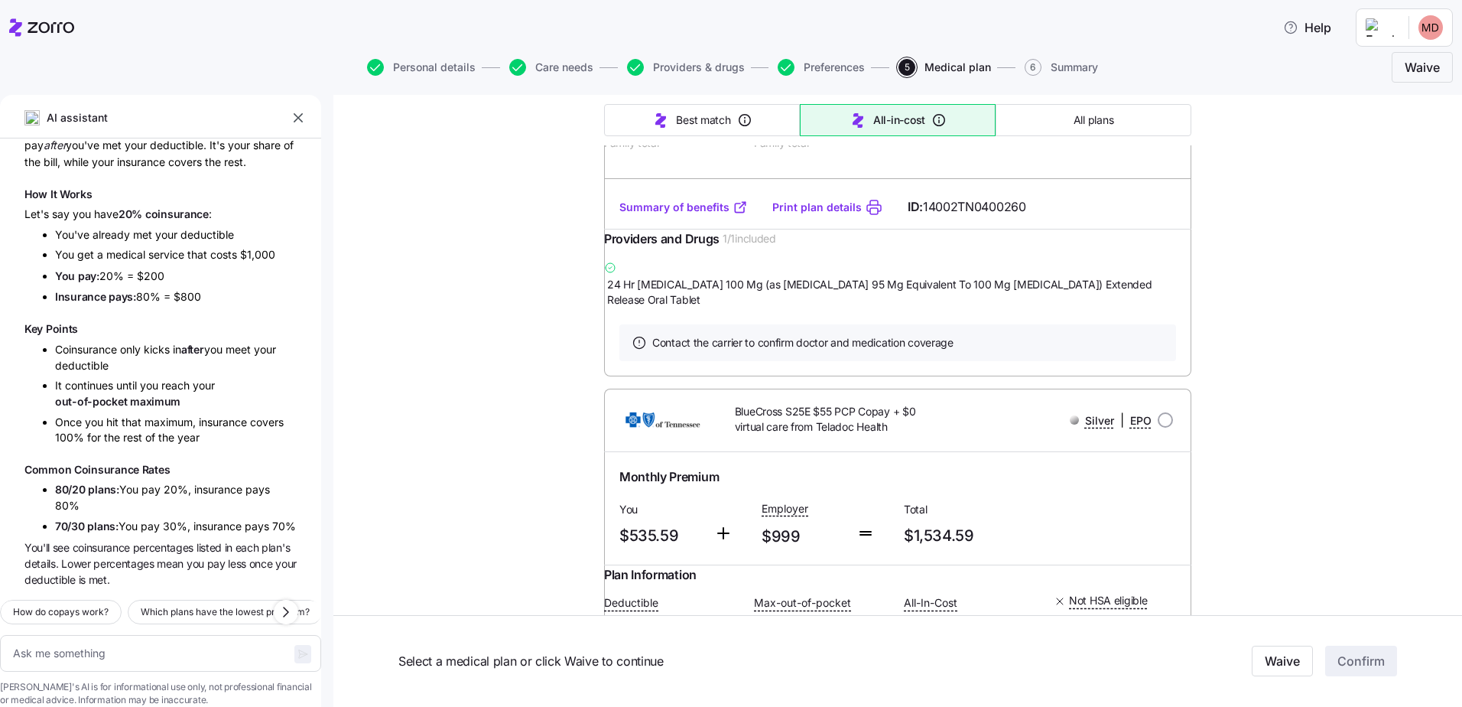
type textarea "x"
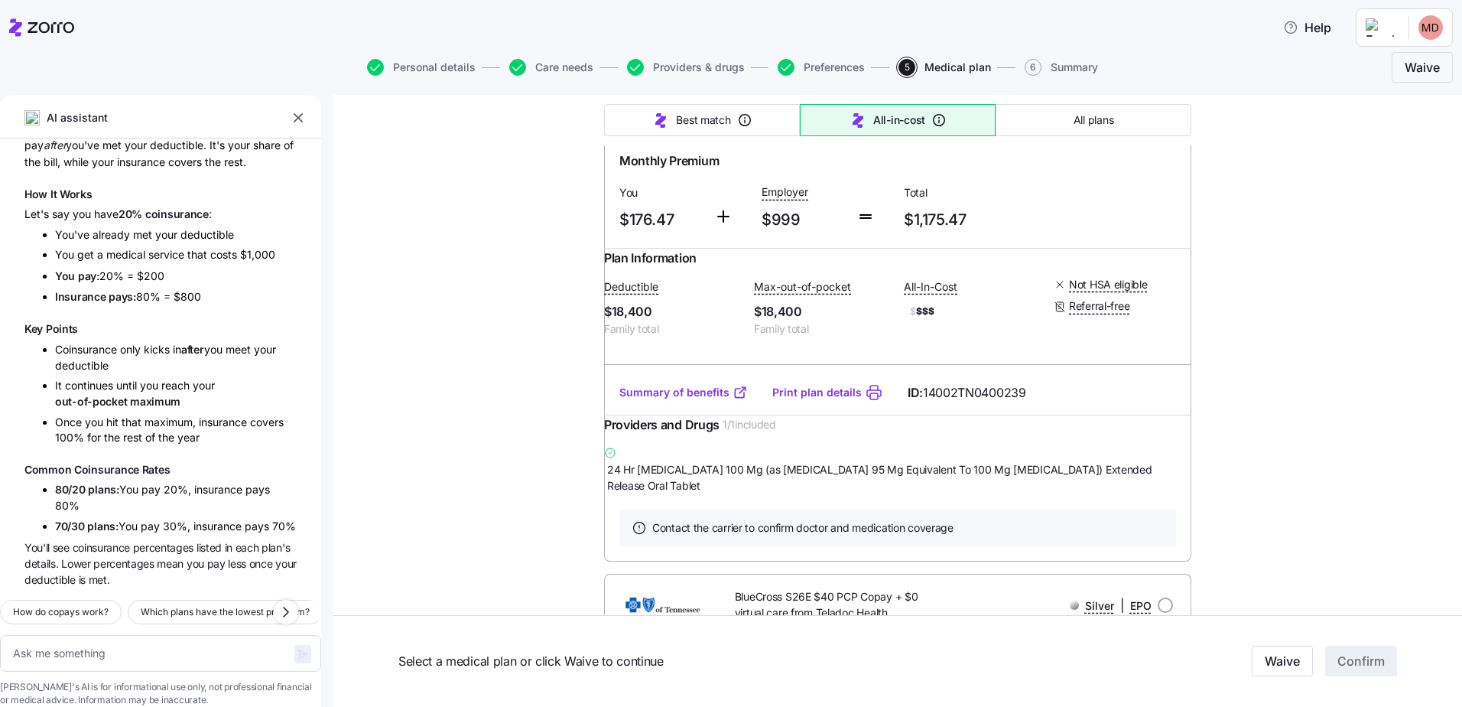
type input "blue"
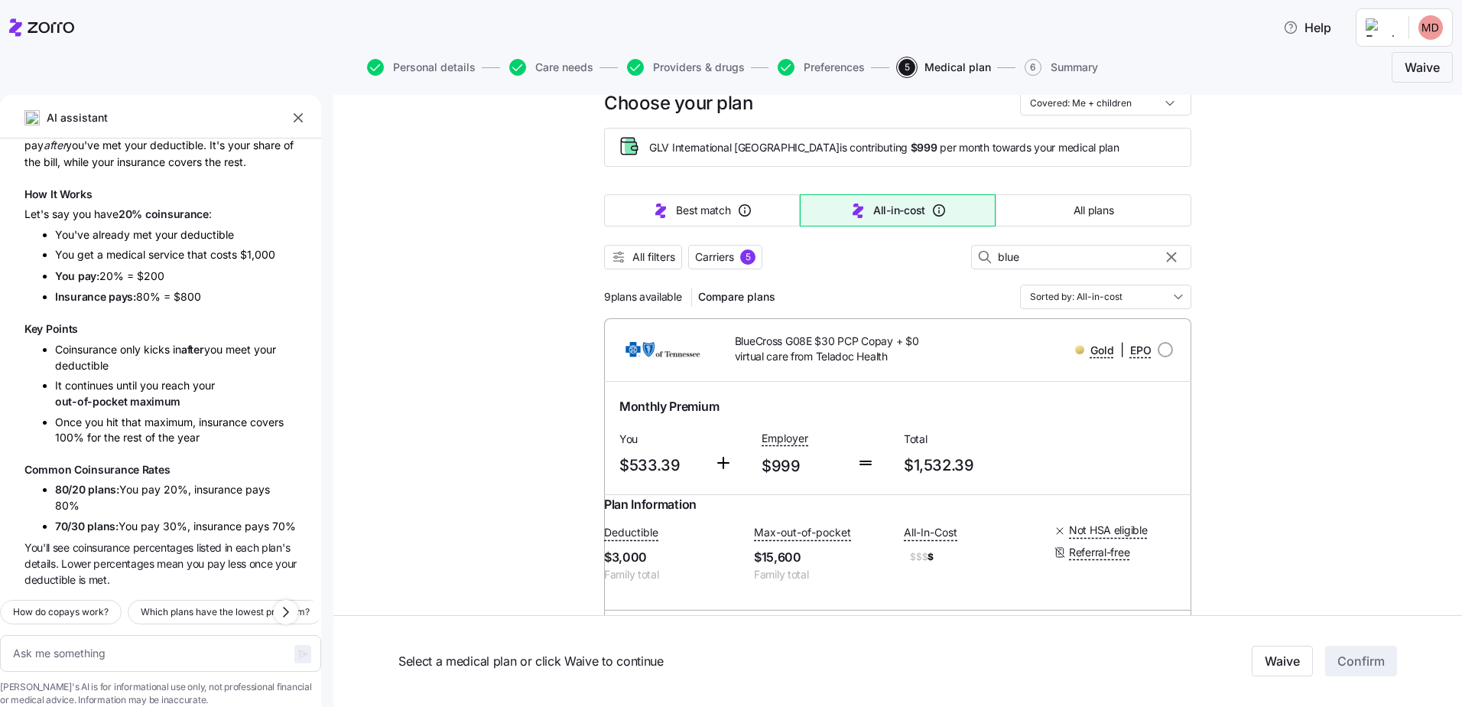
scroll to position [99, 0]
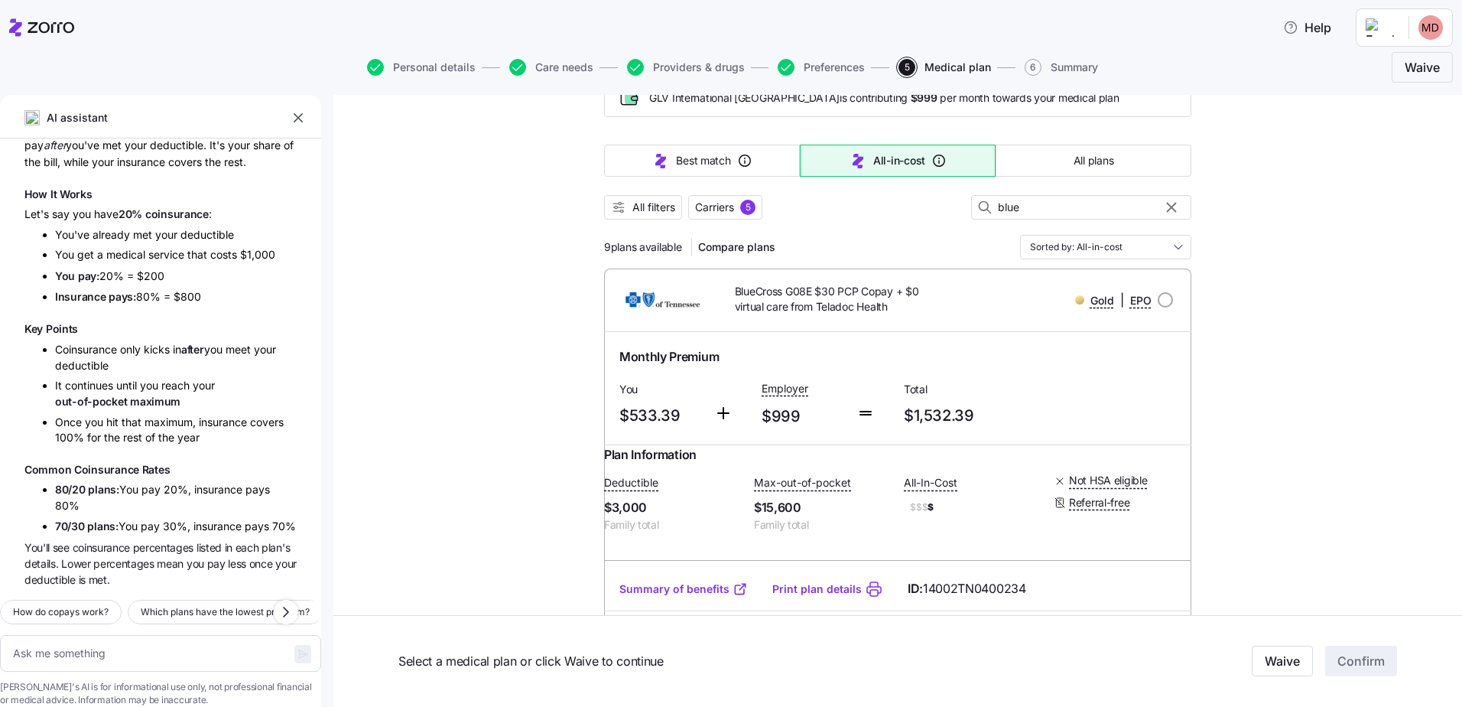
click at [697, 597] on link "Summary of benefits" at bounding box center [684, 588] width 129 height 15
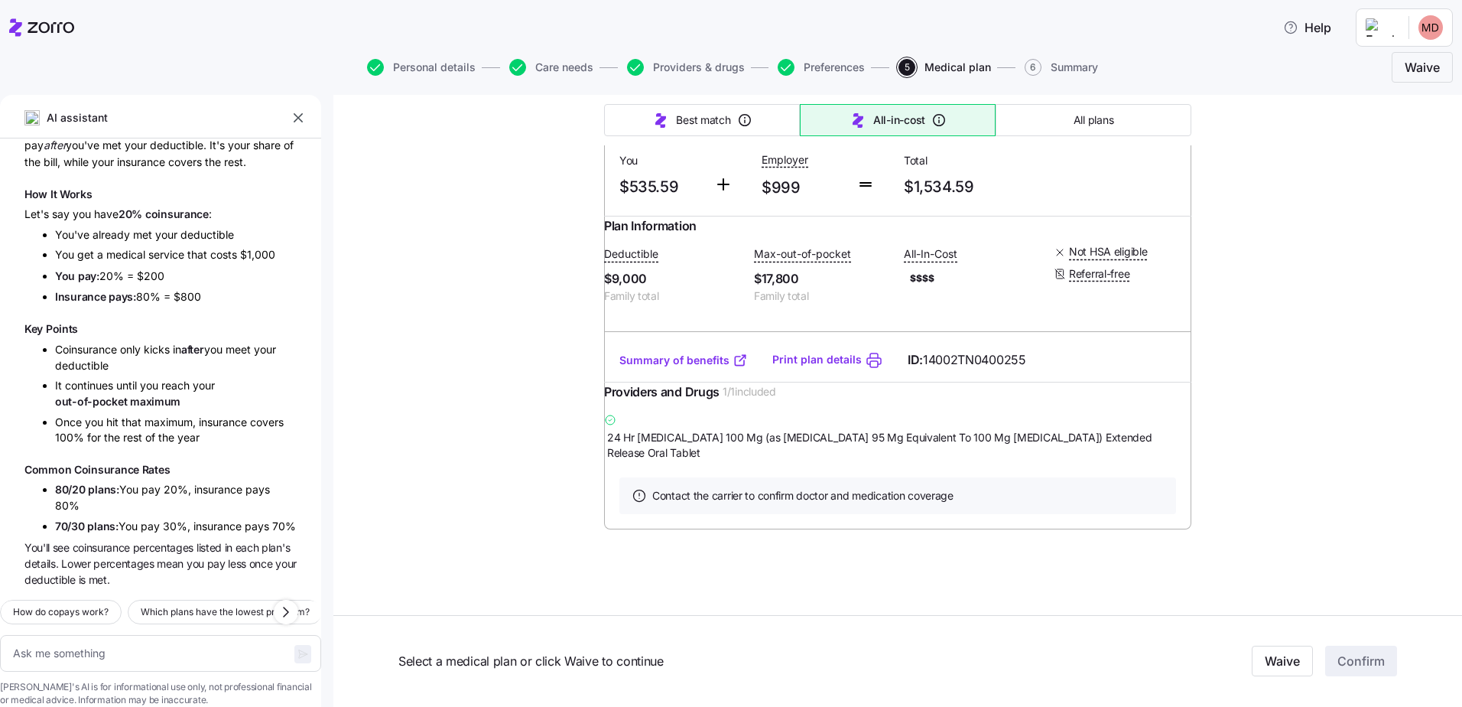
scroll to position [4420, 0]
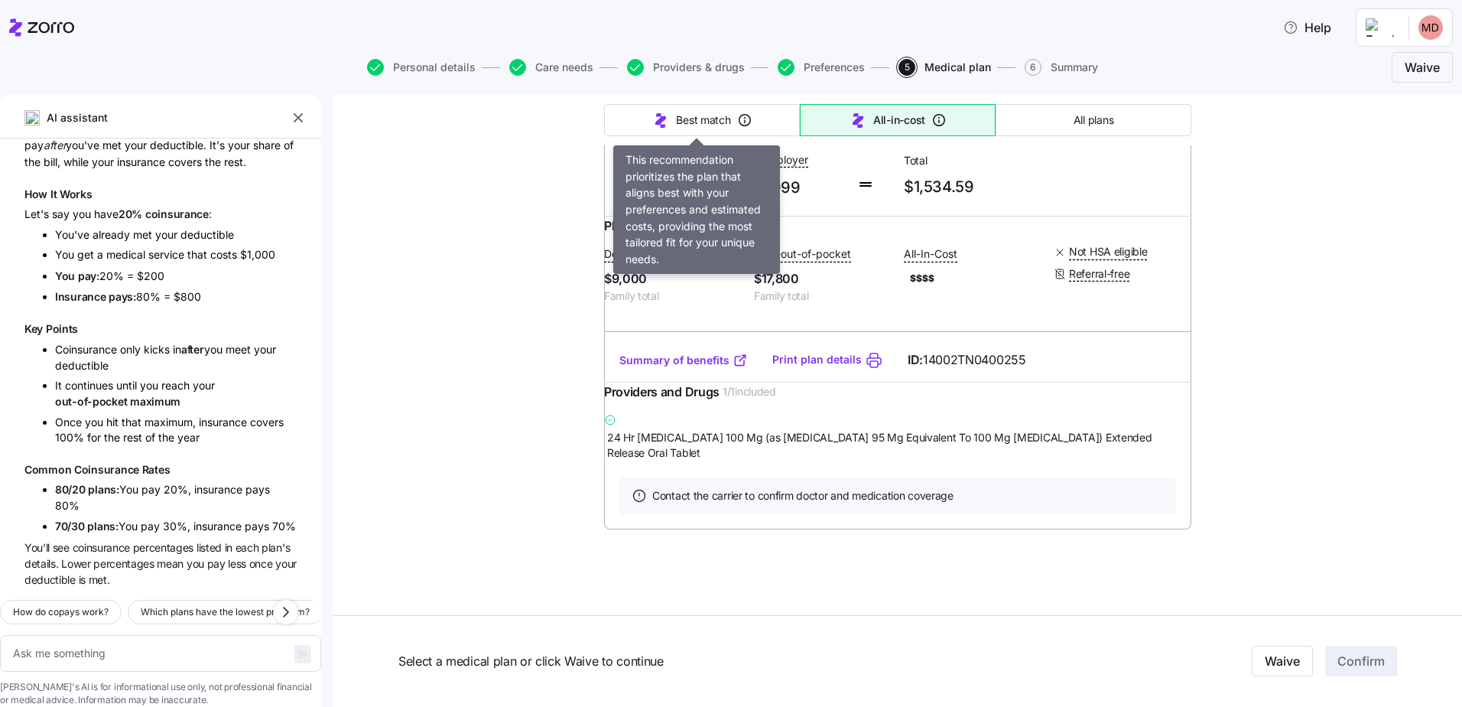
click at [694, 125] on span "Best match" at bounding box center [703, 119] width 54 height 15
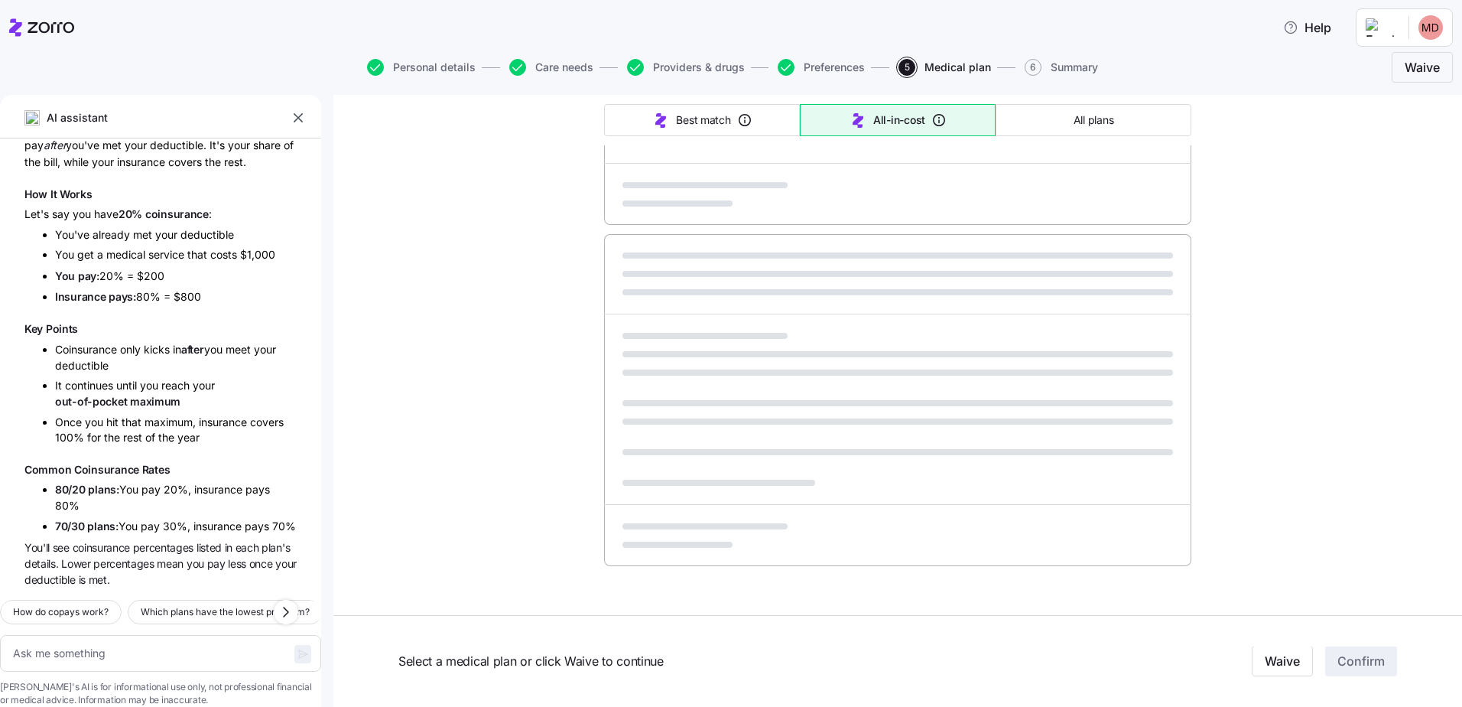
type textarea "x"
type input "Sorted by: Best match"
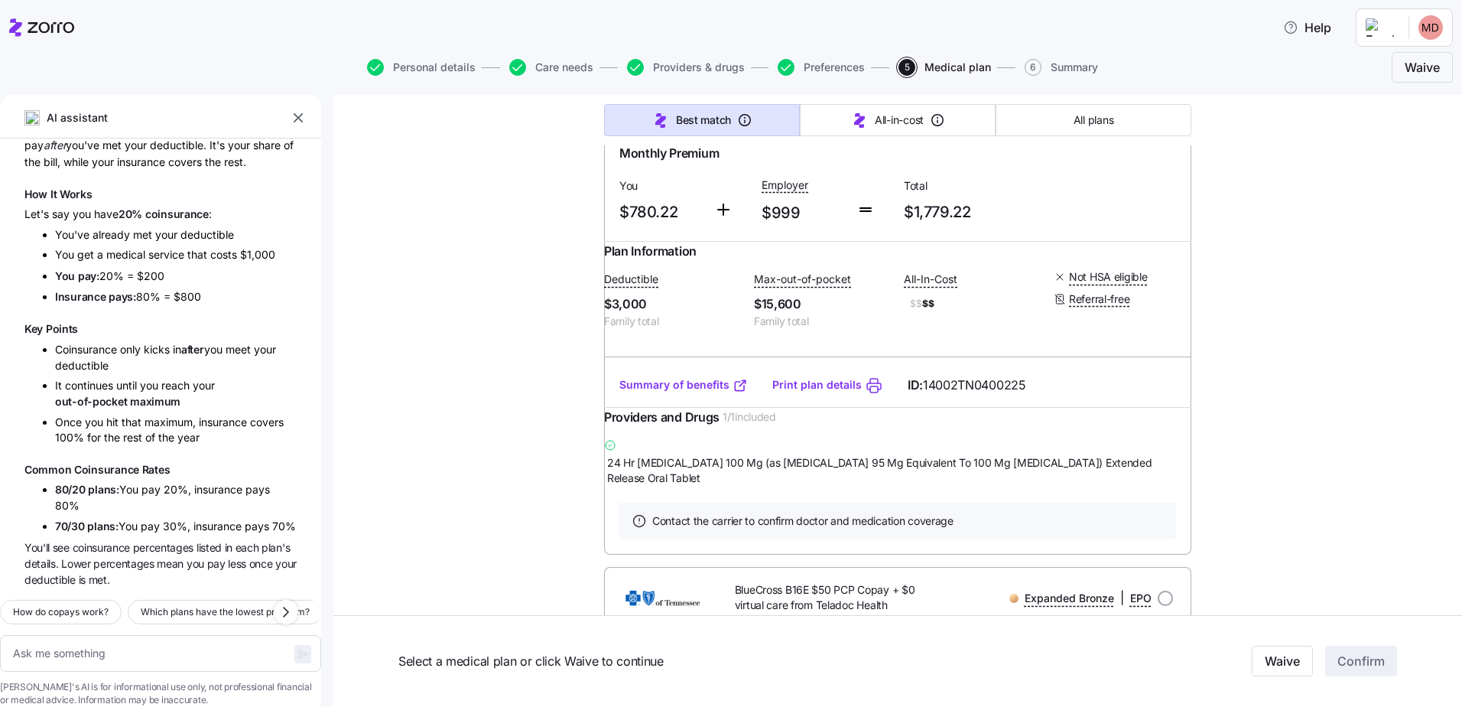
scroll to position [0, 0]
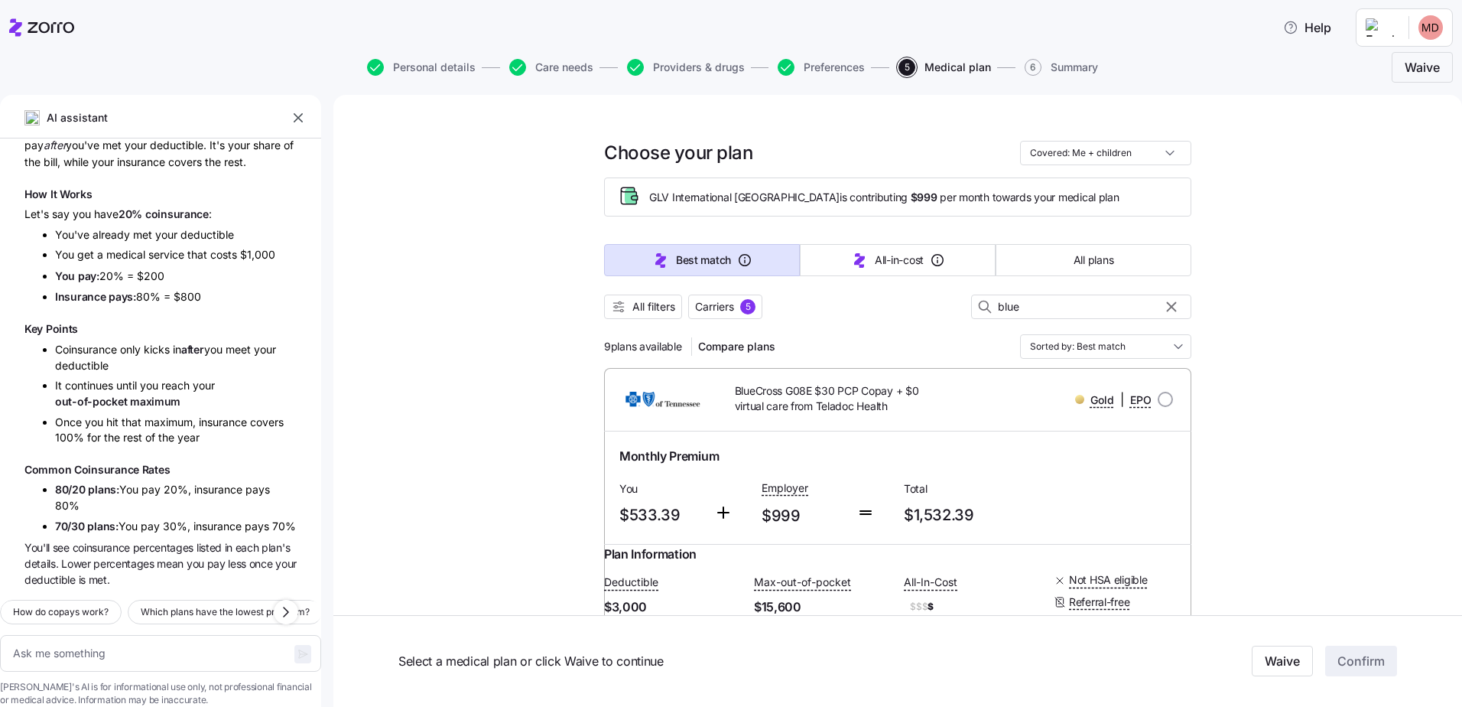
click at [1167, 315] on button "button" at bounding box center [1172, 307] width 18 height 18
type textarea "x"
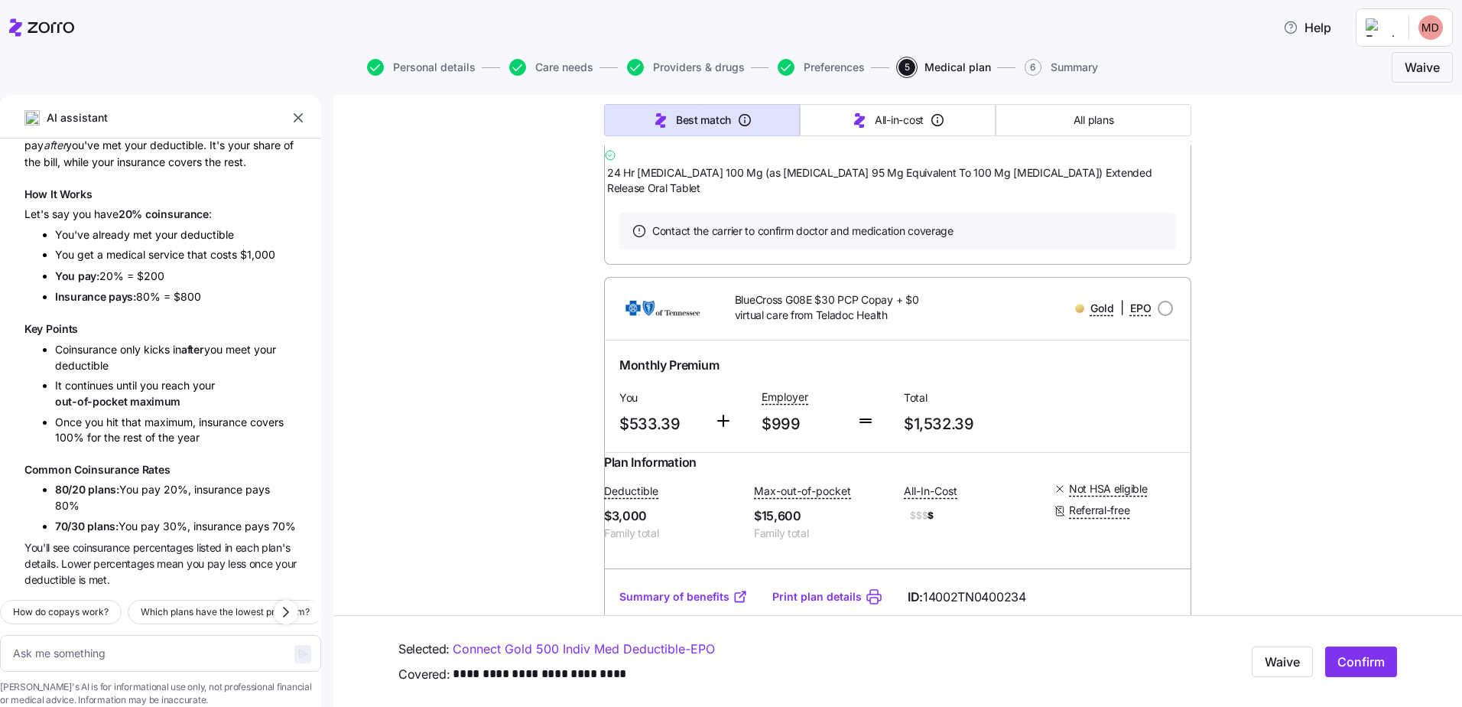
scroll to position [3452, 0]
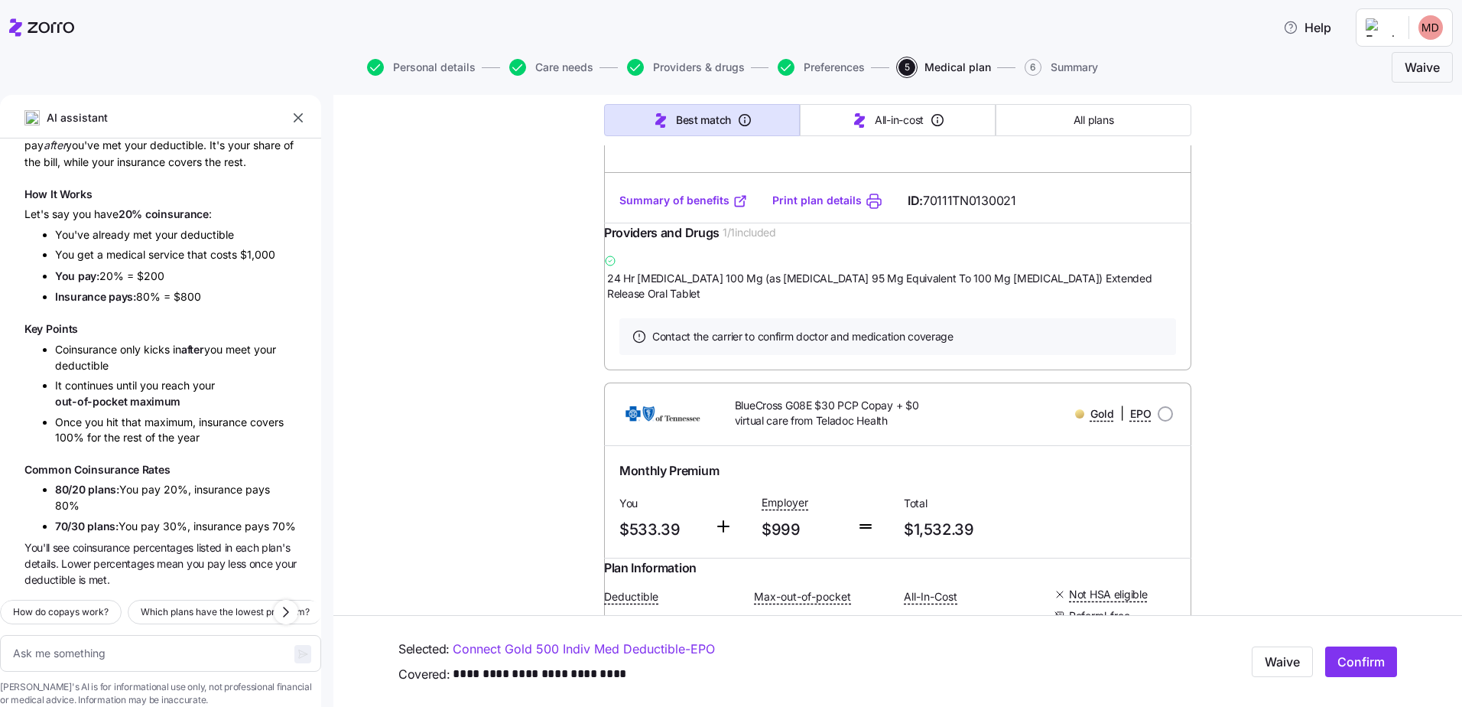
click at [674, 208] on link "Summary of benefits" at bounding box center [684, 200] width 129 height 15
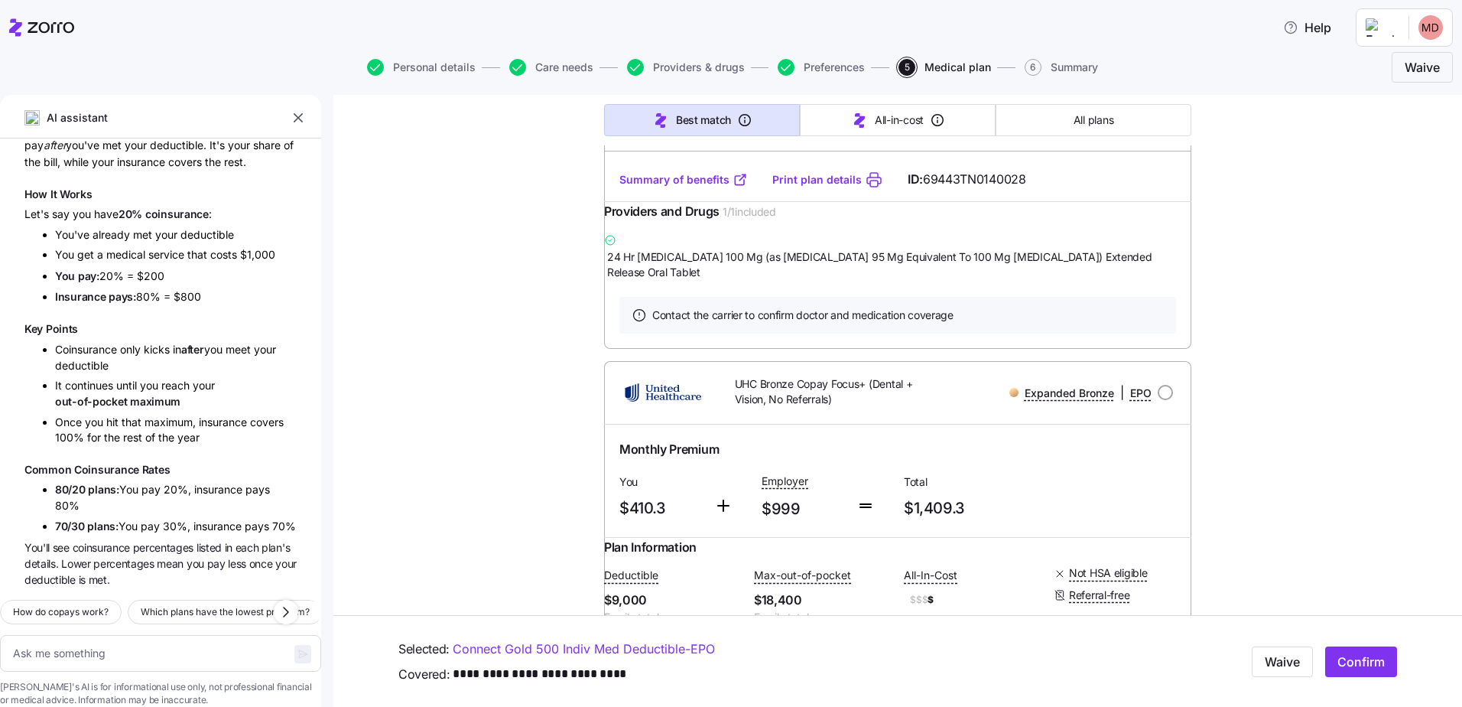
scroll to position [0, 0]
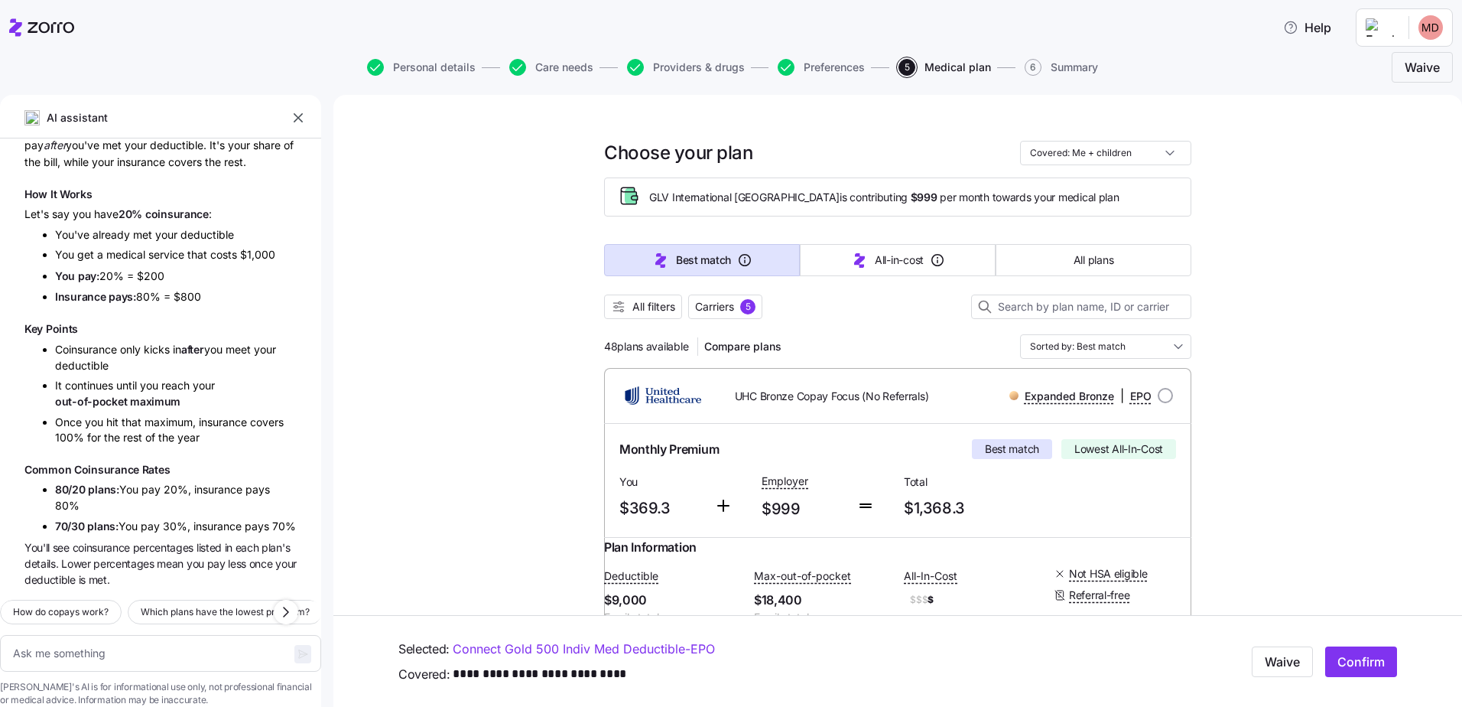
click at [1123, 262] on button "All plans" at bounding box center [1094, 260] width 196 height 32
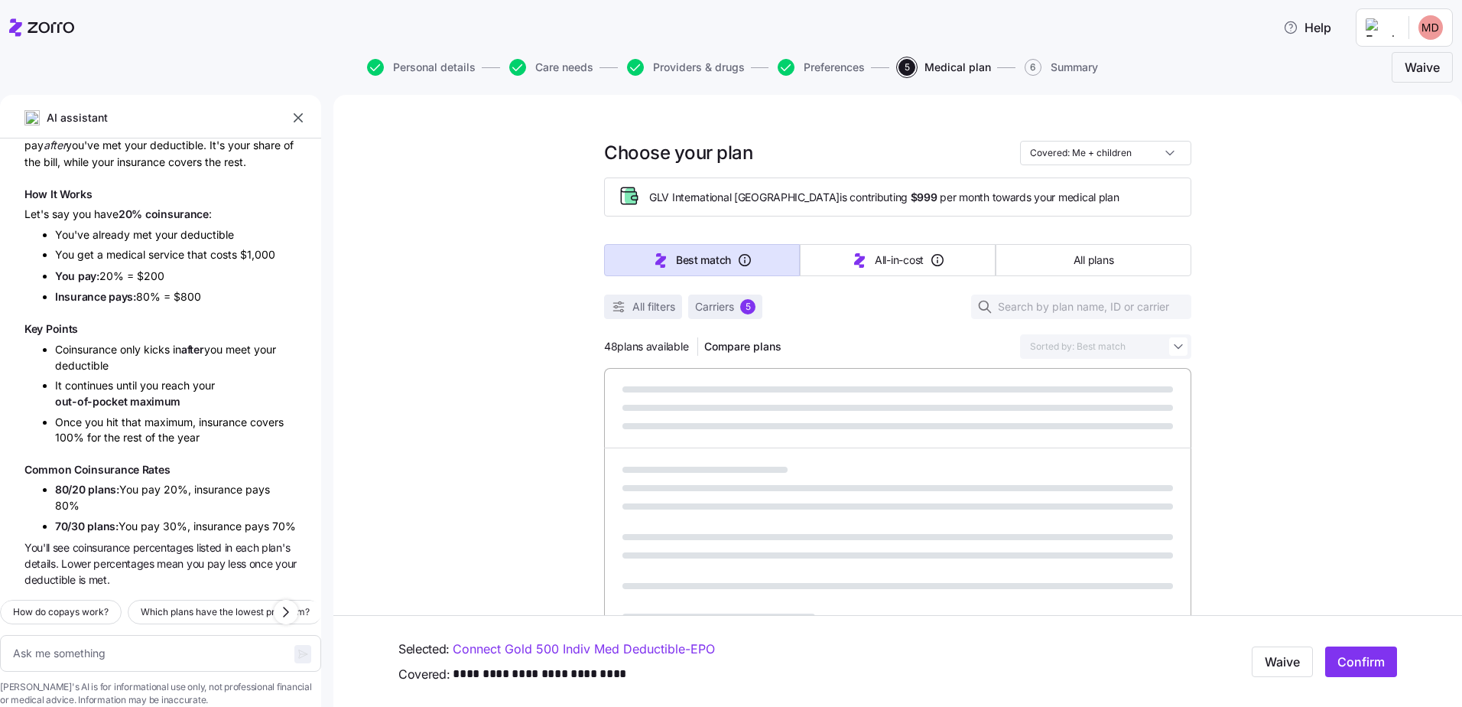
type textarea "x"
type input "Sorted by: Premium"
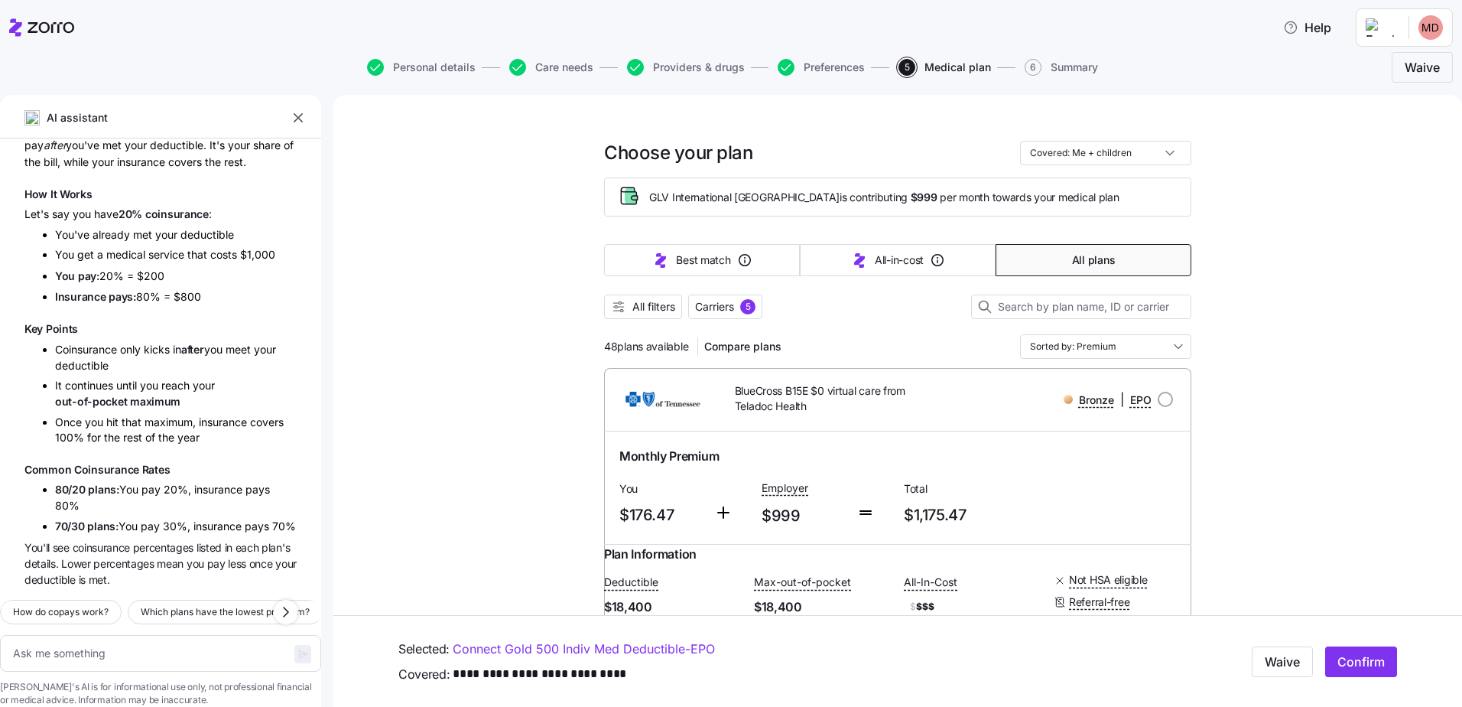
click at [1144, 346] on input "Sorted by: Premium" at bounding box center [1105, 346] width 171 height 24
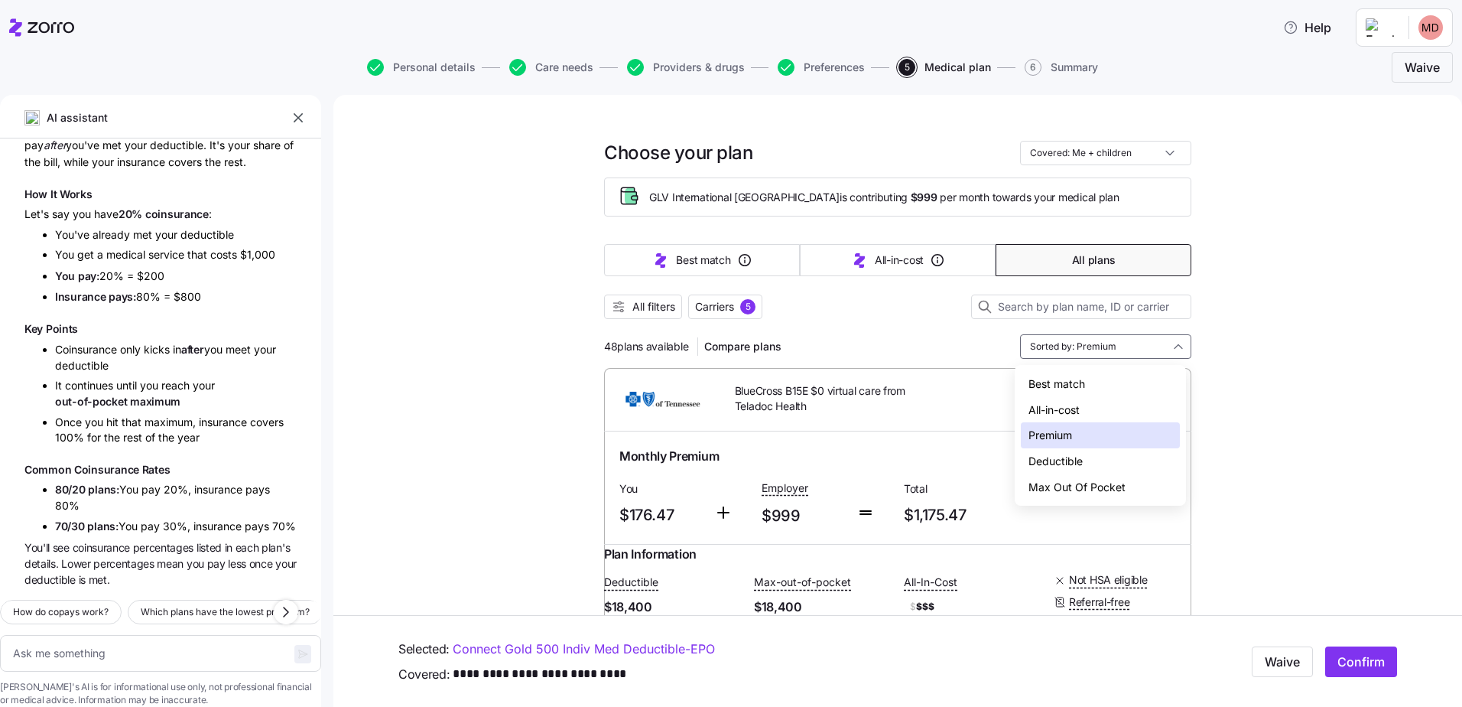
click at [1082, 383] on div "Best match" at bounding box center [1100, 384] width 159 height 26
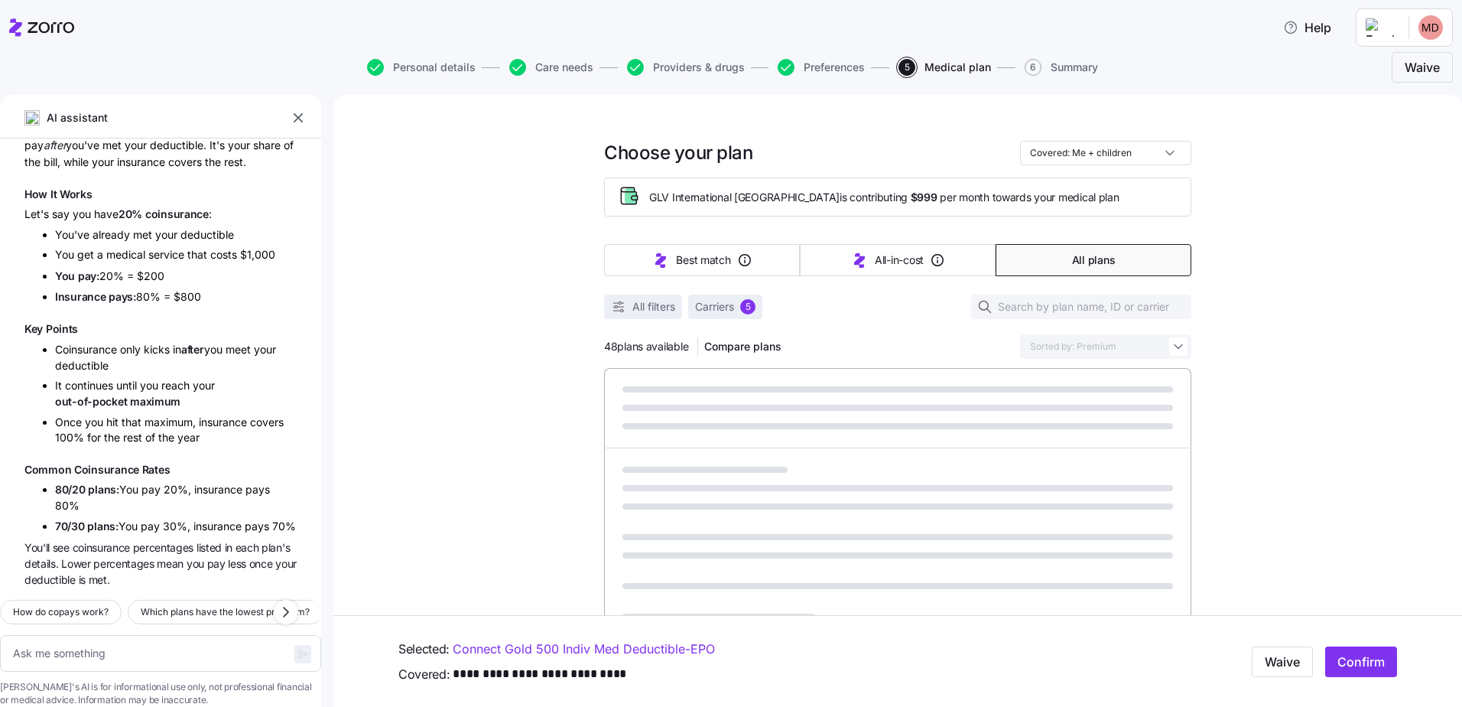
type textarea "x"
type input "Sorted by: Best match"
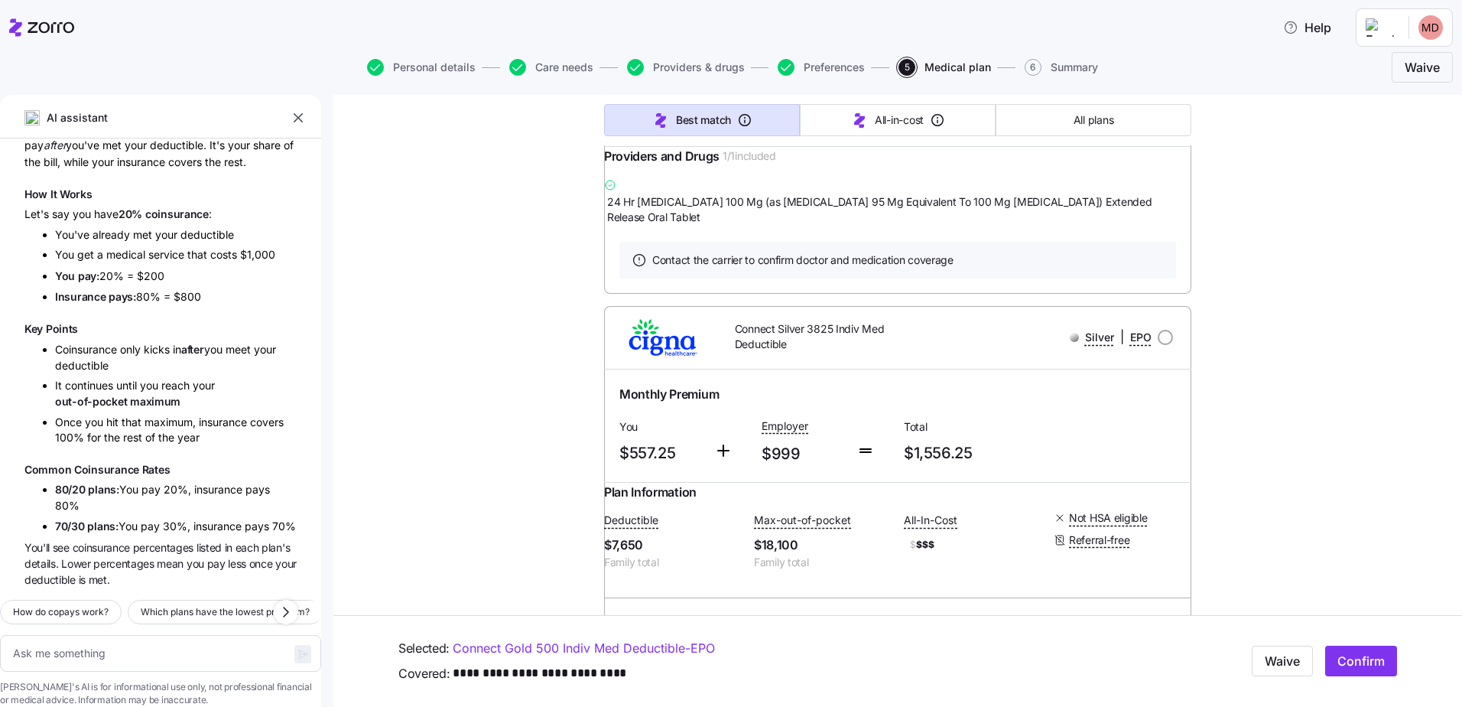
scroll to position [12025, 0]
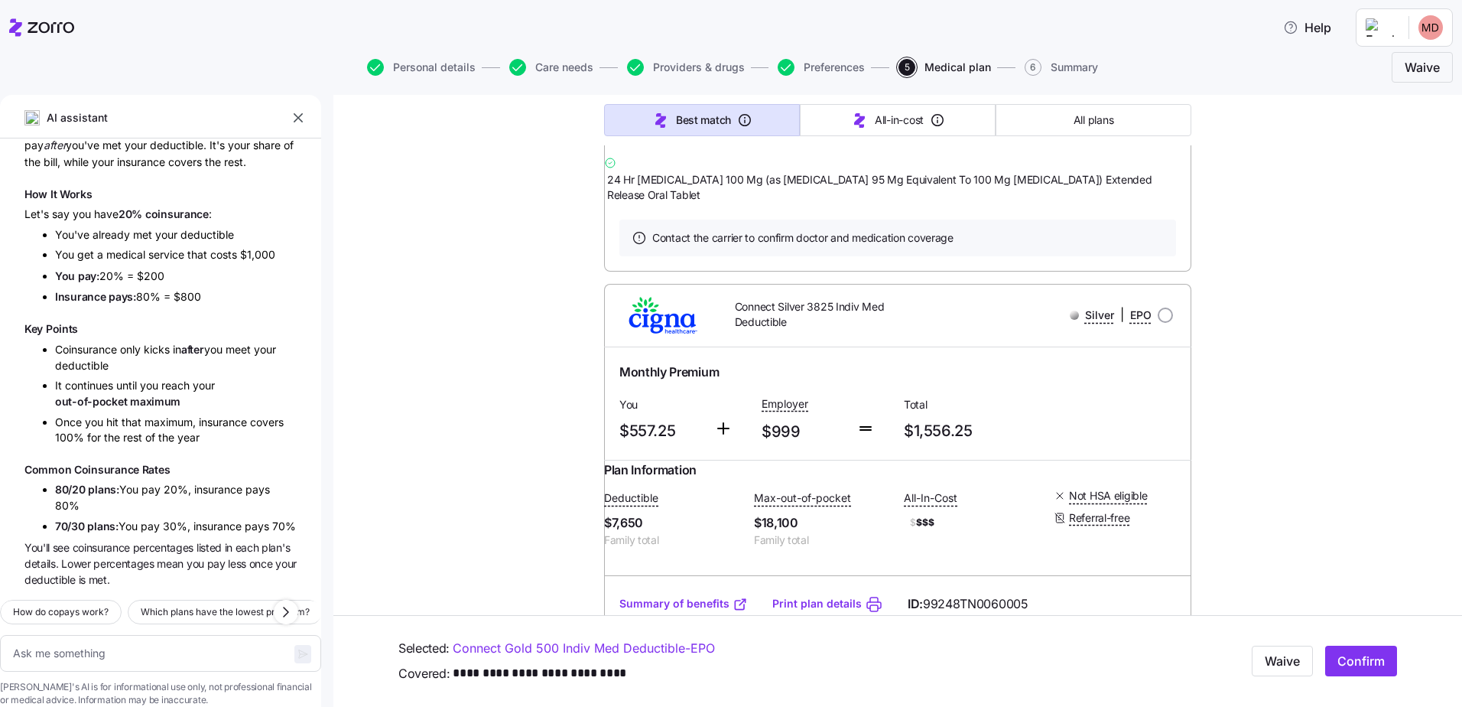
click at [1074, 120] on span "All plans" at bounding box center [1094, 119] width 40 height 15
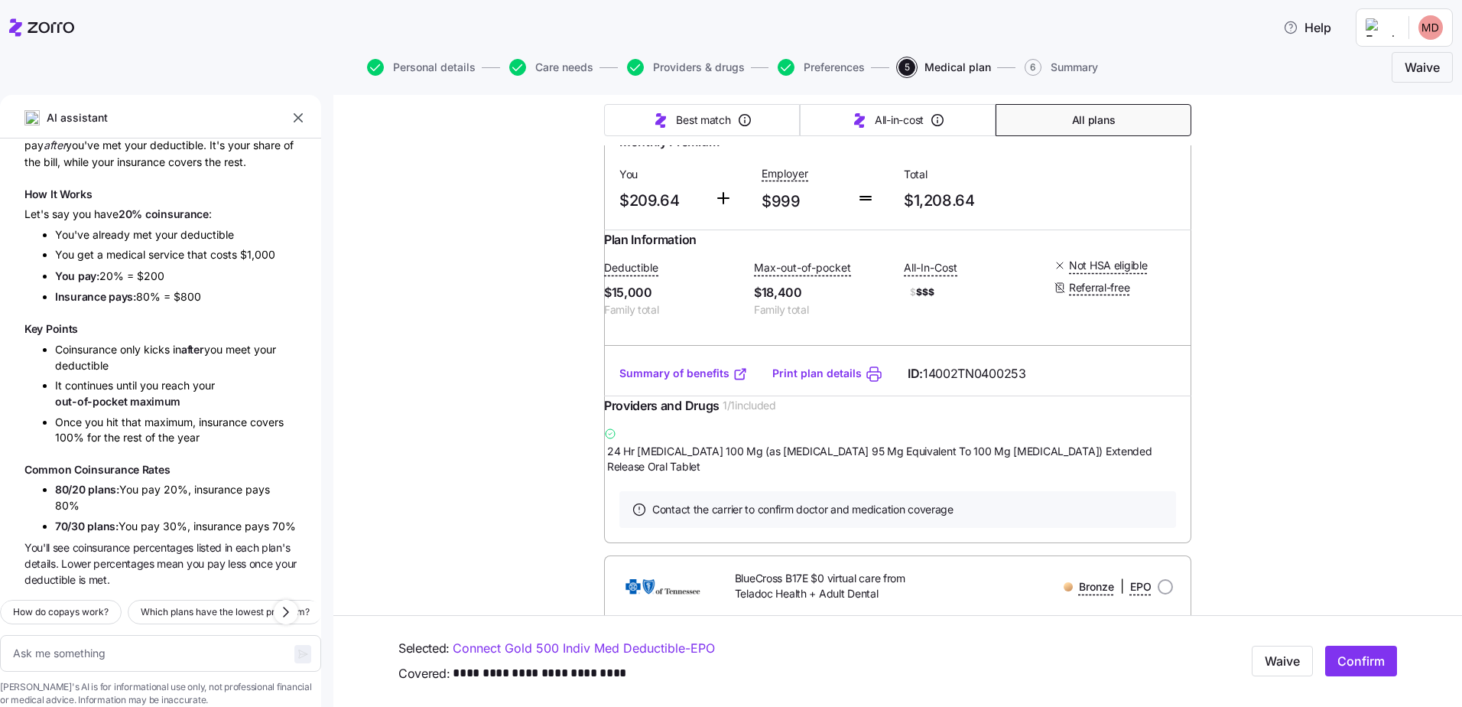
type textarea "x"
type input "Sorted by: Premium"
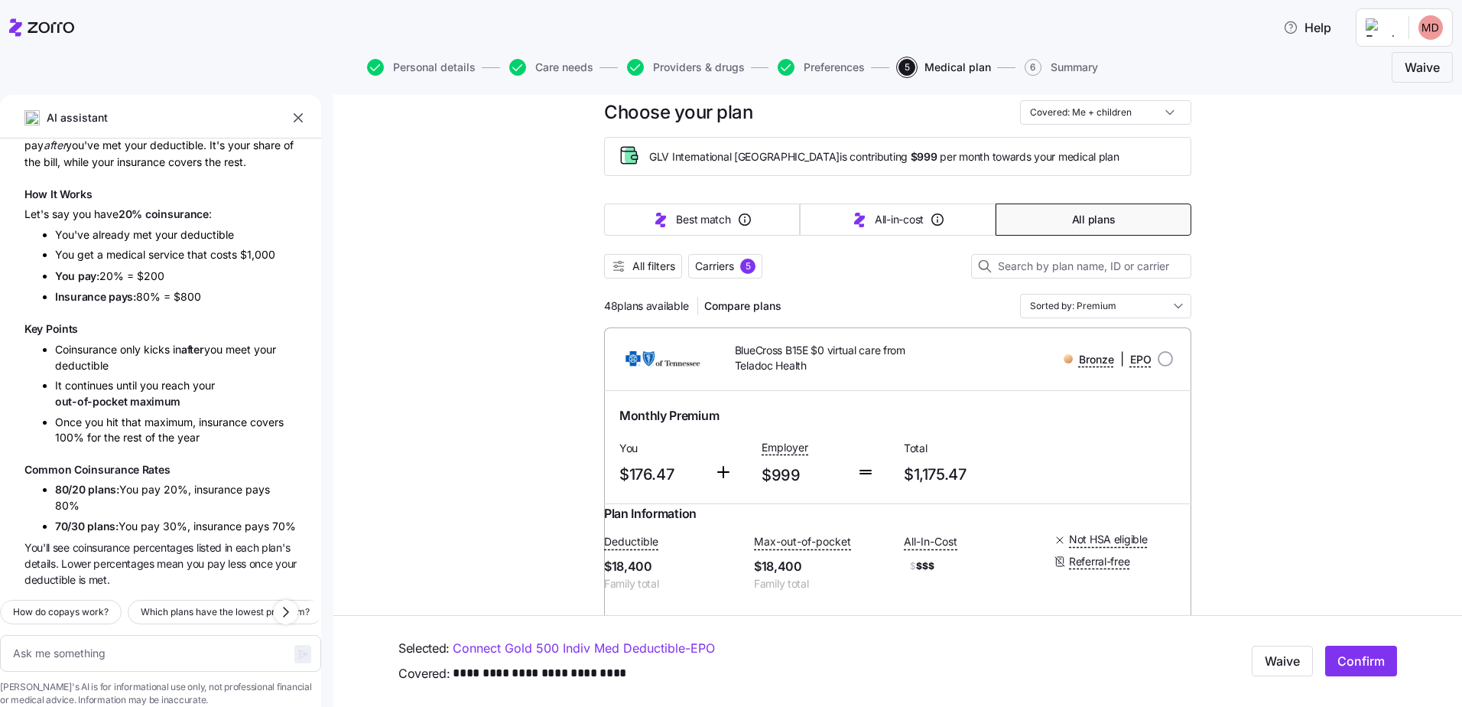
scroll to position [0, 0]
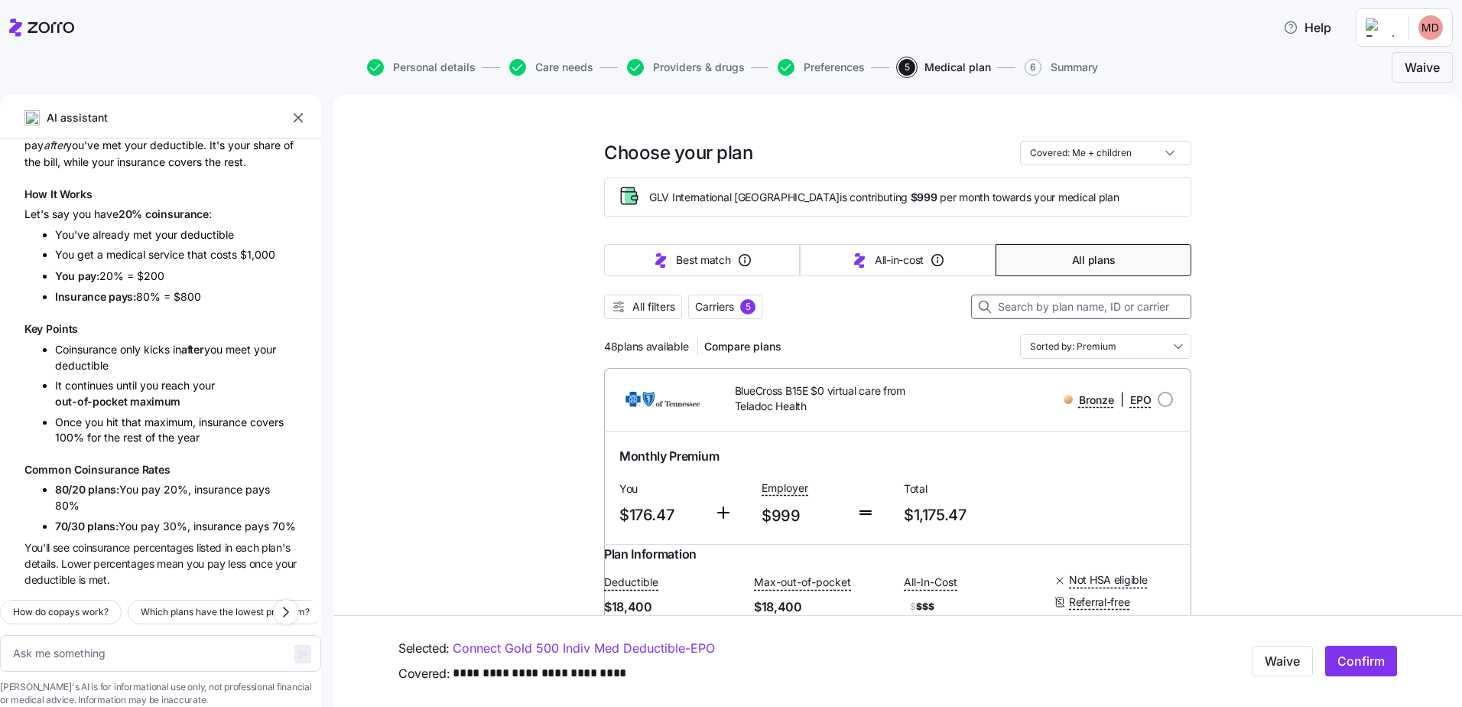
click at [1070, 309] on input at bounding box center [1081, 306] width 220 height 24
type input "blue"
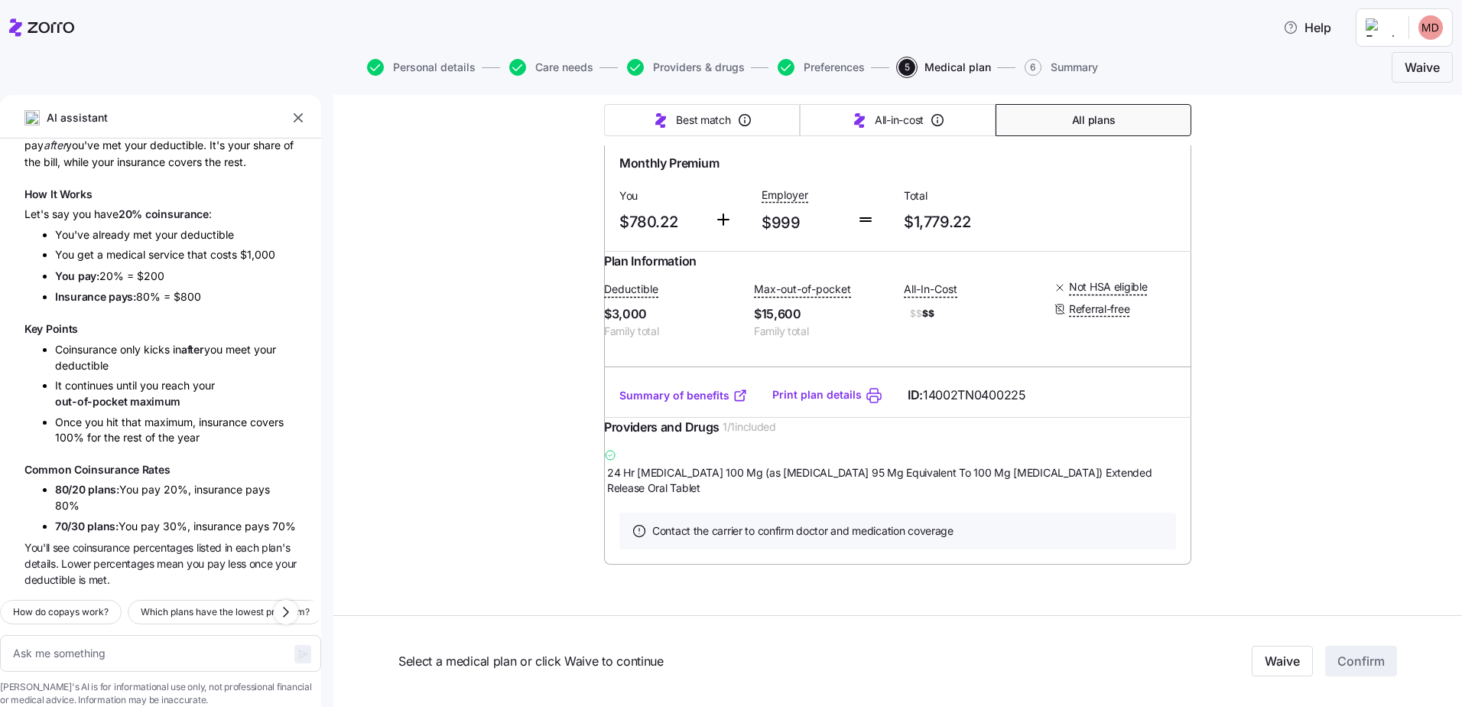
scroll to position [4434, 0]
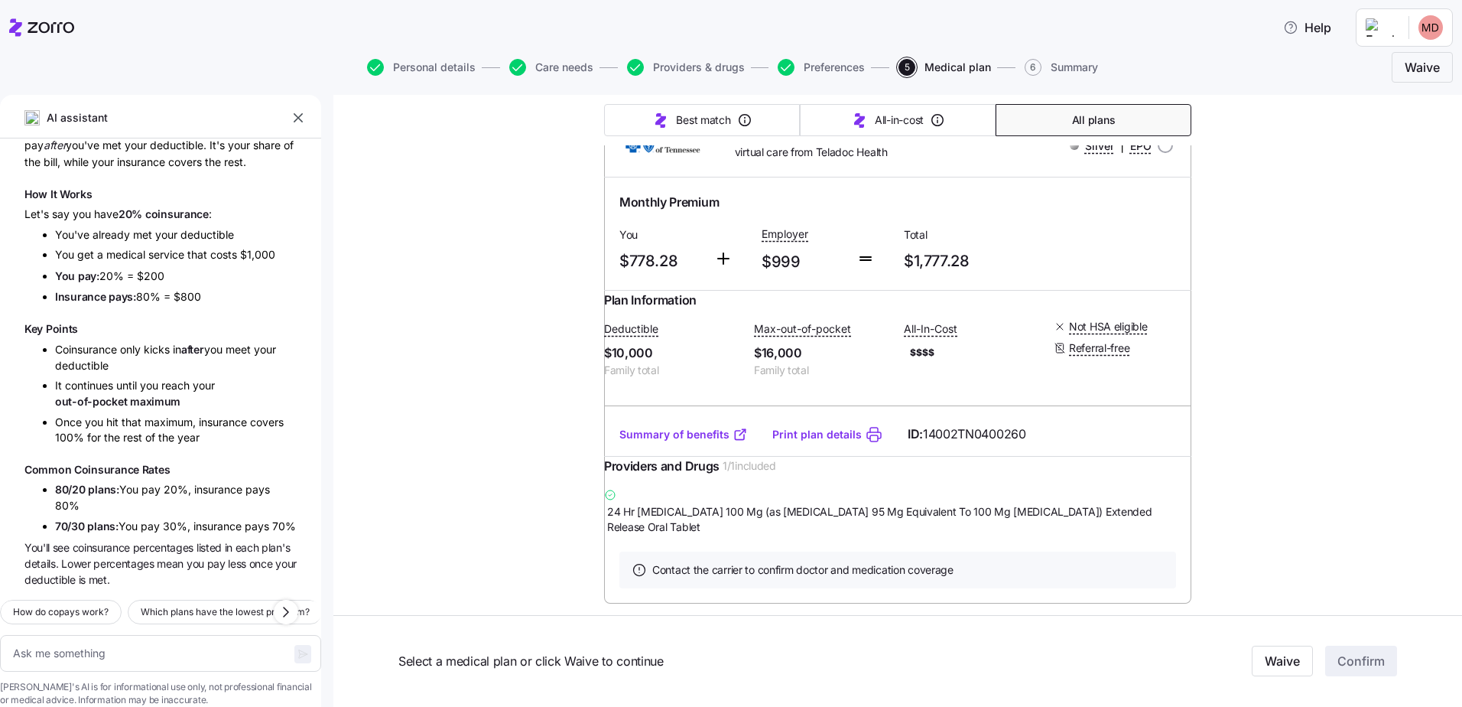
type textarea "x"
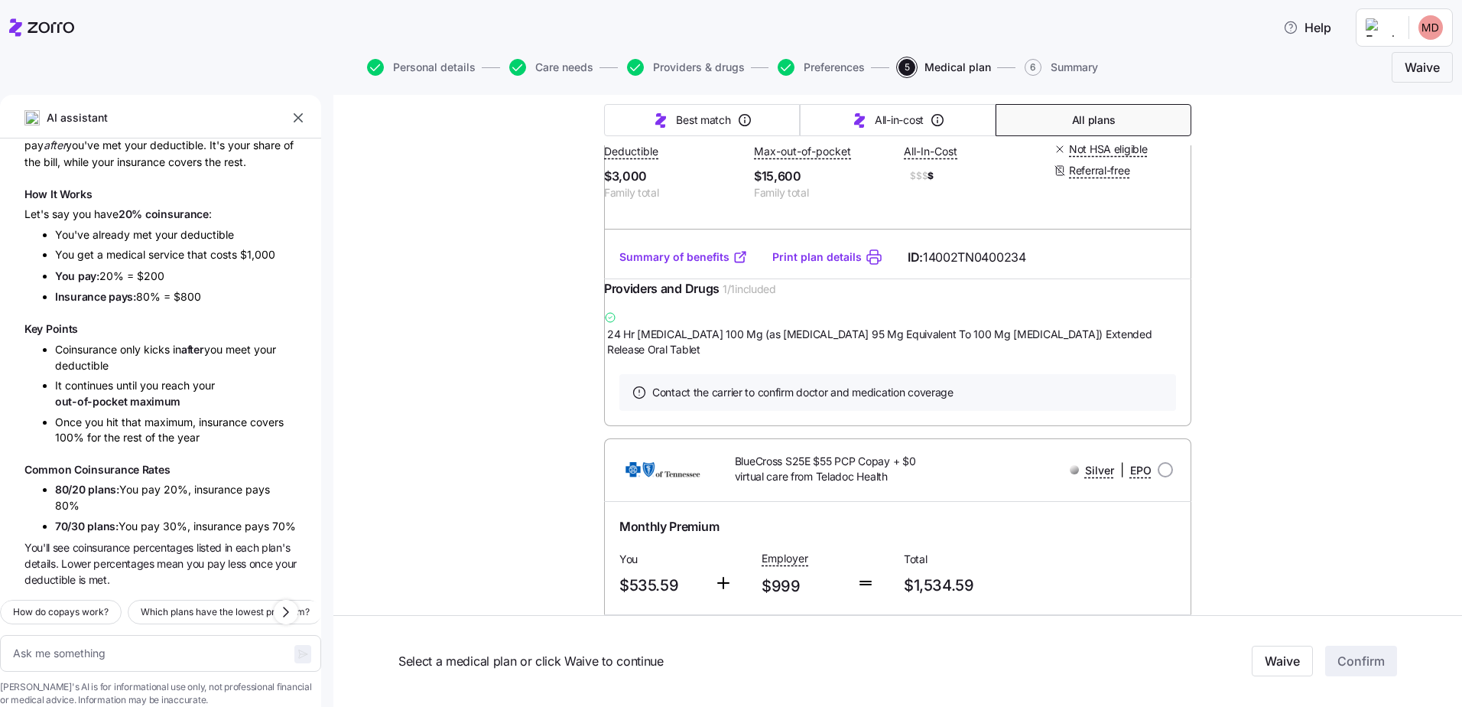
scroll to position [2890, 0]
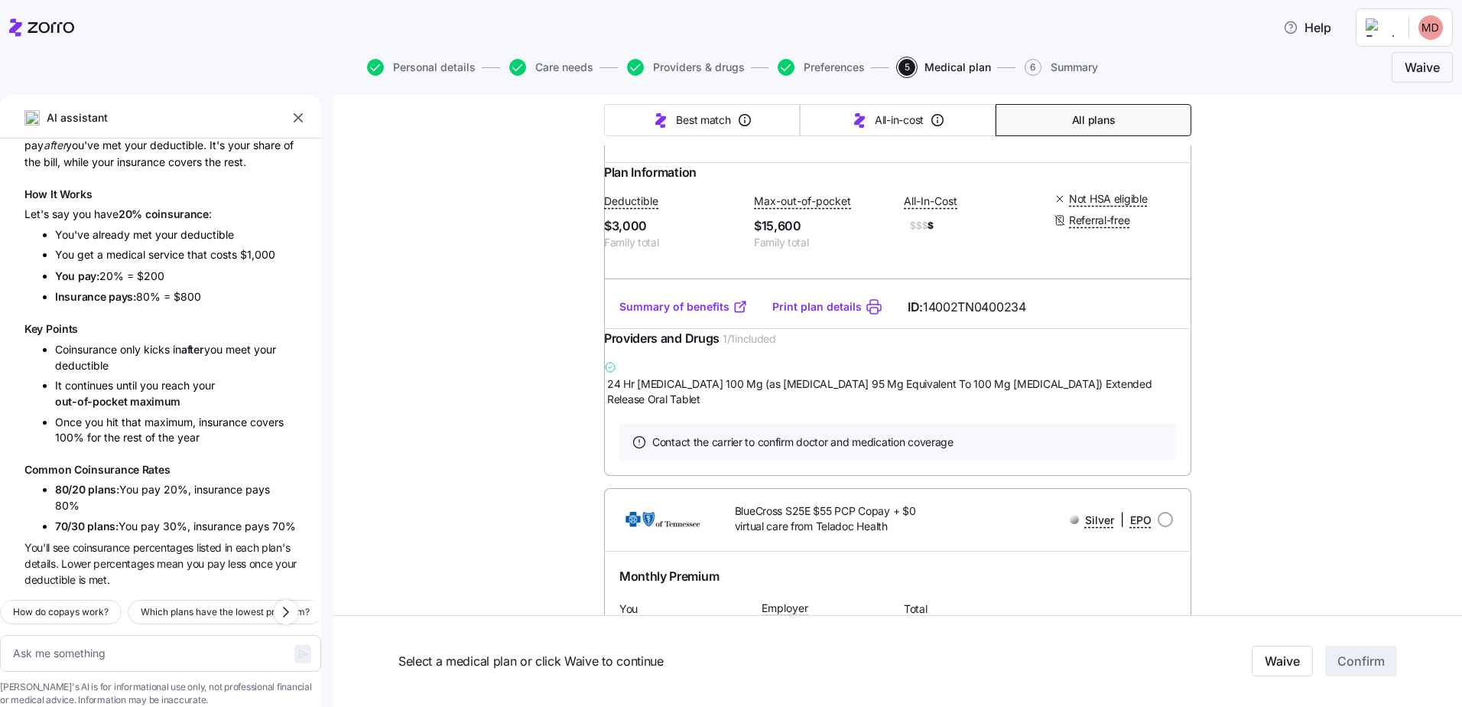
click at [1162, 25] on input "radio" at bounding box center [1165, 17] width 15 height 15
radio input "true"
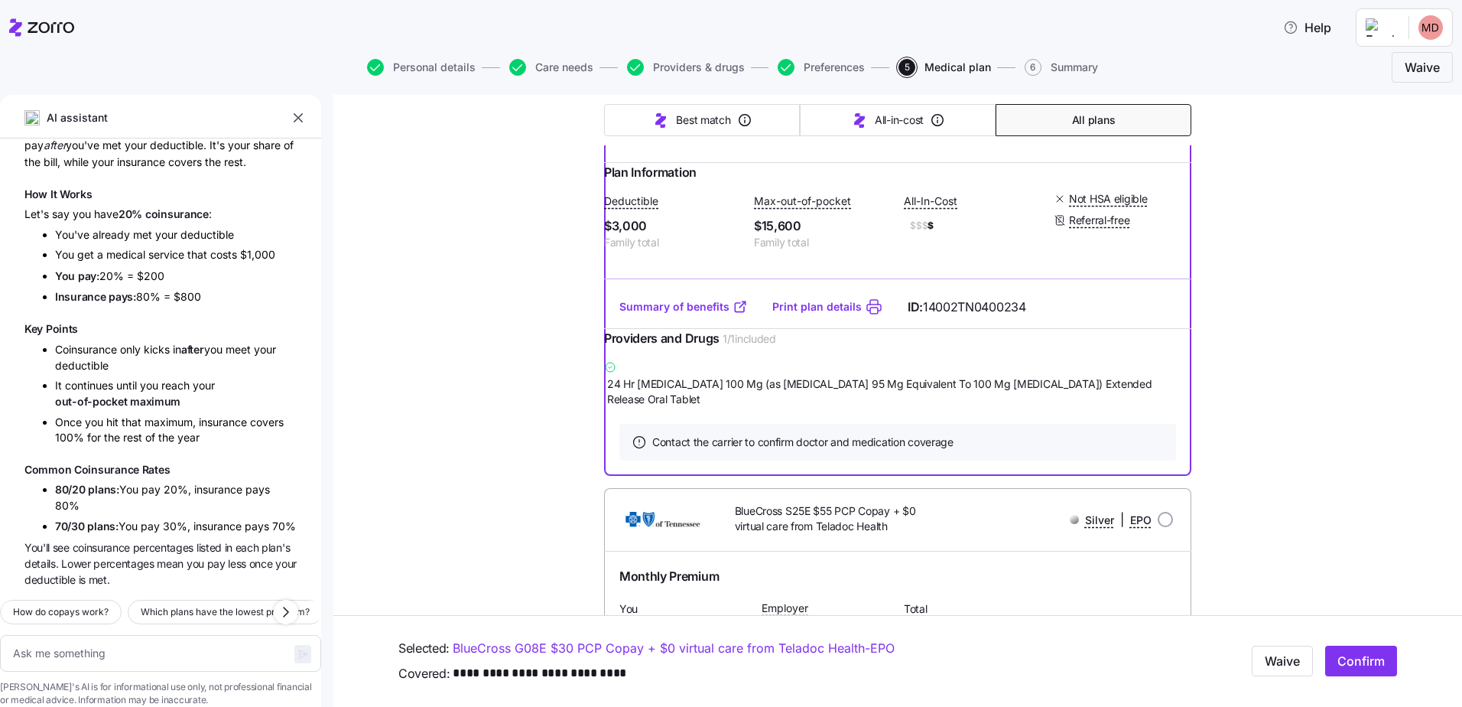
click at [1345, 668] on span "Confirm" at bounding box center [1361, 661] width 47 height 18
type textarea "x"
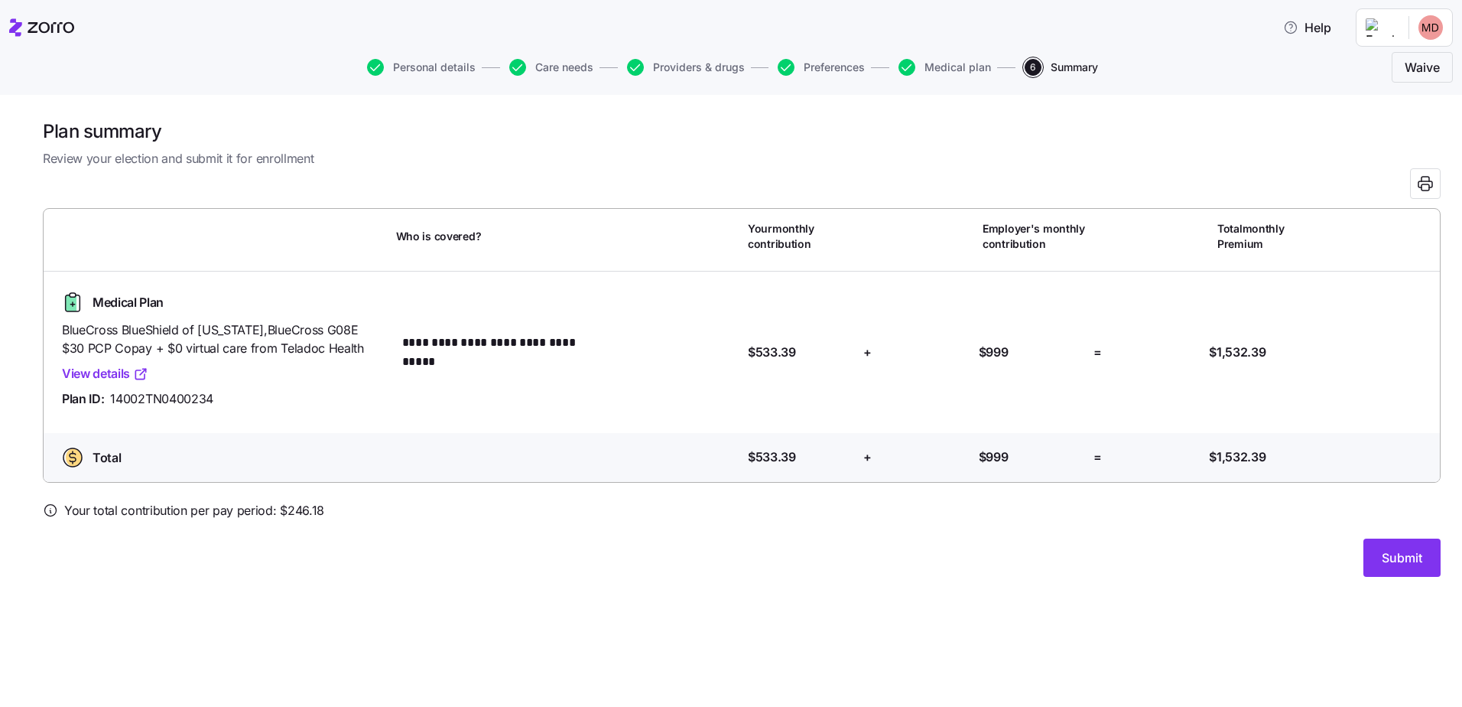
click at [112, 373] on link "View details" at bounding box center [105, 373] width 86 height 19
click at [1371, 547] on button "Submit" at bounding box center [1402, 557] width 77 height 38
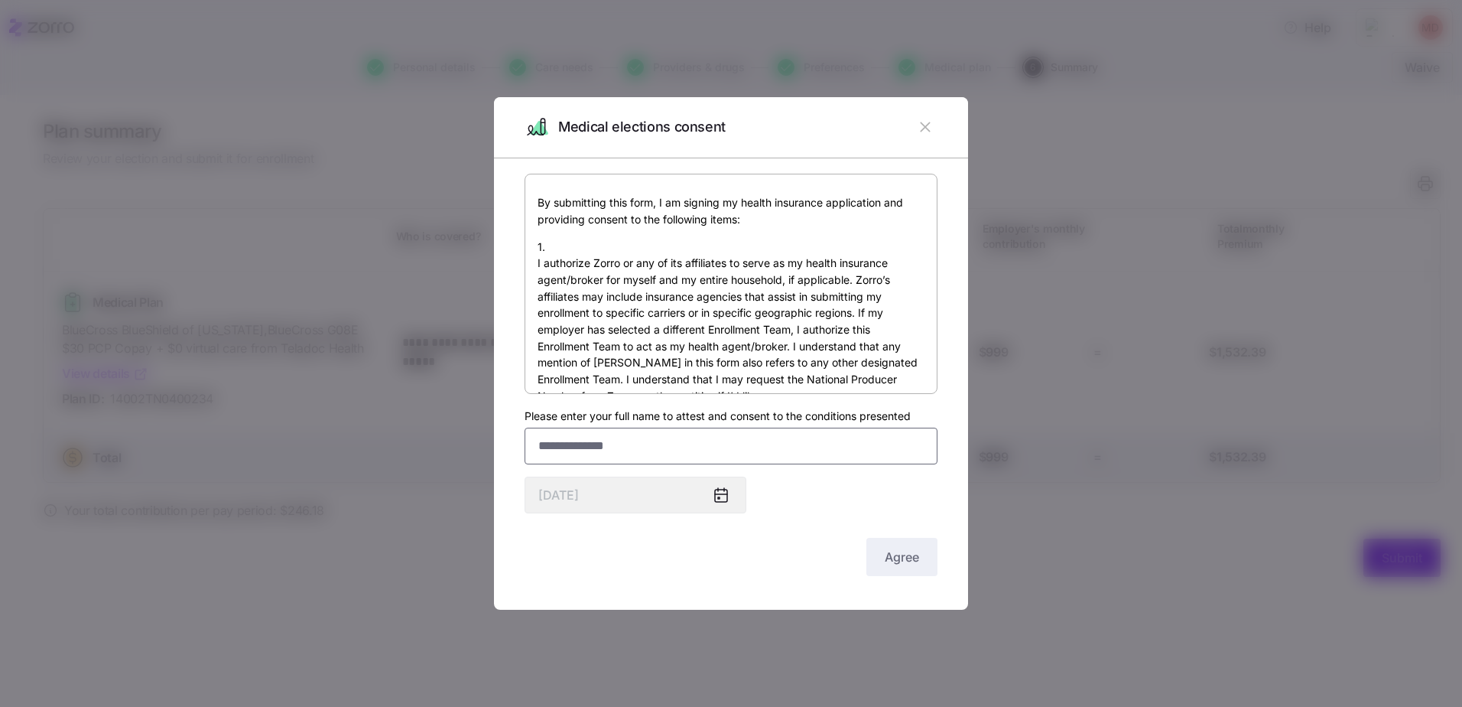
click at [812, 454] on input "Please enter your full name to attest and consent to the conditions presented" at bounding box center [731, 446] width 413 height 37
type input "**********"
click at [877, 543] on button "Agree" at bounding box center [902, 557] width 71 height 38
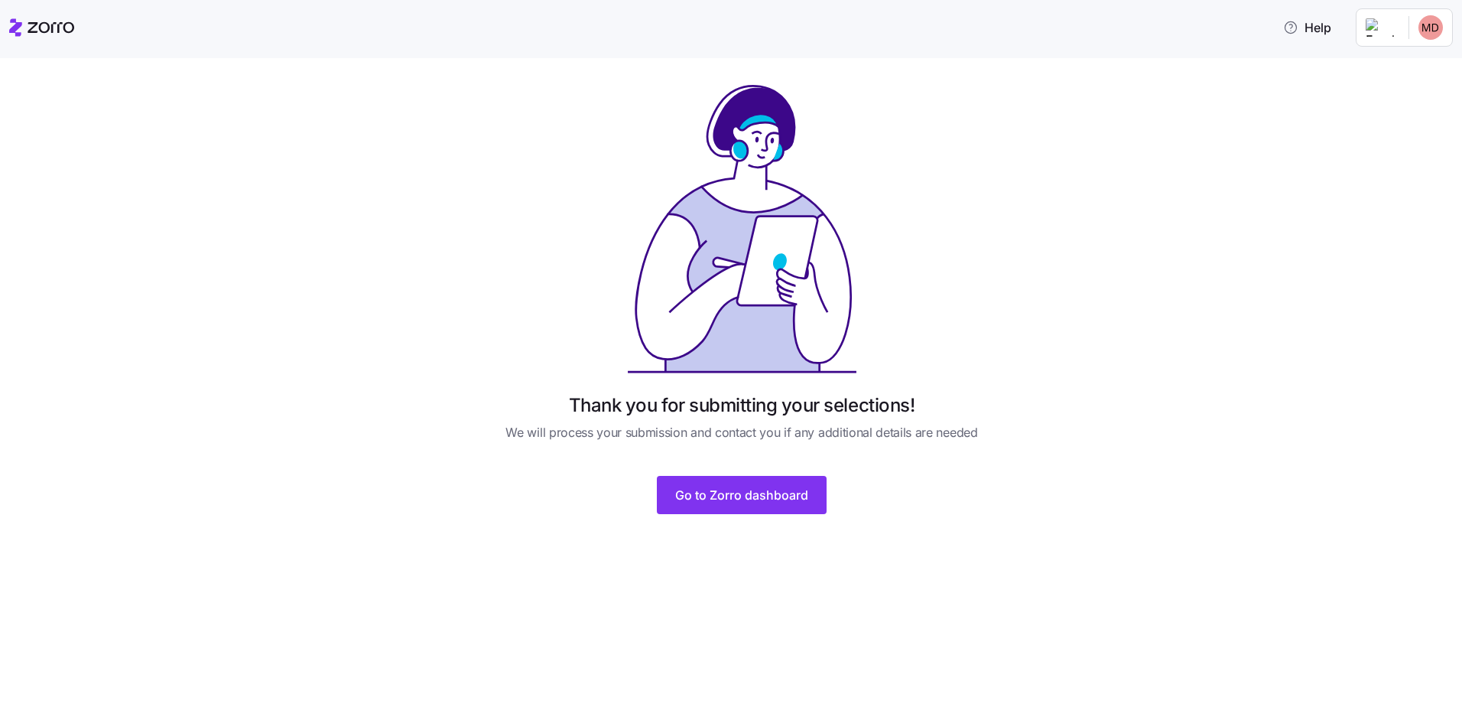
click at [682, 496] on span "Go to Zorro dashboard" at bounding box center [741, 495] width 133 height 18
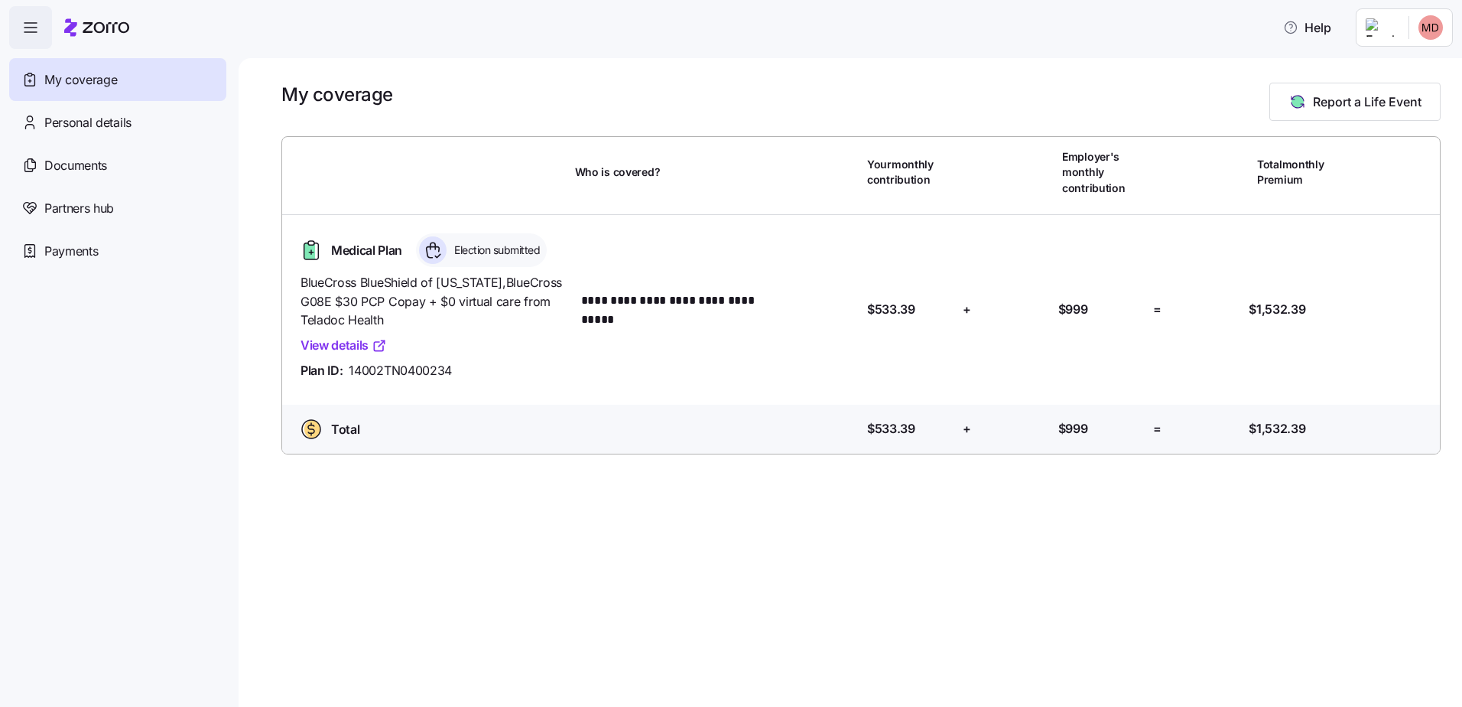
click at [156, 126] on div "Personal details" at bounding box center [117, 122] width 217 height 43
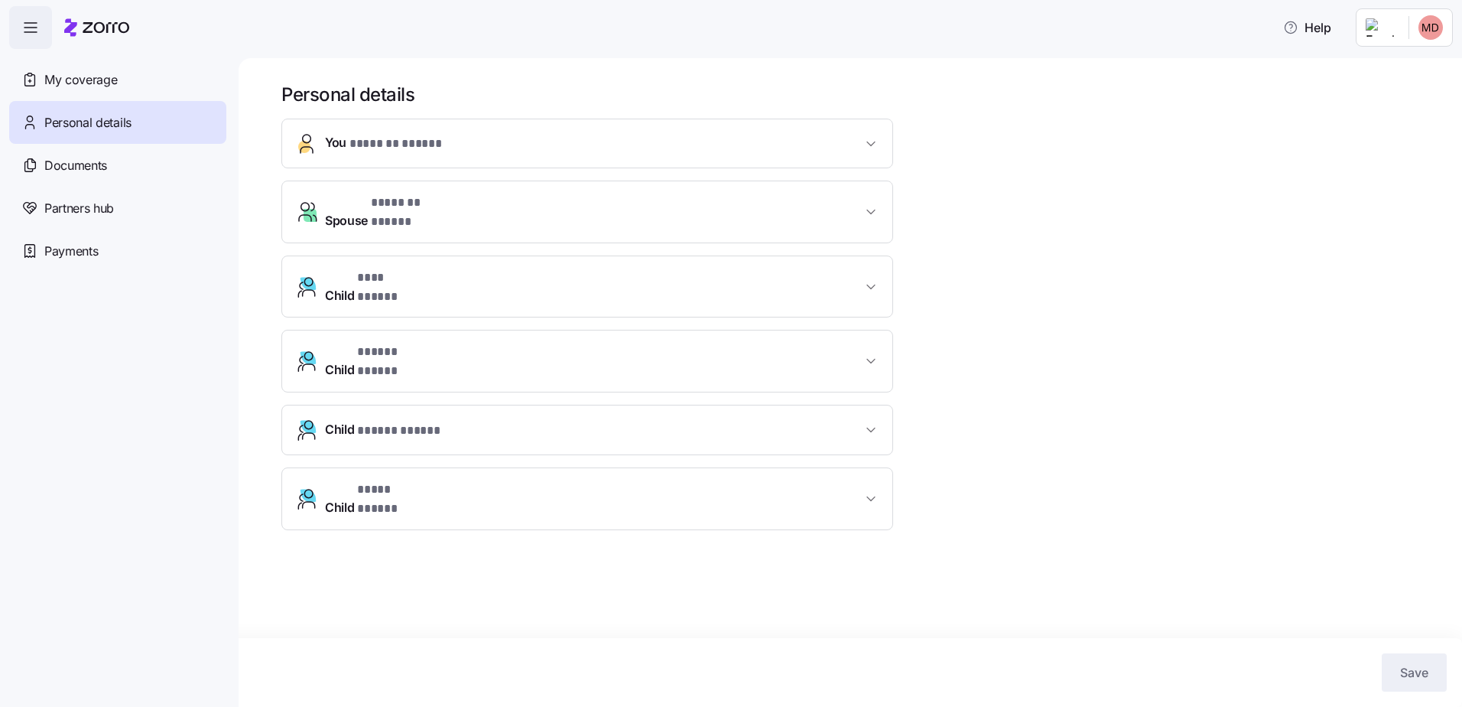
click at [111, 182] on div "Documents" at bounding box center [117, 165] width 217 height 43
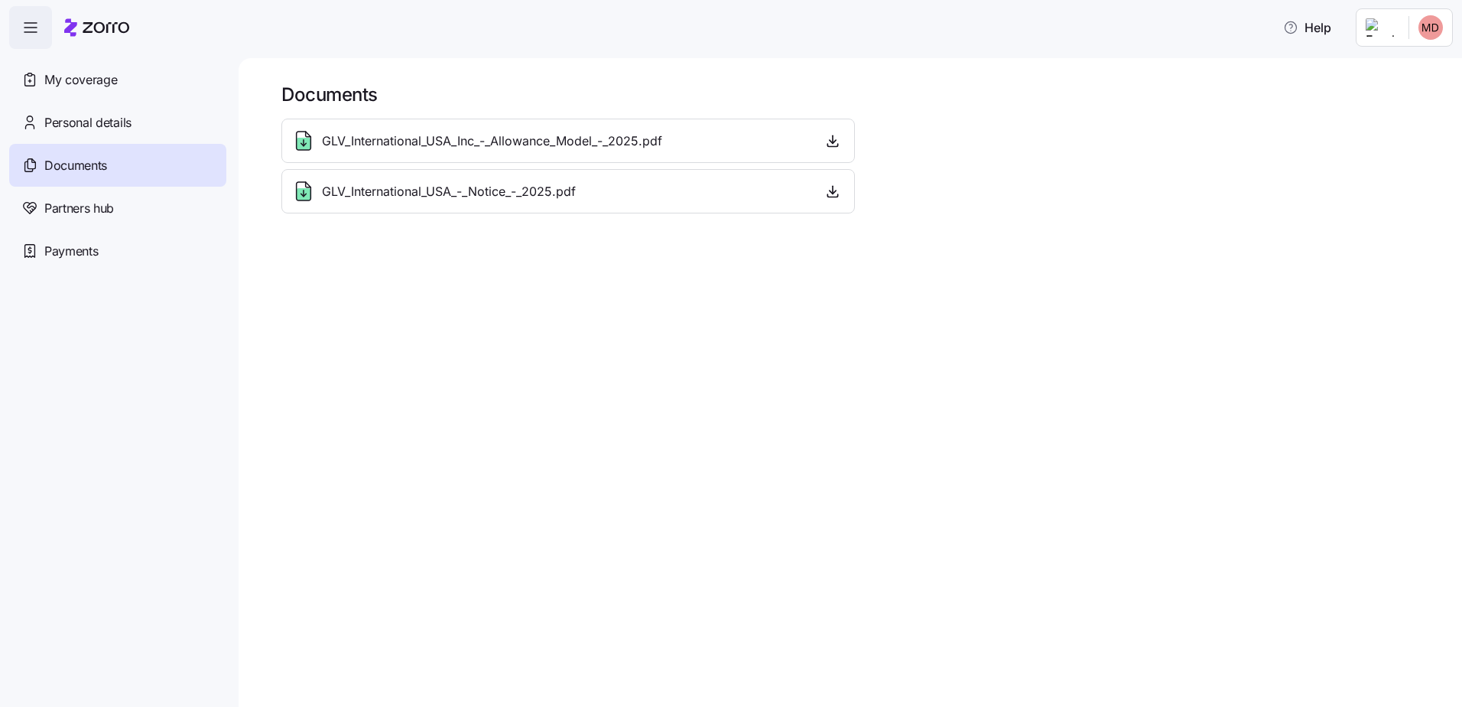
click at [122, 220] on div "Partners hub" at bounding box center [117, 208] width 217 height 43
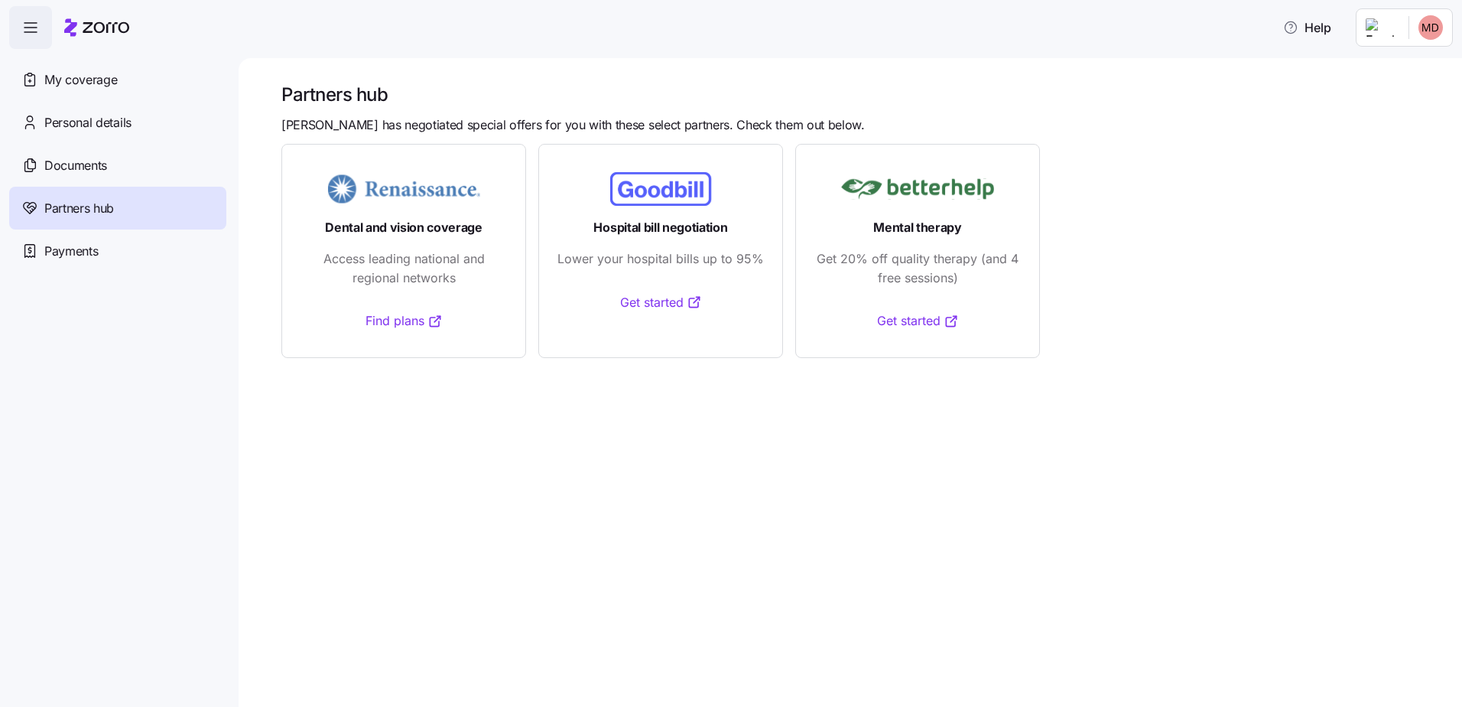
click at [99, 249] on div "Payments" at bounding box center [117, 250] width 217 height 43
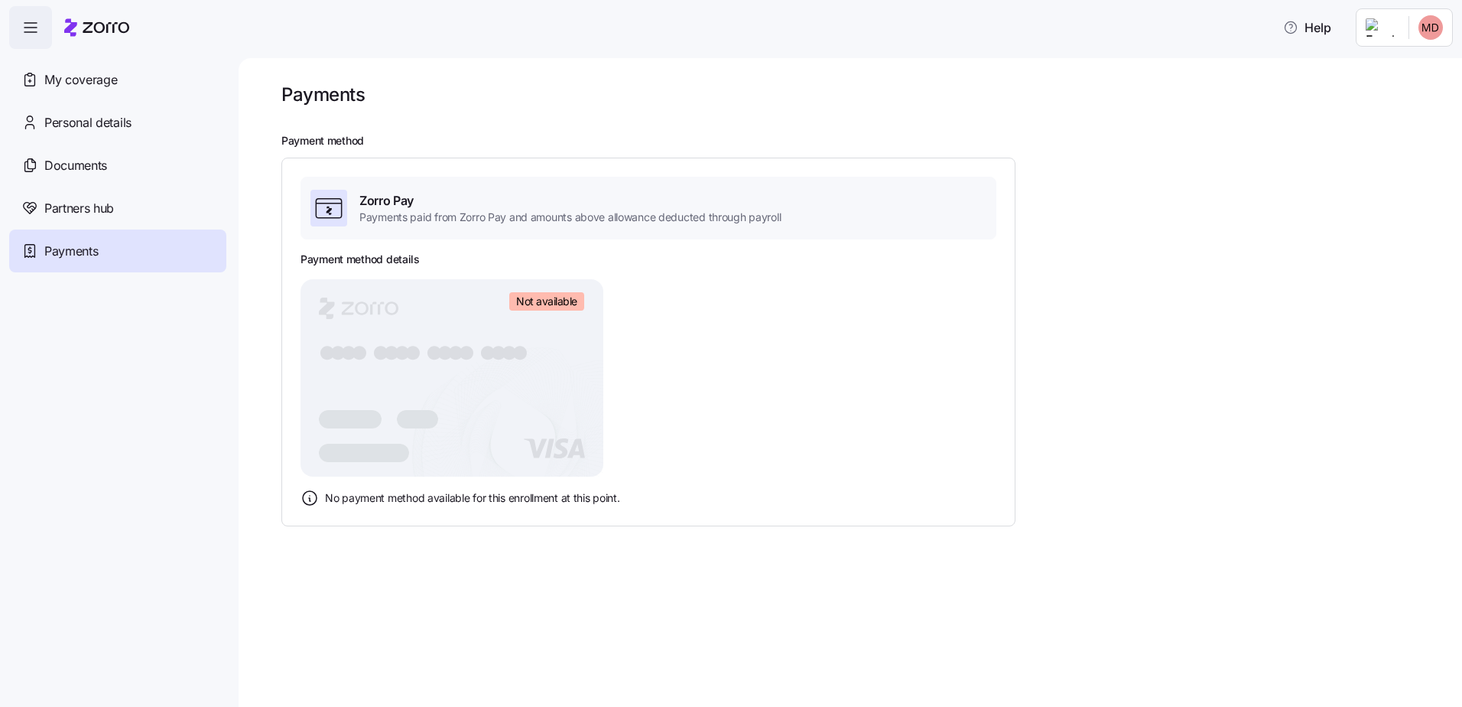
click at [117, 212] on div "Partners hub" at bounding box center [117, 208] width 217 height 43
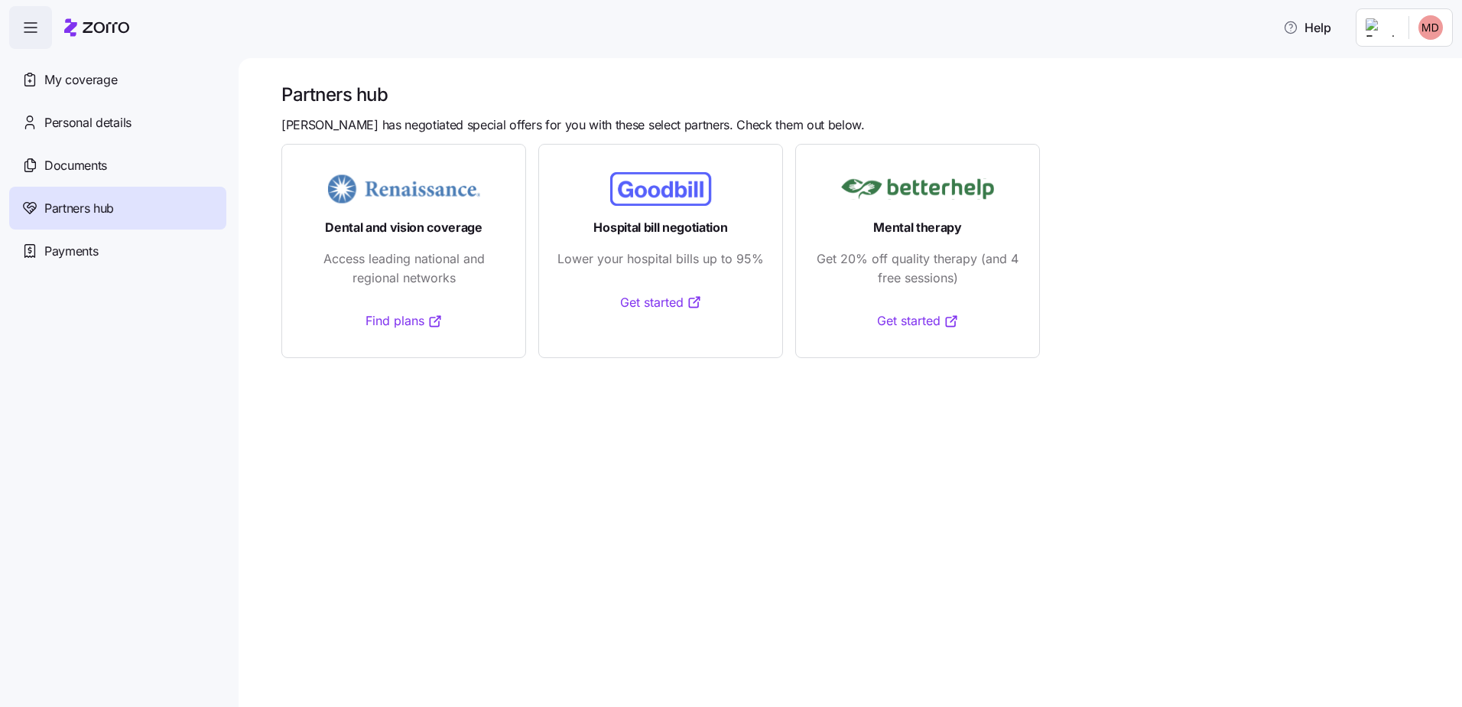
click at [141, 164] on div "Documents" at bounding box center [117, 165] width 217 height 43
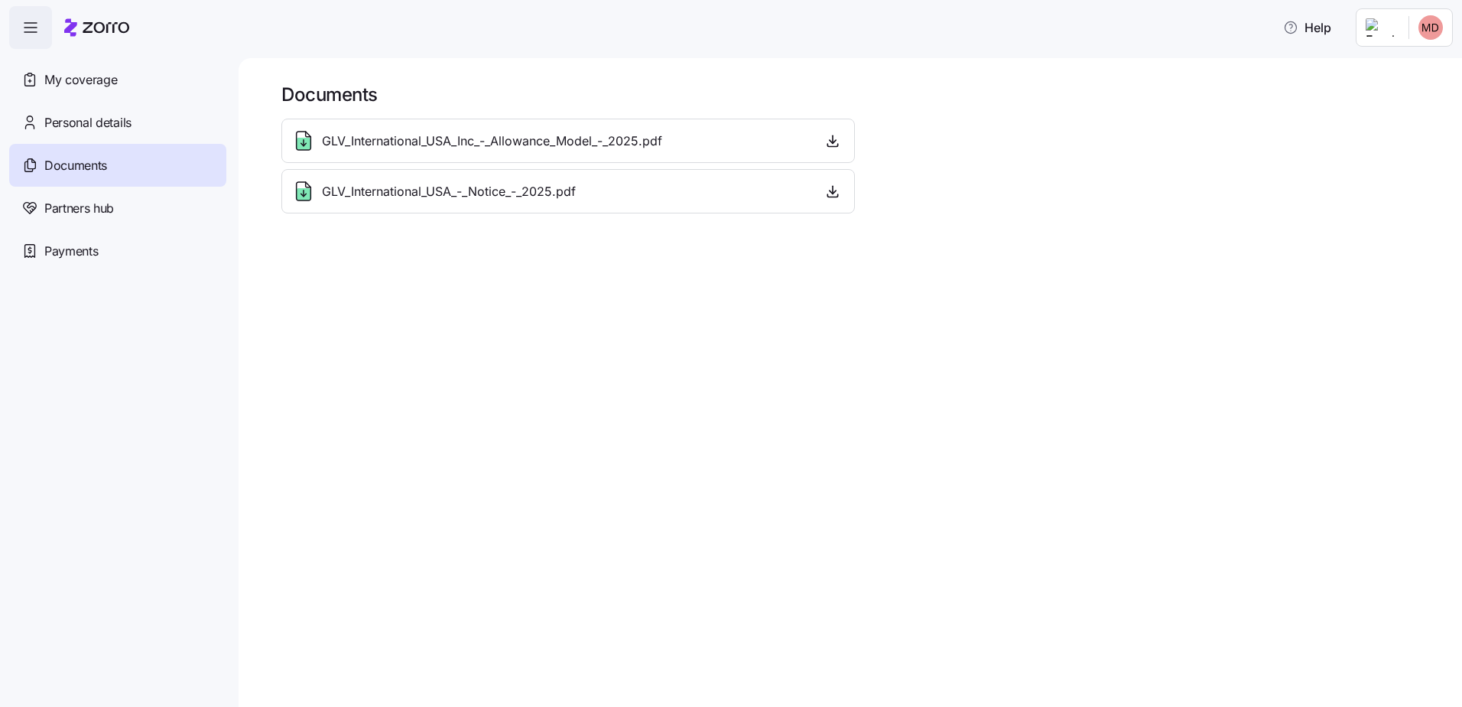
click at [466, 197] on span "GLV_International_USA_-_Notice_-_2025.pdf" at bounding box center [449, 191] width 254 height 19
click at [307, 191] on icon at bounding box center [304, 194] width 14 height 12
click at [453, 169] on div "GLV_International_USA_-_Notice_-_2025.pdf" at bounding box center [568, 191] width 574 height 44
click at [828, 191] on icon "button" at bounding box center [832, 191] width 15 height 15
click at [834, 145] on icon "button" at bounding box center [832, 140] width 15 height 15
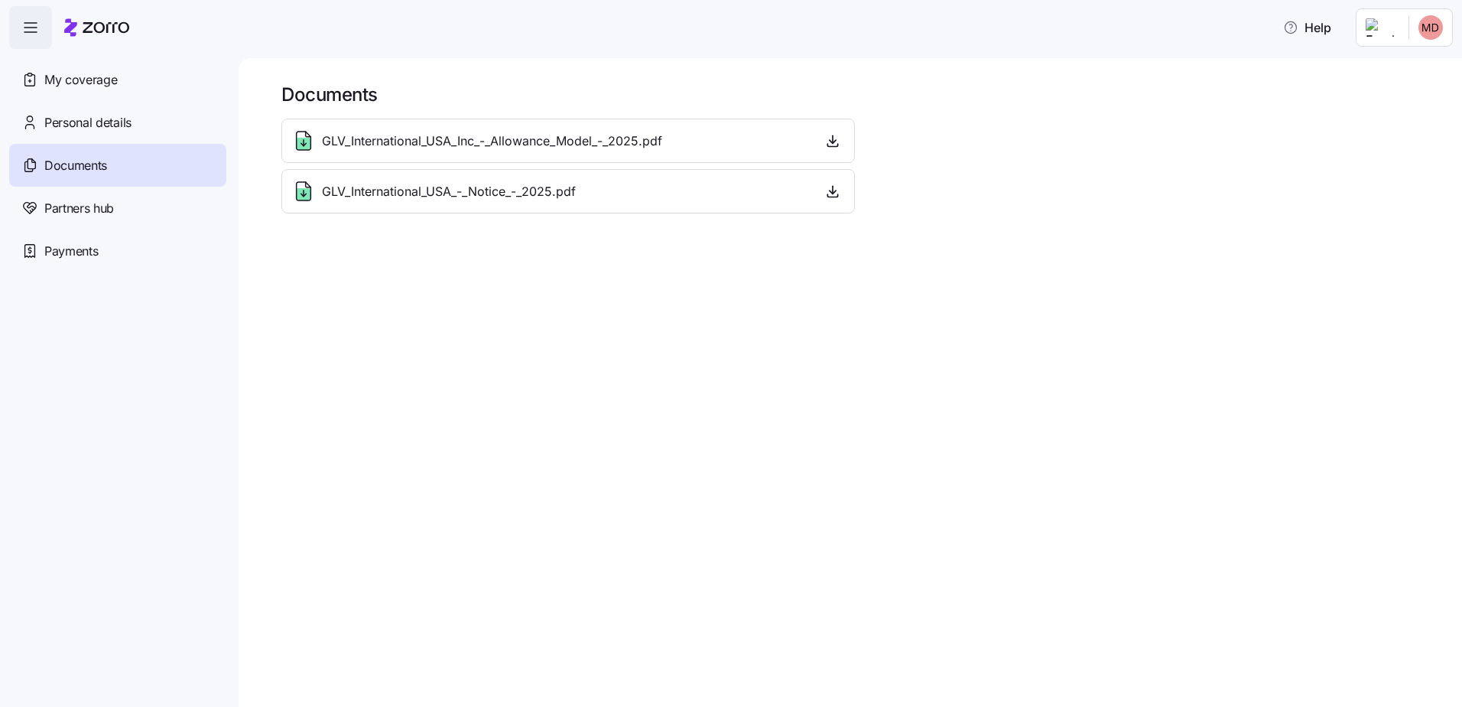
click at [127, 129] on span "Personal details" at bounding box center [87, 122] width 87 height 19
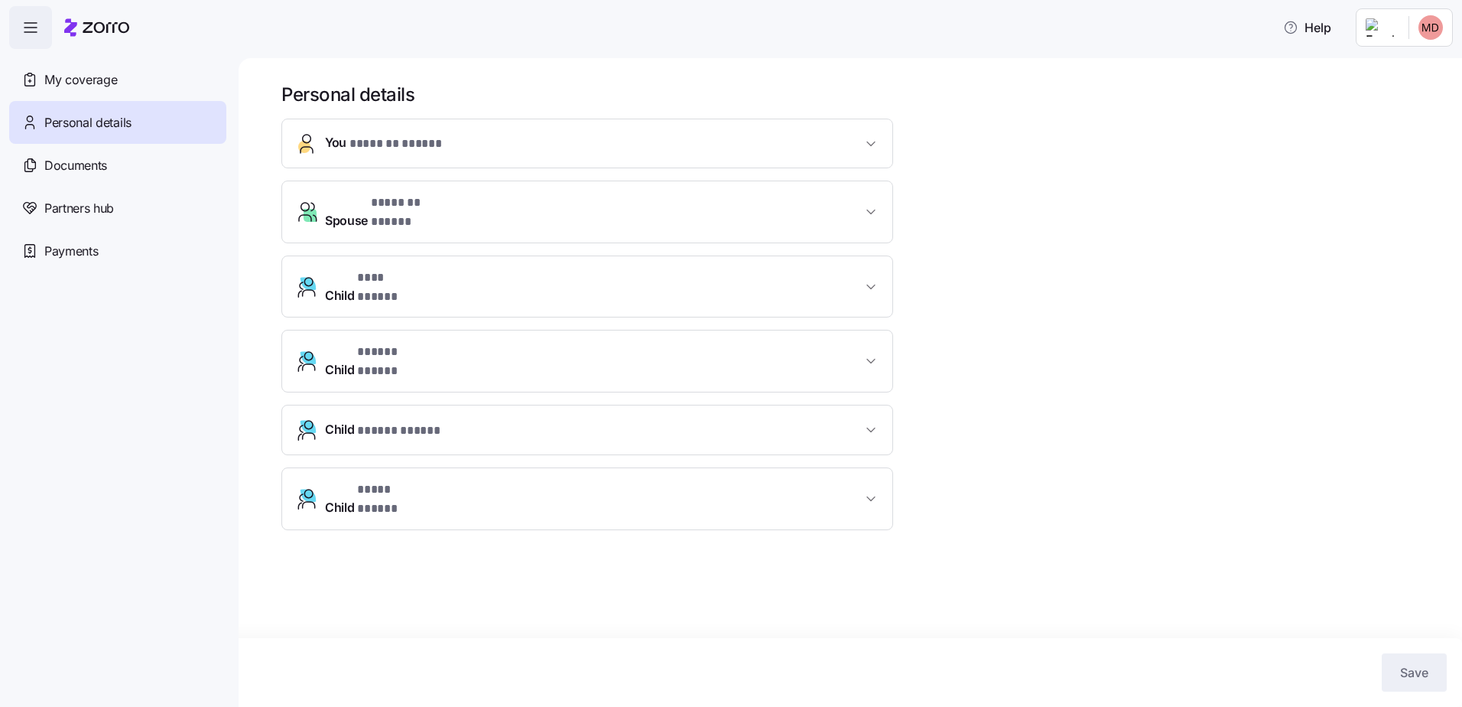
click at [117, 82] on span "My coverage" at bounding box center [80, 79] width 73 height 19
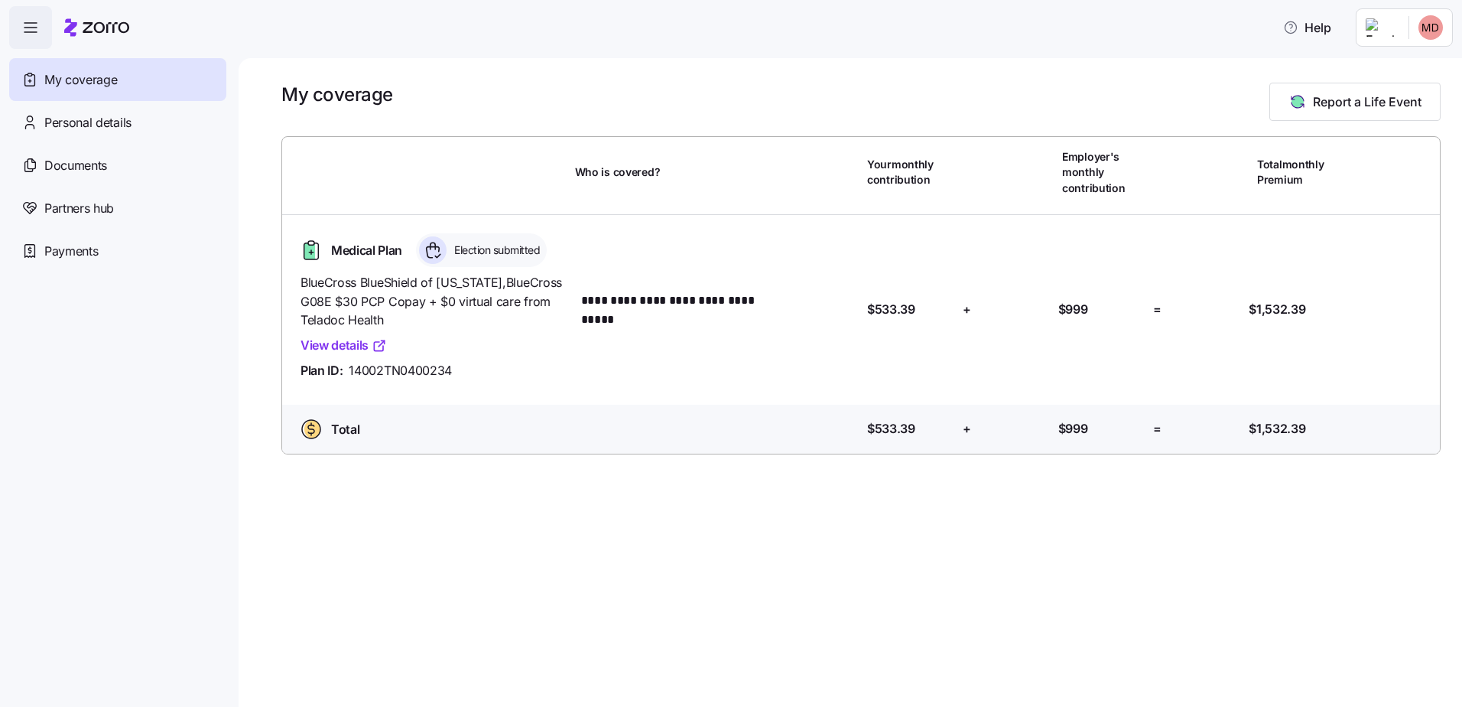
click at [35, 37] on span "button" at bounding box center [30, 27] width 41 height 41
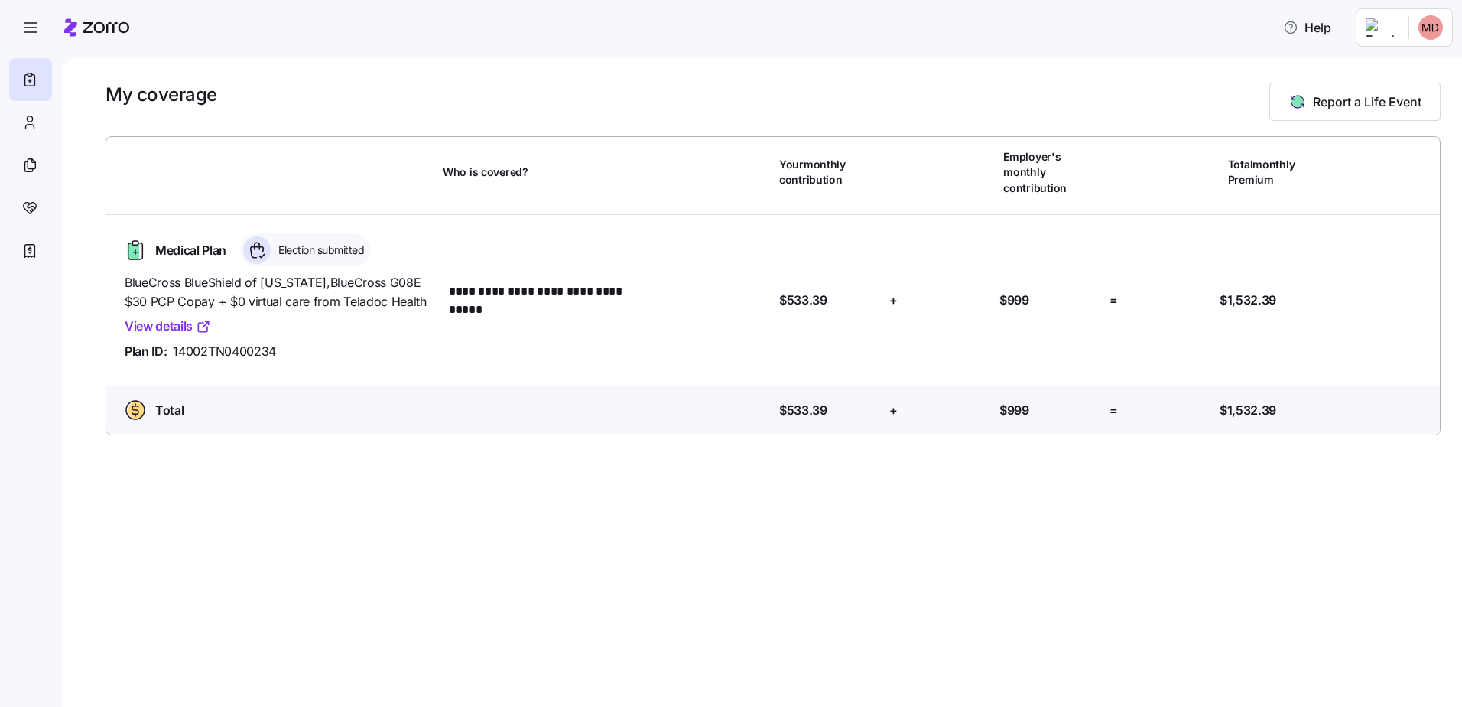
click at [35, 37] on span "button" at bounding box center [30, 27] width 41 height 41
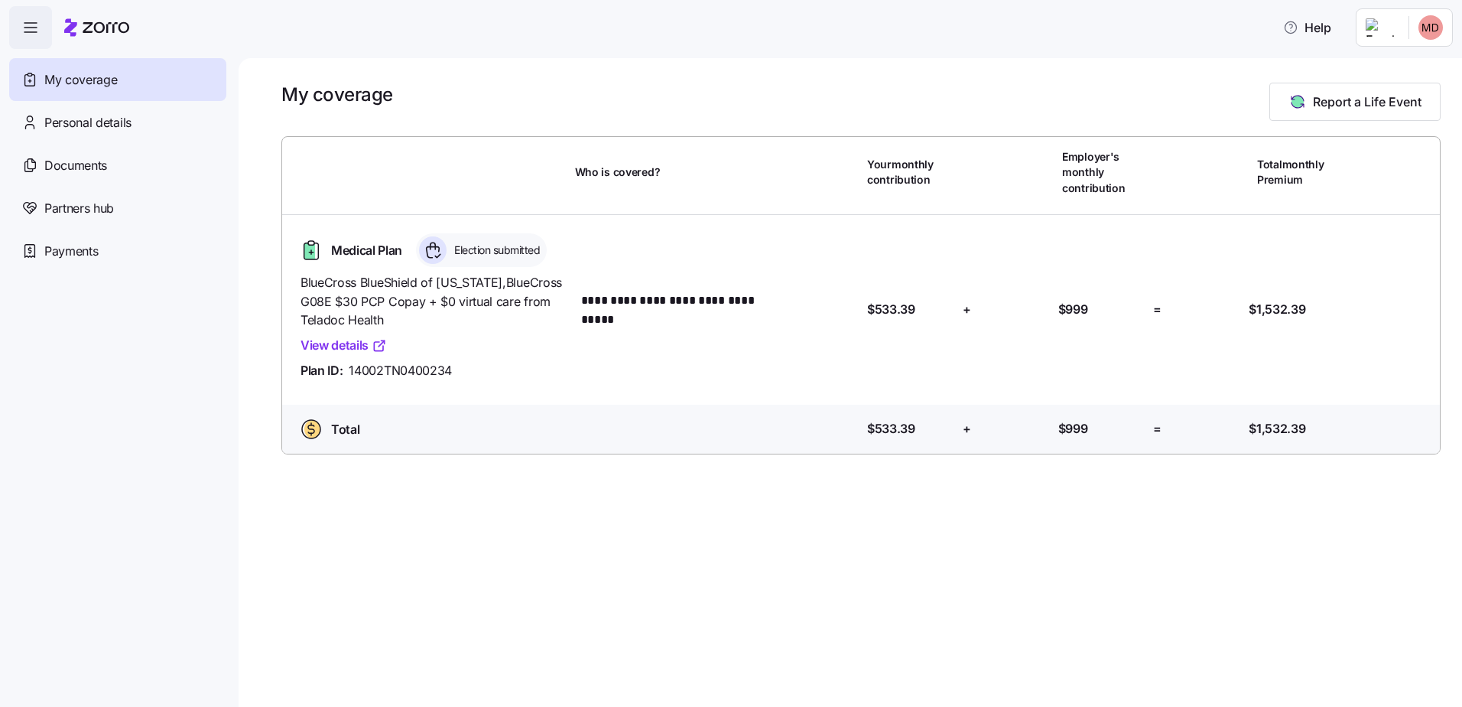
click at [63, 253] on span "Payments" at bounding box center [71, 251] width 54 height 19
